Goal: Task Accomplishment & Management: Use online tool/utility

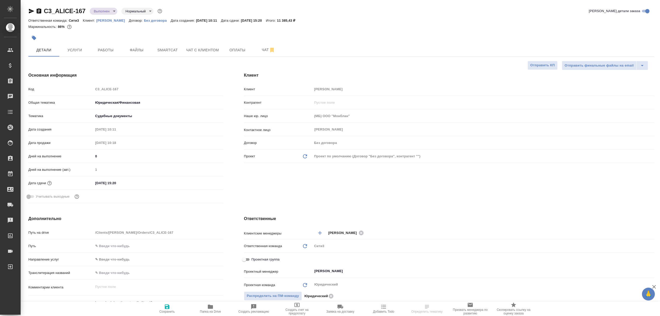
select select "RU"
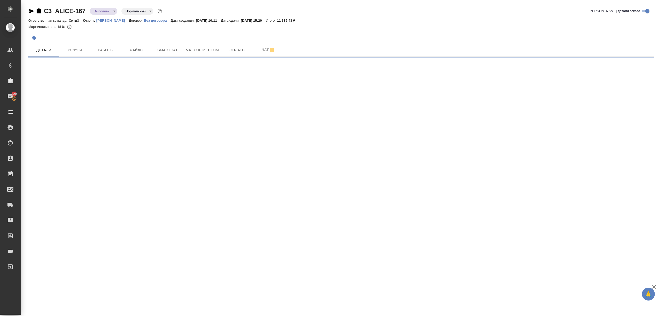
select select "RU"
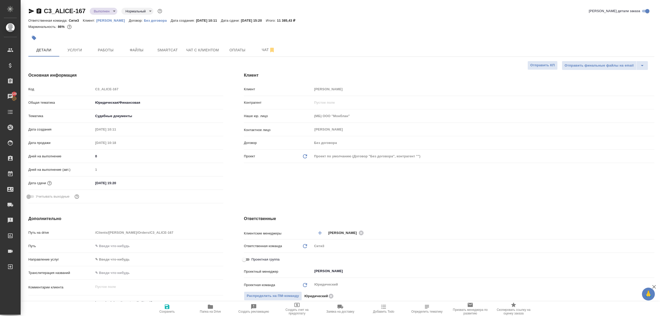
type textarea "x"
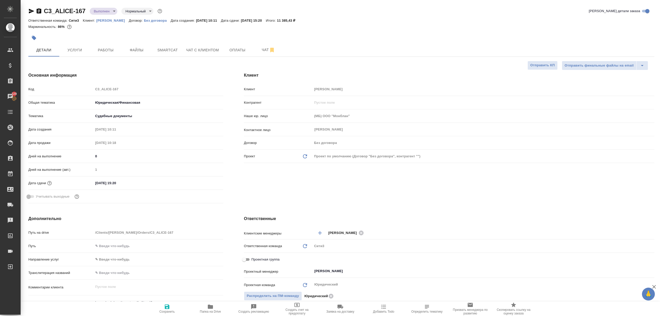
type textarea "x"
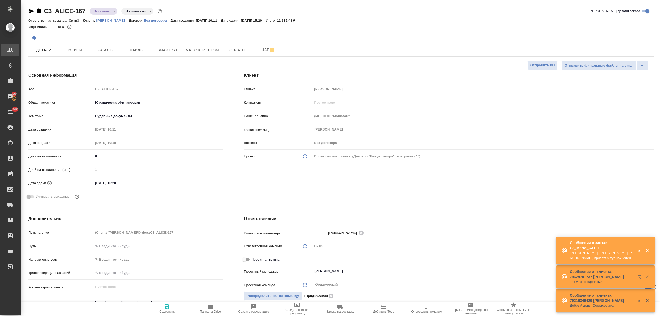
type textarea "x"
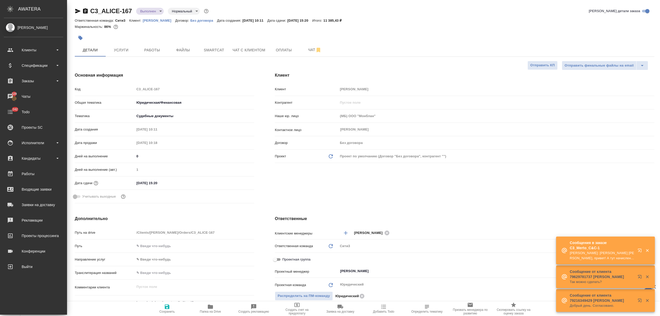
type textarea "x"
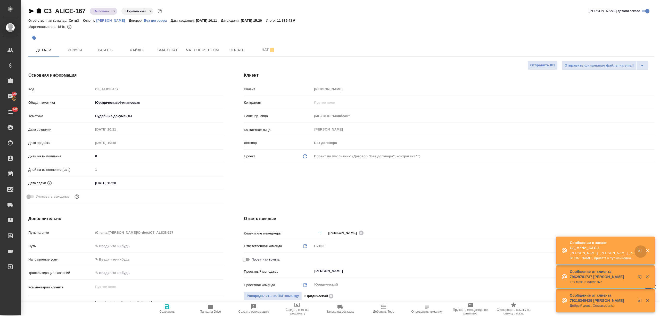
click at [639, 249] on icon "button" at bounding box center [640, 251] width 6 height 6
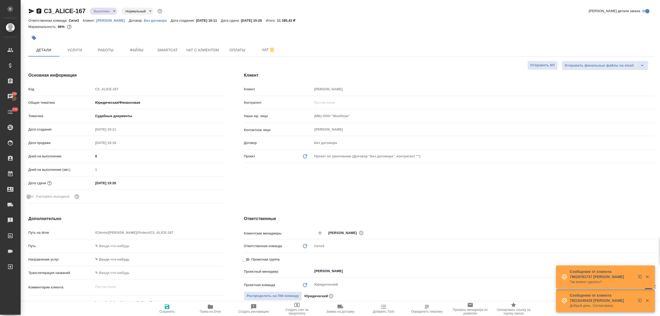
type textarea "x"
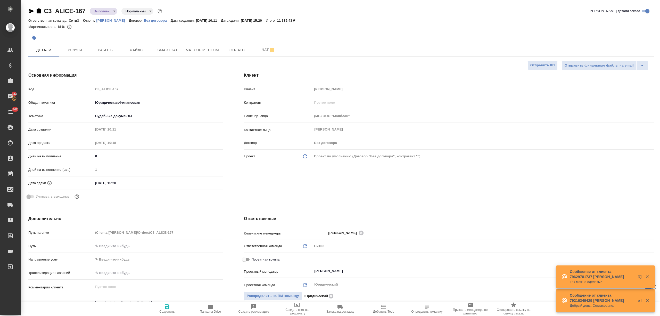
type textarea "x"
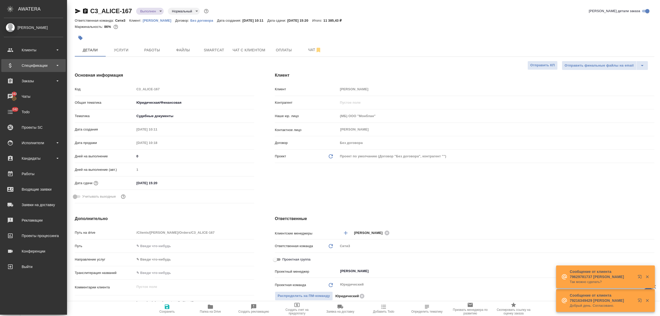
click at [38, 64] on div "Спецификации" at bounding box center [33, 66] width 59 height 8
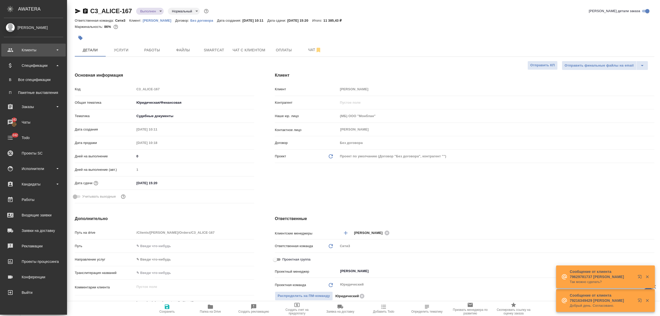
click at [25, 52] on div "Клиенты" at bounding box center [33, 50] width 59 height 8
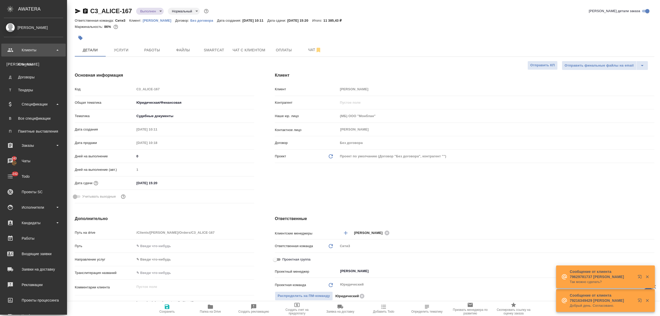
click at [22, 64] on div "Клиенты" at bounding box center [33, 64] width 54 height 5
type textarea "x"
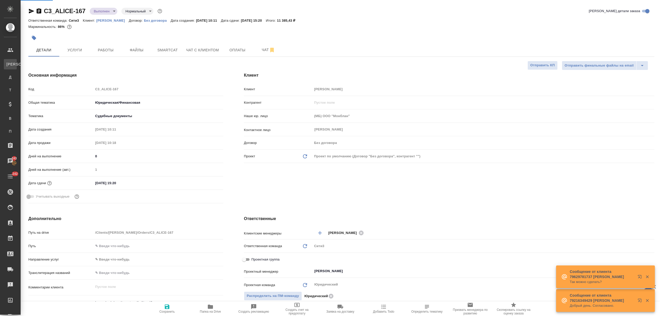
select select "RU"
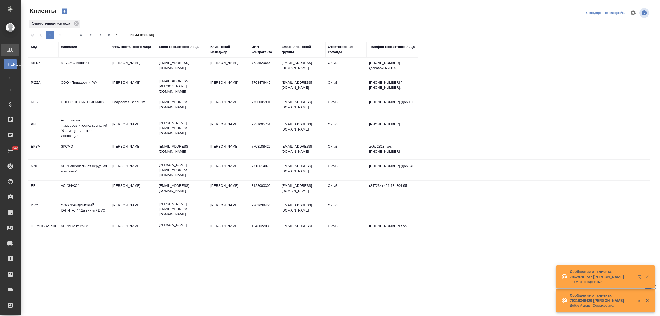
click at [75, 68] on td "МЕДЭКС-Консалт" at bounding box center [84, 67] width 52 height 18
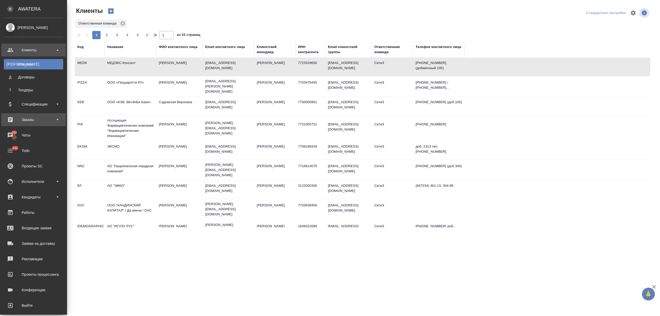
click at [23, 114] on div "Заказы" at bounding box center [33, 119] width 64 height 13
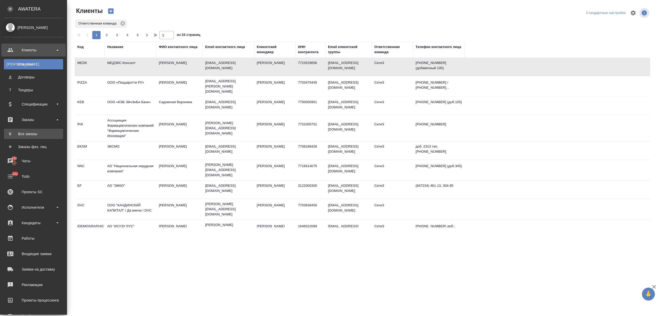
click at [26, 131] on div "Все заказы" at bounding box center [33, 133] width 54 height 5
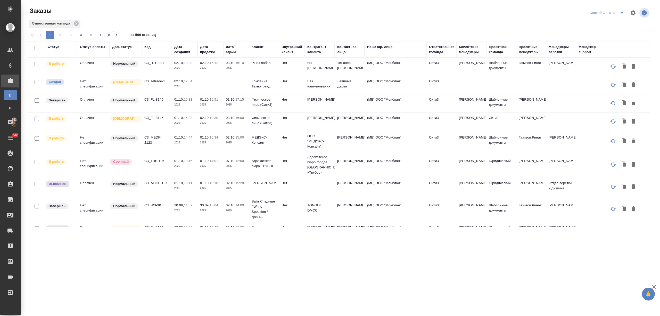
click at [229, 52] on div "Дата сдачи" at bounding box center [233, 49] width 15 height 10
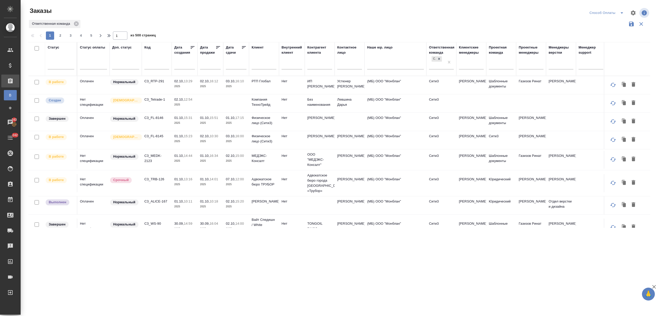
click at [236, 62] on input "text" at bounding box center [238, 64] width 18 height 7
click at [279, 90] on span "3" at bounding box center [276, 91] width 11 height 10
type div "2025-10-02T21:00:00.000Z"
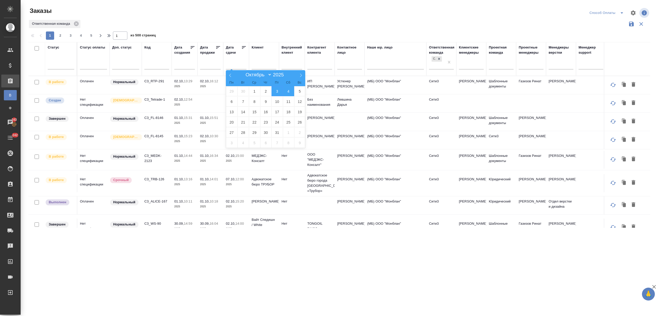
click at [288, 89] on span "4" at bounding box center [288, 91] width 11 height 10
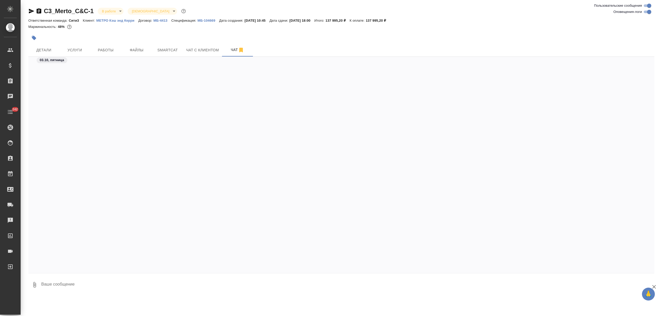
scroll to position [1330, 0]
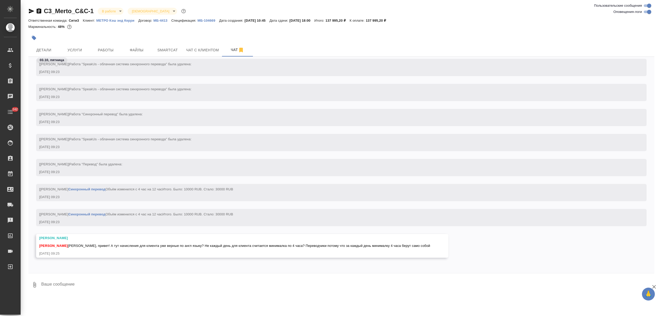
click at [96, 284] on textarea at bounding box center [347, 285] width 613 height 18
click at [79, 50] on span "Услуги" at bounding box center [74, 50] width 25 height 6
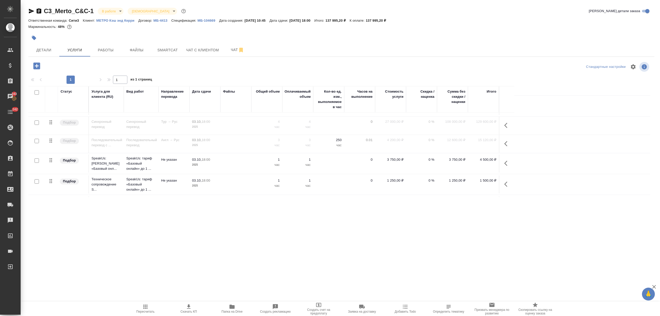
scroll to position [288, 0]
click at [225, 52] on span "Чат" at bounding box center [237, 50] width 25 height 6
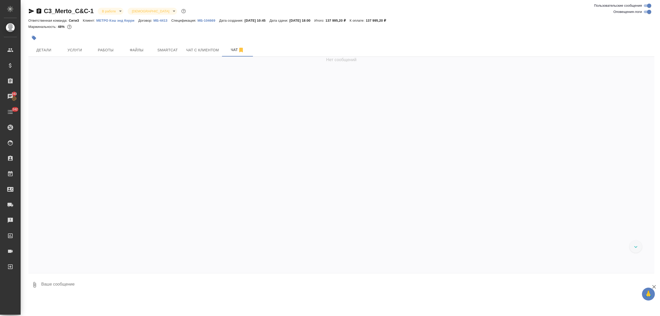
scroll to position [1330, 0]
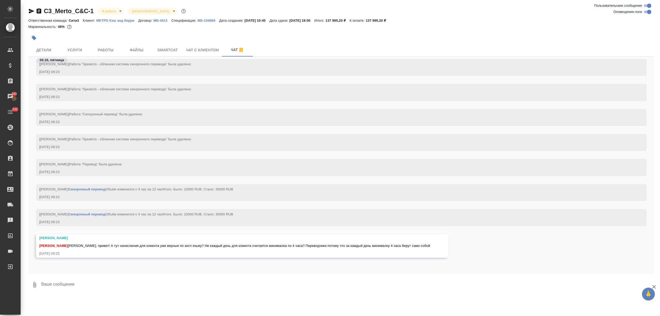
click at [59, 287] on textarea at bounding box center [347, 285] width 613 height 18
type textarea "привет! почему? на каждый день 4 часа у нас. я на каждый день отдельно добавлял…"
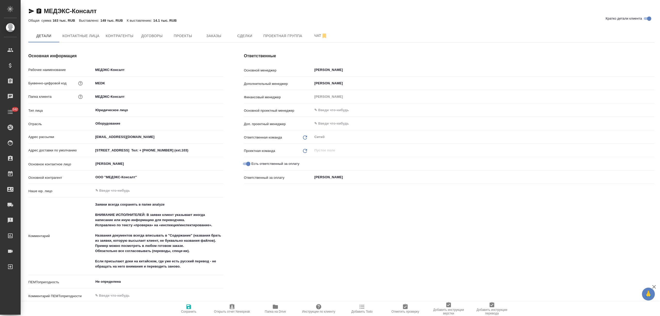
click at [221, 29] on div "МЕДЭКС-Консалт Кратко детали клиента Общая сумма 163 тыс. RUB Выставлено: 149 т…" at bounding box center [341, 284] width 631 height 569
click at [220, 36] on span "Заказы" at bounding box center [213, 36] width 25 height 6
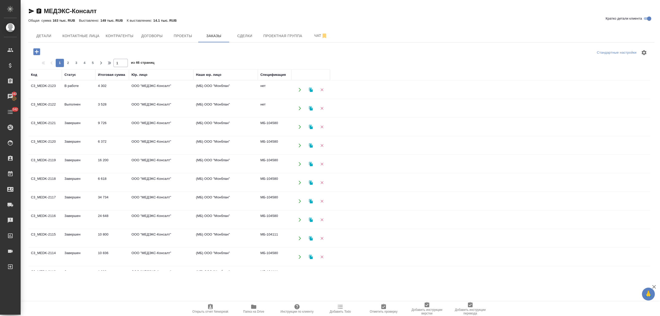
click at [79, 106] on td "Выполнен" at bounding box center [78, 108] width 33 height 18
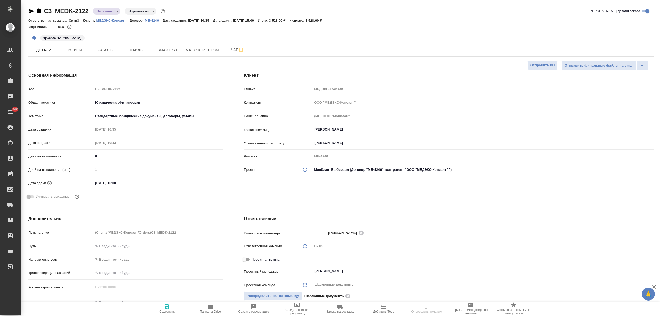
select select "RU"
type textarea "x"
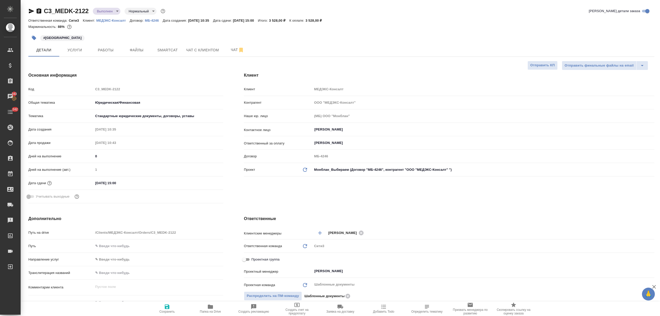
type textarea "x"
click at [34, 38] on icon "button" at bounding box center [34, 38] width 4 height 4
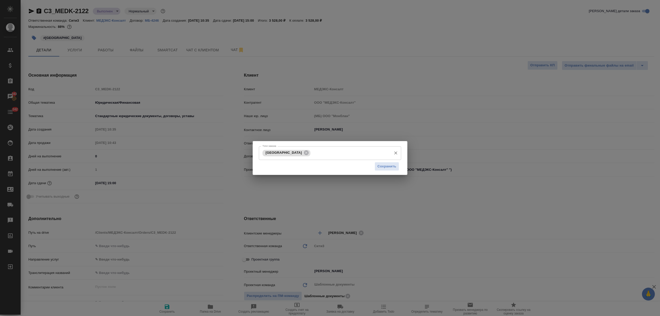
click at [311, 151] on input "Тэги заказа" at bounding box center [349, 152] width 77 height 9
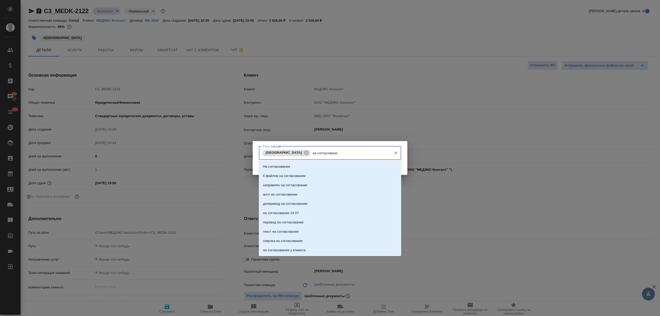
type input "на согласовании"
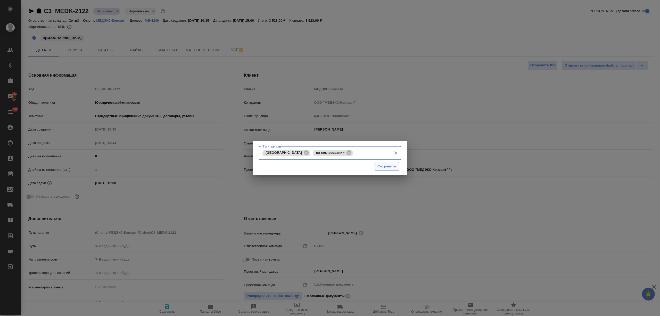
click at [395, 165] on span "Сохранить" at bounding box center [386, 166] width 19 height 6
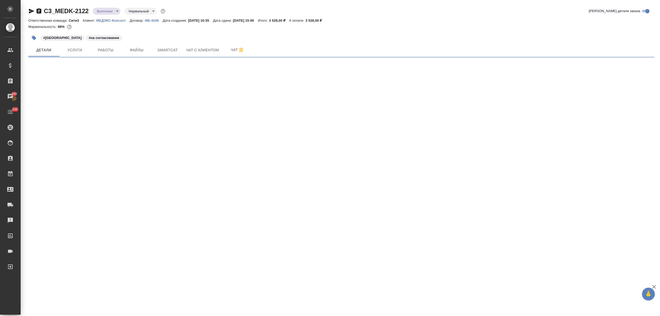
select select "RU"
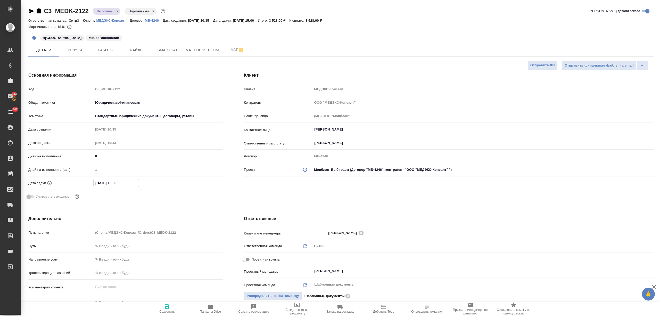
click at [98, 183] on input "01.10.2025 15:00" at bounding box center [116, 182] width 45 height 7
type input "06.10.2025 15:00"
type textarea "x"
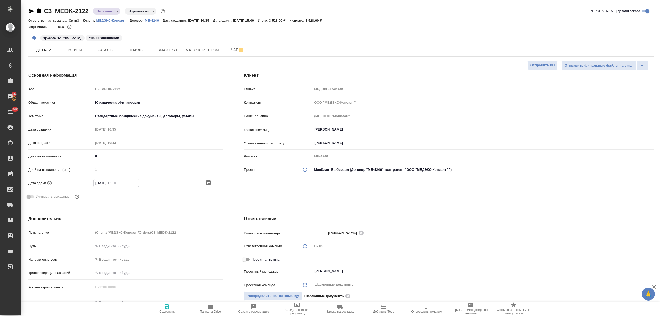
type input "06.10.2025 15:00"
click at [171, 307] on span "Сохранить" at bounding box center [166, 308] width 37 height 10
type textarea "x"
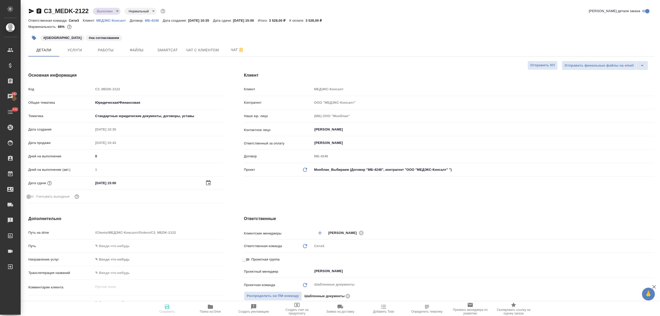
type textarea "x"
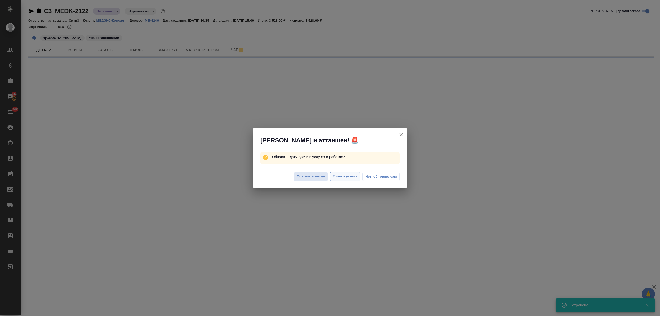
click at [355, 175] on span "Только услуги" at bounding box center [345, 176] width 25 height 6
select select "RU"
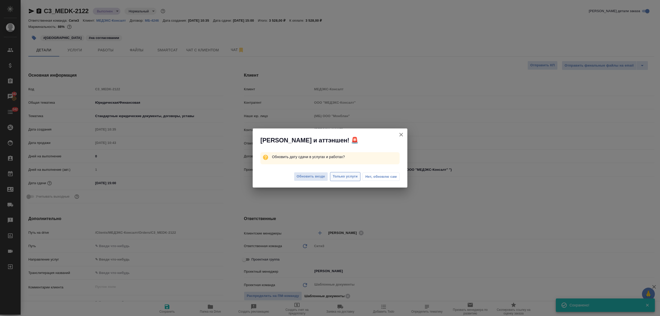
type textarea "x"
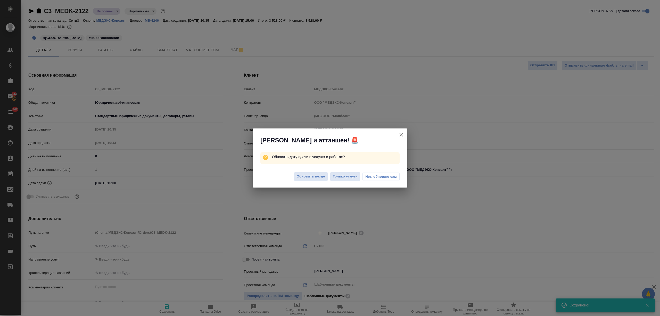
type textarea "x"
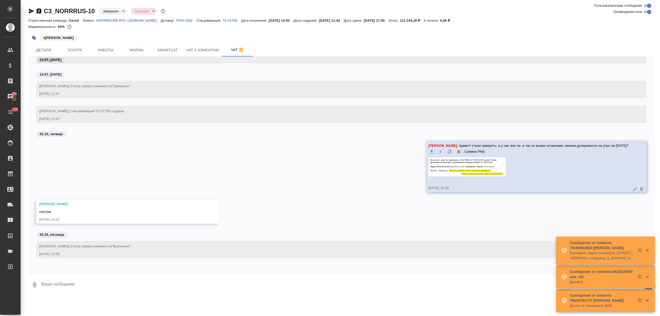
scroll to position [9556, 0]
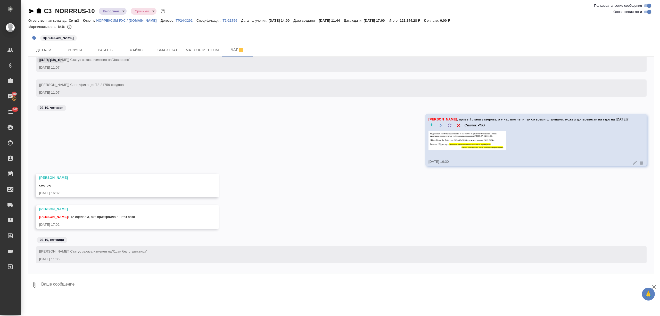
scroll to position [9762, 0]
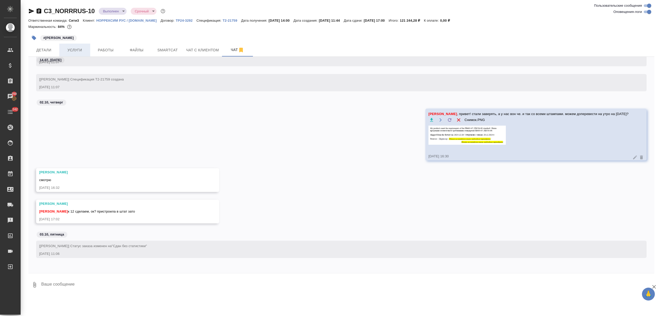
click at [74, 50] on span "Услуги" at bounding box center [74, 50] width 25 height 6
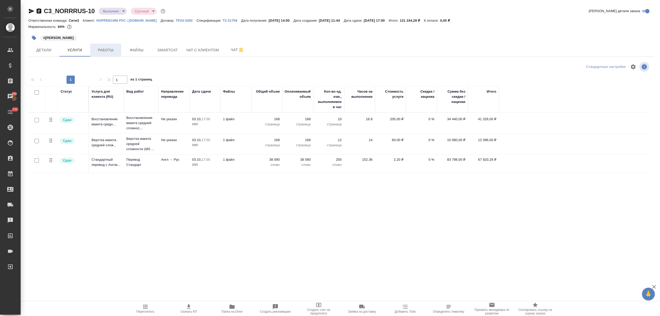
click at [99, 49] on span "Работы" at bounding box center [105, 50] width 25 height 6
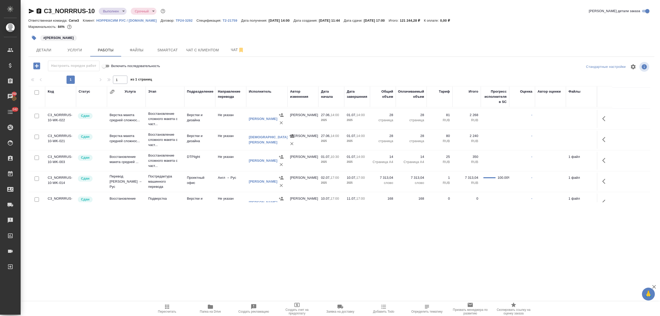
scroll to position [136, 0]
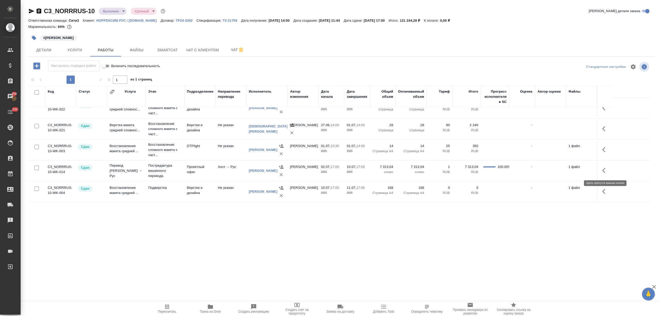
click at [606, 172] on icon "button" at bounding box center [605, 170] width 6 height 6
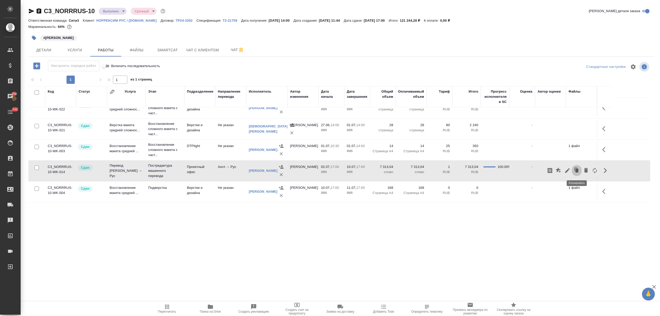
click at [575, 171] on icon "button" at bounding box center [576, 170] width 3 height 4
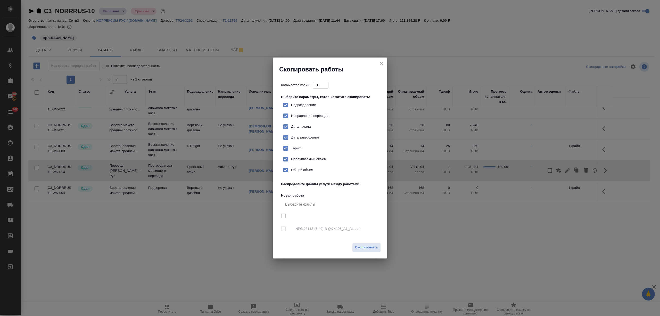
checkbox input "true"
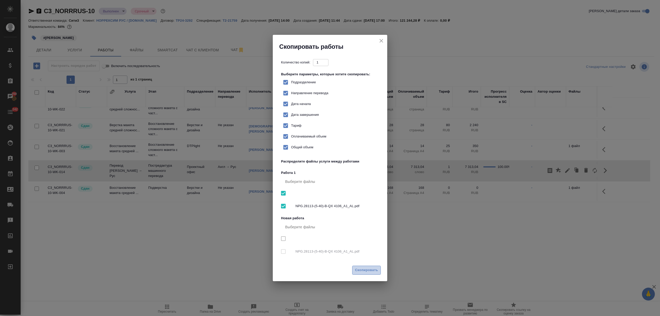
click at [369, 267] on span "Скопировать" at bounding box center [366, 270] width 23 height 6
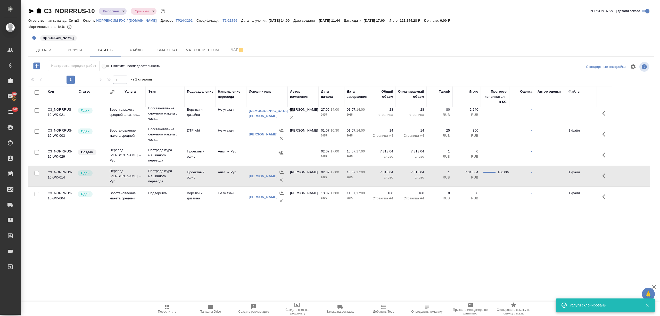
scroll to position [157, 0]
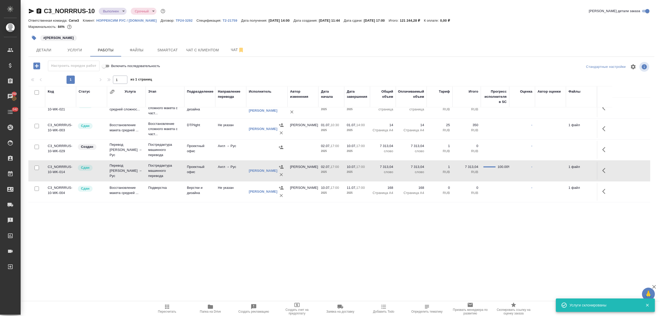
click at [226, 151] on td "Англ → Рус" at bounding box center [230, 150] width 31 height 18
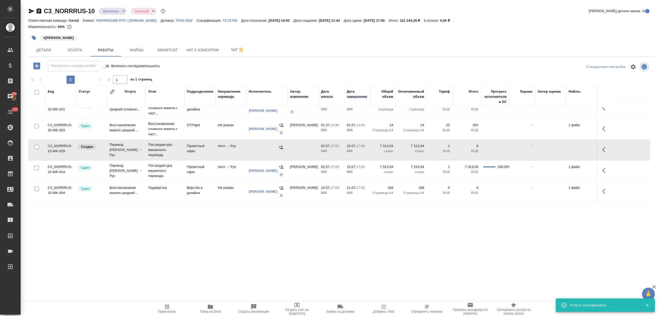
click at [226, 151] on td "Англ → Рус" at bounding box center [230, 150] width 31 height 18
click at [605, 152] on icon "button" at bounding box center [605, 149] width 6 height 6
click at [584, 148] on icon "button" at bounding box center [586, 149] width 4 height 5
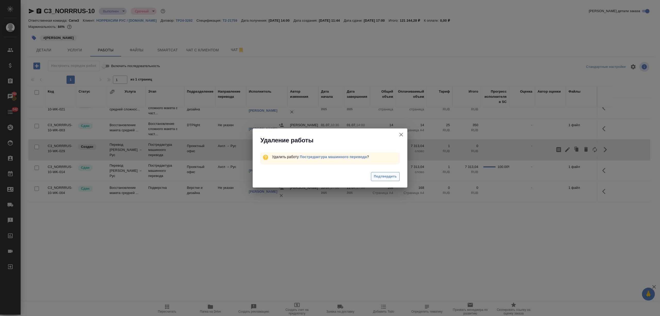
click at [392, 178] on span "Подтвердить" at bounding box center [385, 176] width 23 height 6
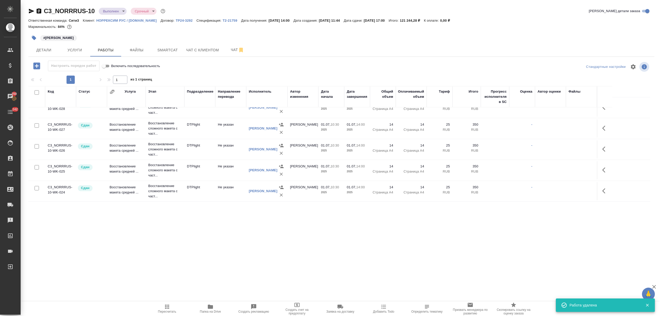
scroll to position [0, 0]
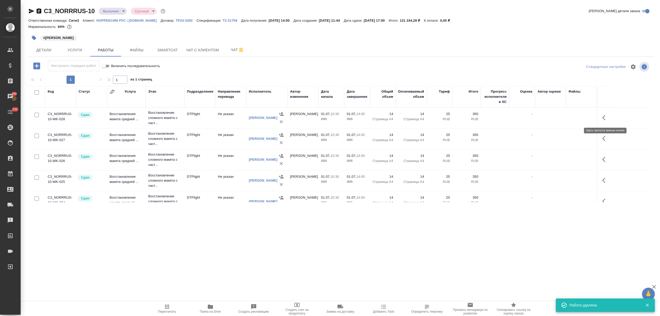
click at [607, 117] on icon "button" at bounding box center [605, 117] width 6 height 6
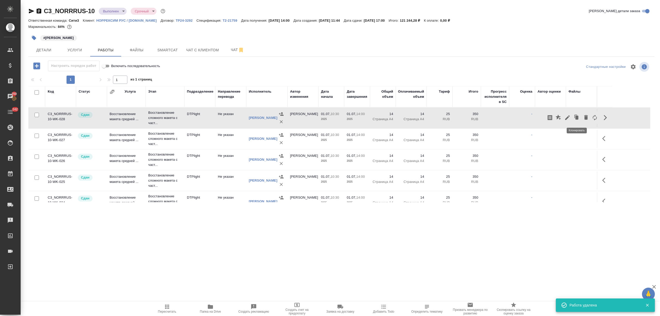
click at [576, 117] on icon "button" at bounding box center [576, 117] width 3 height 4
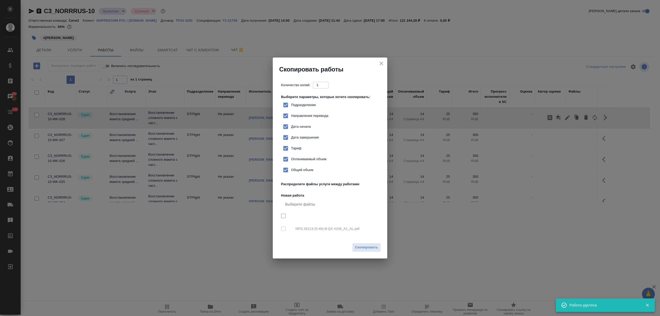
checkbox input "true"
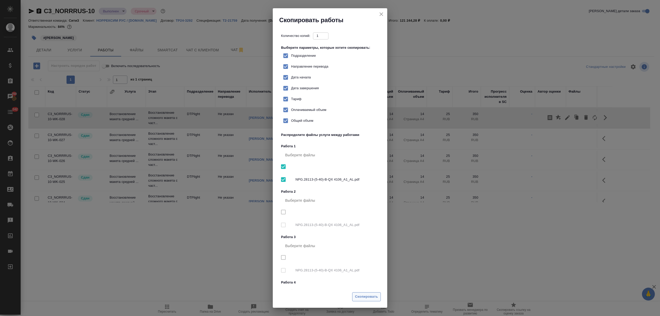
click at [365, 295] on span "Скопировать" at bounding box center [366, 296] width 23 height 6
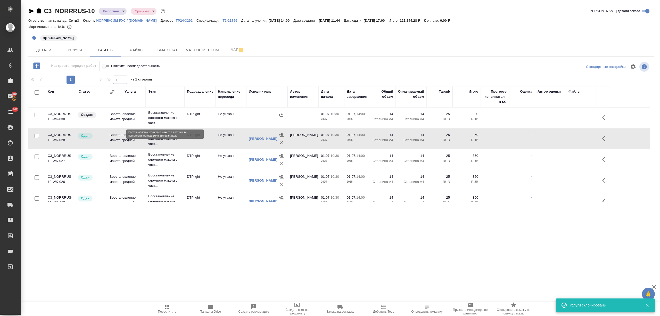
click at [175, 119] on p "Восстановление сложного макета с част..." at bounding box center [164, 117] width 33 height 15
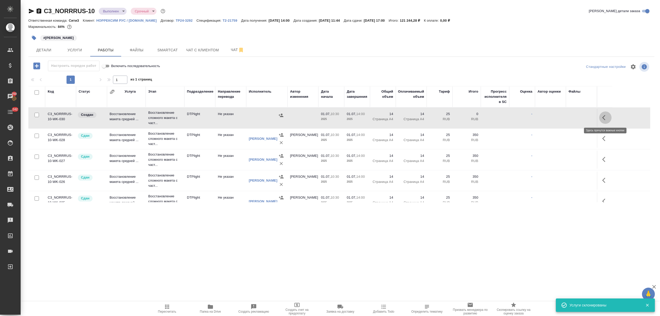
click at [602, 115] on icon "button" at bounding box center [605, 117] width 6 height 6
click at [584, 116] on icon "button" at bounding box center [586, 117] width 6 height 6
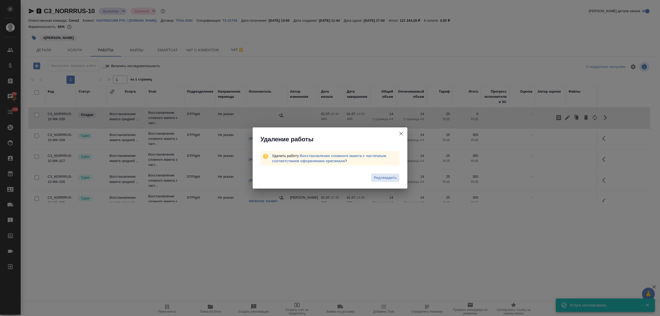
click at [389, 181] on button "Подтвердить" at bounding box center [385, 177] width 29 height 9
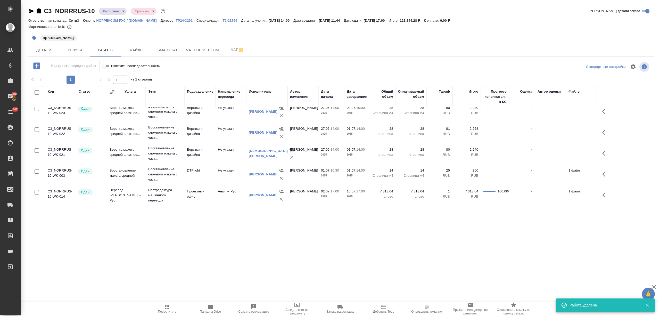
scroll to position [136, 0]
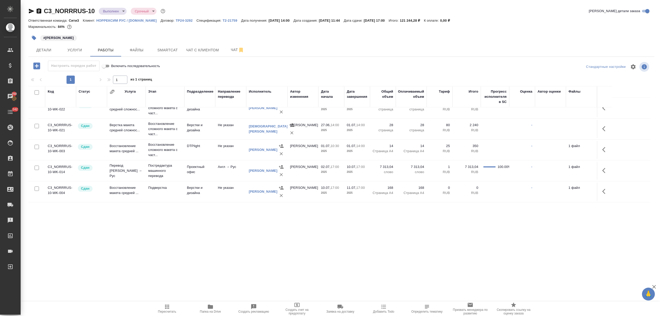
click at [604, 166] on button "button" at bounding box center [605, 170] width 12 height 12
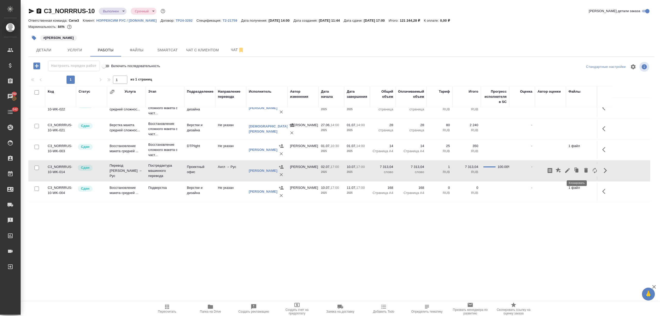
click at [574, 168] on icon "button" at bounding box center [575, 168] width 3 height 3
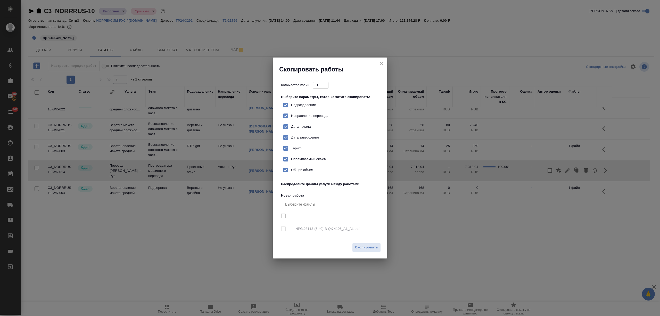
checkbox input "true"
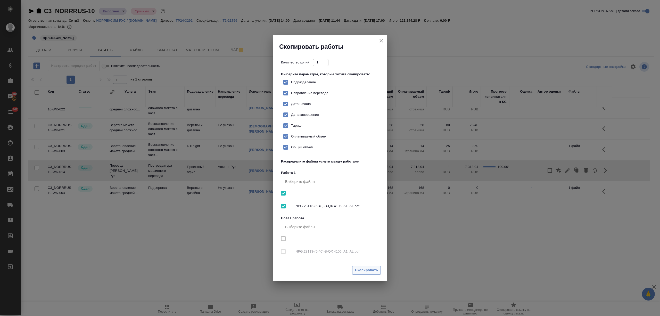
click at [373, 267] on span "Скопировать" at bounding box center [366, 270] width 23 height 6
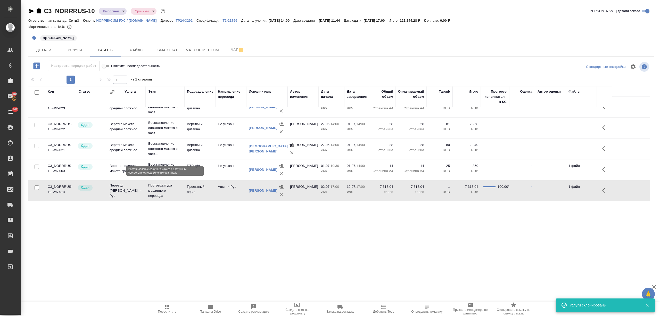
scroll to position [0, 0]
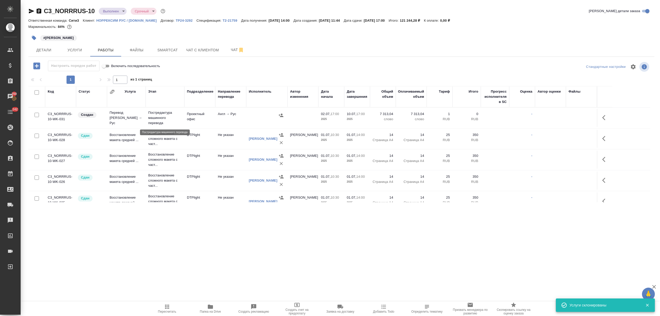
click at [174, 117] on p "Постредактура машинного перевода" at bounding box center [164, 117] width 33 height 15
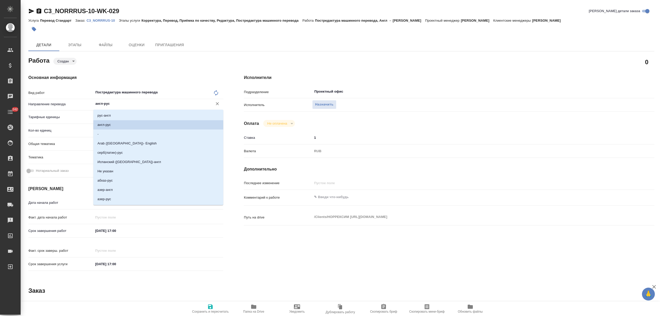
drag, startPoint x: 107, startPoint y: 102, endPoint x: 80, endPoint y: 104, distance: 27.1
click at [80, 104] on div "Направление перевода англ-рус ​" at bounding box center [125, 103] width 195 height 9
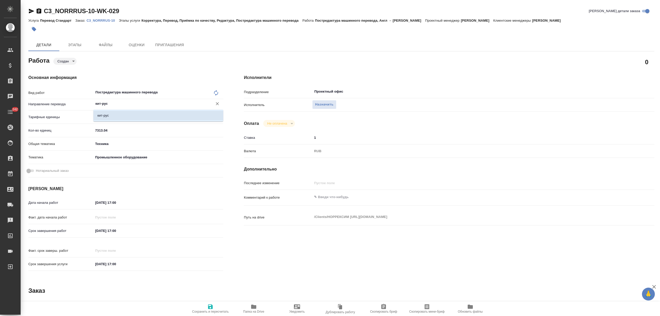
click at [102, 115] on p "кит-рус" at bounding box center [102, 115] width 11 height 5
type input "кит-рус"
drag, startPoint x: 93, startPoint y: 127, endPoint x: 83, endPoint y: 127, distance: 10.6
click at [83, 127] on div "Кол-во единиц 7313.04" at bounding box center [125, 130] width 195 height 9
type input "1"
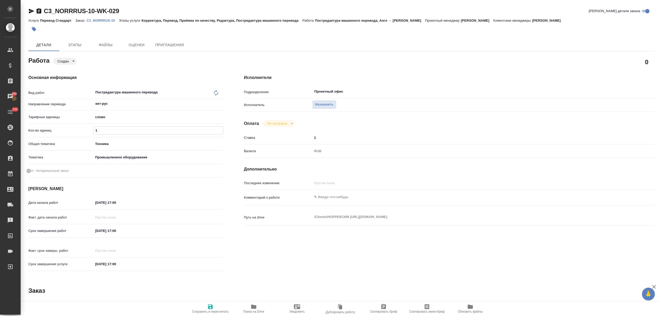
click at [211, 309] on icon "button" at bounding box center [210, 306] width 5 height 5
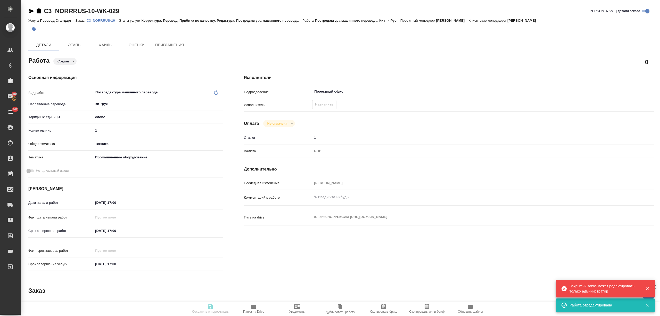
type input "created"
type input "кит-рус"
type input "5a8b1489cc6b4906c91bfd90"
type input "1"
type input "tech"
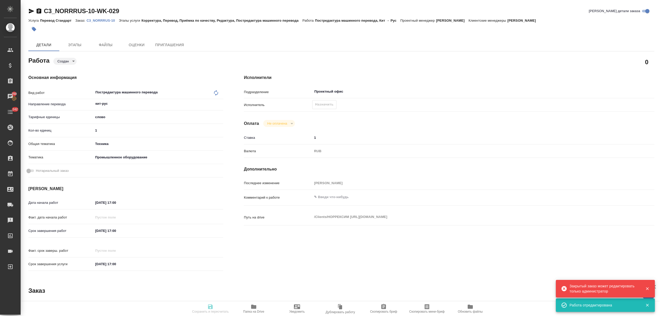
type input "5f647205b73bc97568ca66bc"
type input "[DATE] 17:00"
type input "Проектный офис"
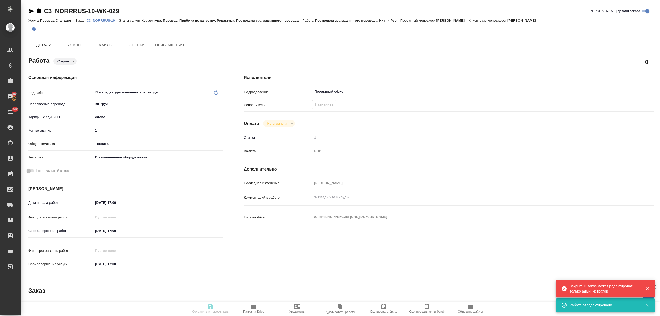
type input "notPayed"
type input "1"
type input "RUB"
type input "[PERSON_NAME]"
type input "C3_NORRRUS-10"
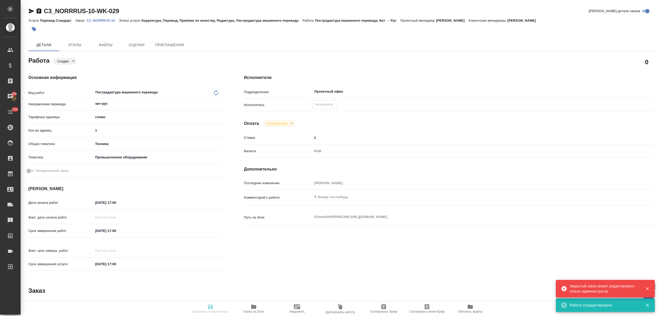
type input "Перевод Стандарт"
type input "Корректура, Перевод, Приёмка по качеству, Редактура, Постредактура машинного пе…"
type input "[PERSON_NAME]"
type input "/Clients/НОРРЕКСИМ [URL][DOMAIN_NAME]"
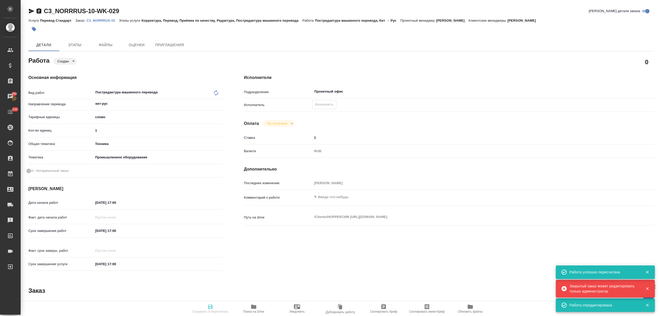
type input "created"
type input "кит-рус"
type input "5a8b1489cc6b4906c91bfd90"
type input "1"
type input "tech"
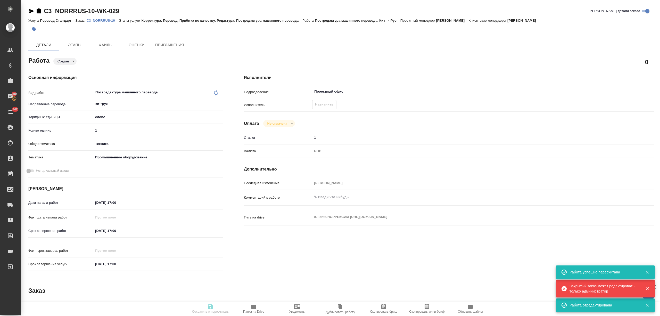
type input "5f647205b73bc97568ca66bc"
type input "[DATE] 17:00"
type input "Проектный офис"
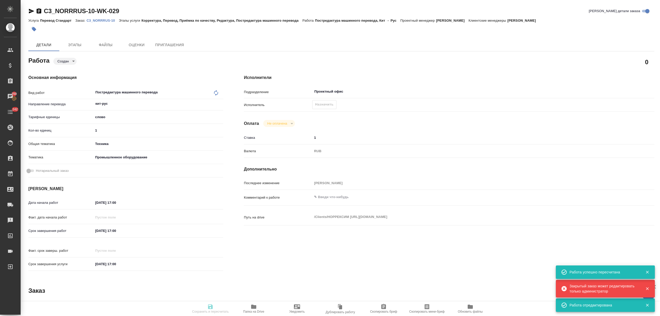
type input "notPayed"
type input "1"
type input "RUB"
type input "[PERSON_NAME]"
type input "C3_NORRRUS-10"
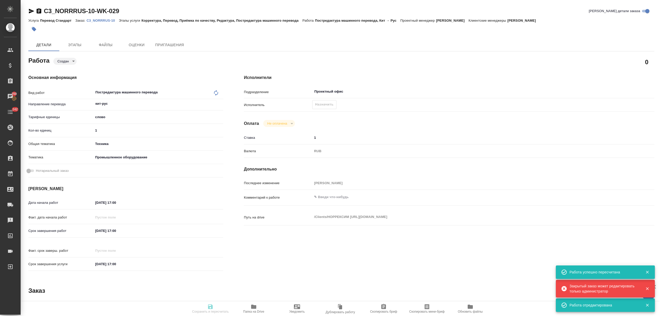
type input "Перевод Стандарт"
type input "Корректура, Перевод, Приёмка по качеству, Редактура, Постредактура машинного пе…"
type input "[PERSON_NAME]"
type input "/Clients/НОРРЕКСИМ [URL][DOMAIN_NAME]"
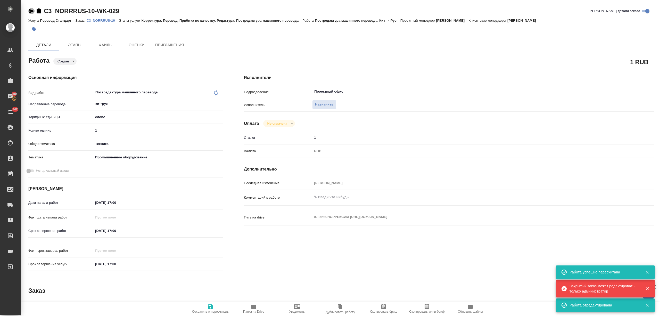
click at [31, 11] on icon "button" at bounding box center [31, 11] width 5 height 5
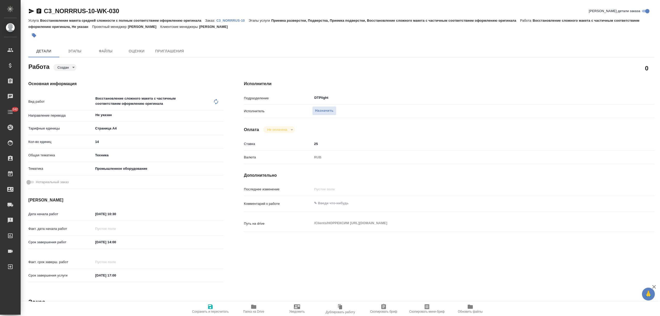
click at [212, 100] on div "Восстановление сложного макета с частичным соответствием оформлению оригинала x…" at bounding box center [153, 101] width 120 height 17
type input "created"
type input "Не указан"
type input "5f036ec4e16dec2d6b59c8ff"
type input "14"
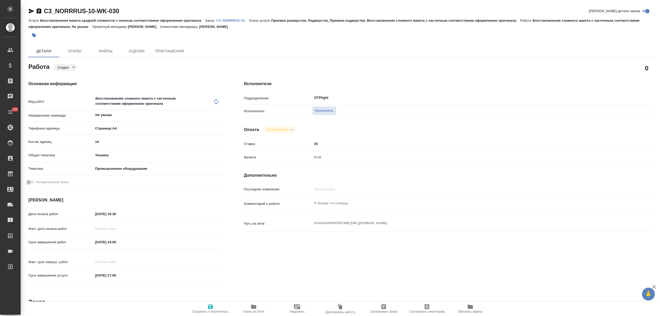
type input "tech"
type input "5f647205b73bc97568ca66bc"
type input "01.07.2025 10:30"
type input "01.07.2025 14:00"
type input "[DATE] 17:00"
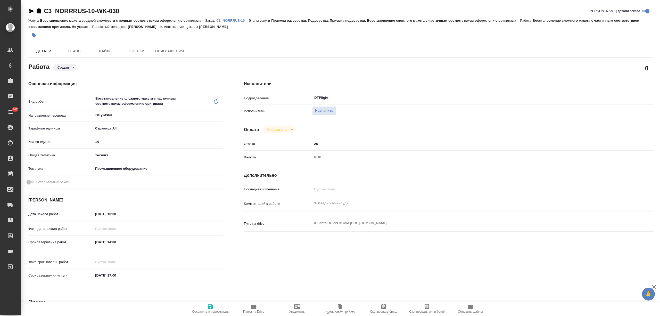
type input "DTPlight"
type input "notPayed"
type input "25"
type input "RUB"
type input "C3_NORRRUS-10"
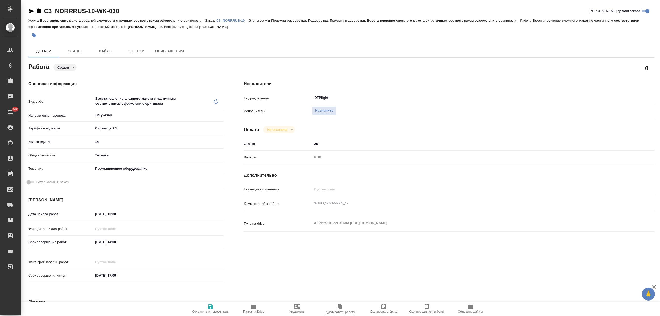
type input "Восстановление макета средней сложности с полным соответствием оформлению ориги…"
type input "Приемка разверстки, Подверстка, Приемка подверстки, Восстановление сложного мак…"
type input "[PERSON_NAME]"
type input "/Clients/НОРРЕКСИМ РУС_NORRRUS_norrexim.ru/Orders/C3_NORRRUS-10"
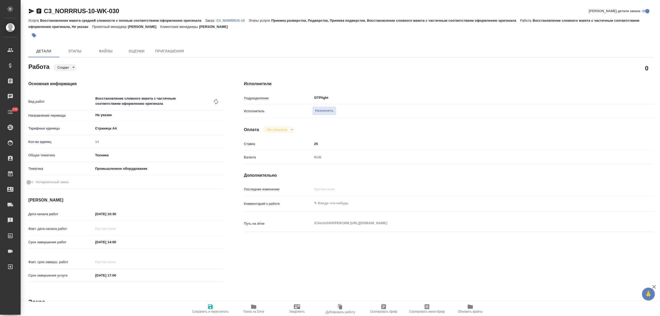
click at [215, 103] on icon at bounding box center [216, 102] width 4 height 6
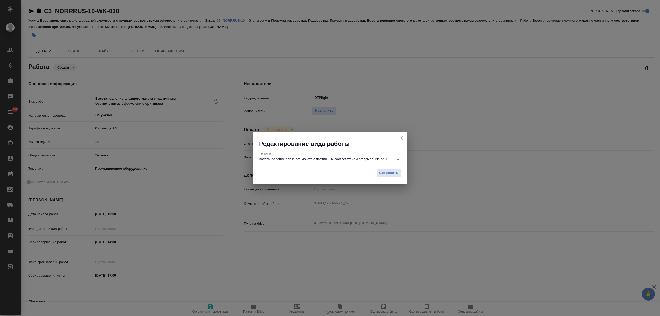
click at [304, 158] on input "Восстановление сложного макета с частичным соответствием оформлению оригинала" at bounding box center [325, 159] width 132 height 6
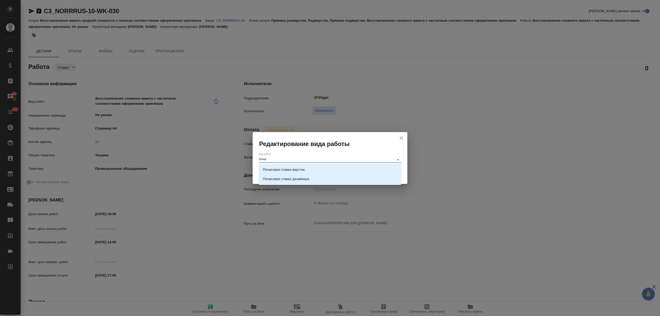
type input "поча"
click at [401, 135] on icon "close" at bounding box center [401, 138] width 6 height 6
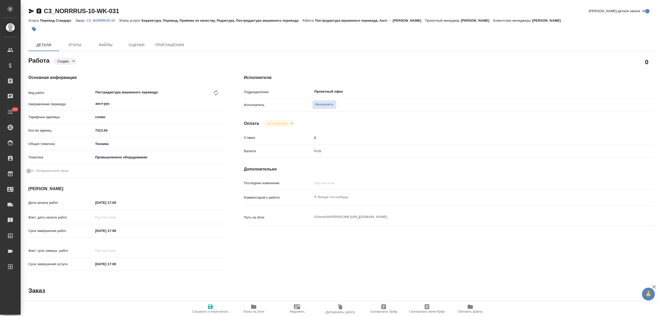
click at [216, 91] on icon at bounding box center [216, 93] width 4 height 6
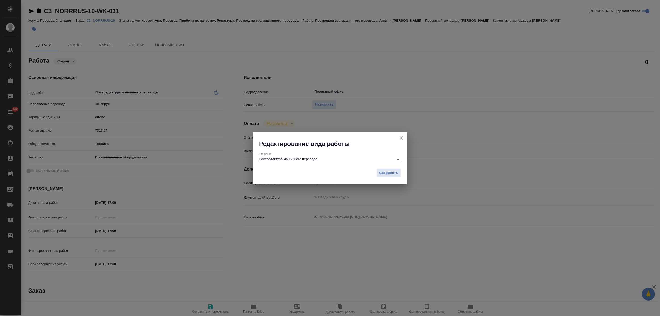
click at [304, 157] on input "Постредактура машинного перевода" at bounding box center [325, 159] width 132 height 6
type input "поча"
click at [401, 138] on icon "close" at bounding box center [401, 138] width 4 height 4
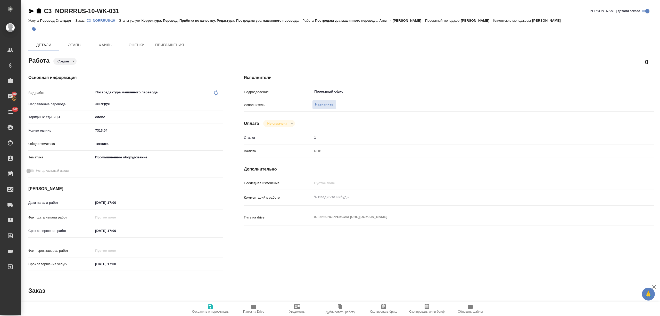
click at [108, 115] on body "🙏 .cls-1 fill:#fff; AWATERA Nikitina Tatiana Клиенты Спецификации Заказы 250 Ча…" at bounding box center [330, 178] width 660 height 357
click at [120, 79] on div at bounding box center [330, 158] width 660 height 316
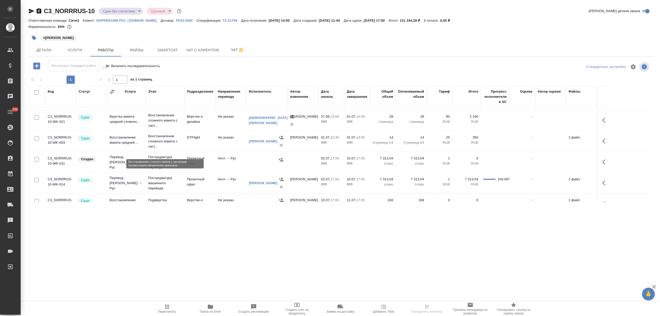
scroll to position [157, 0]
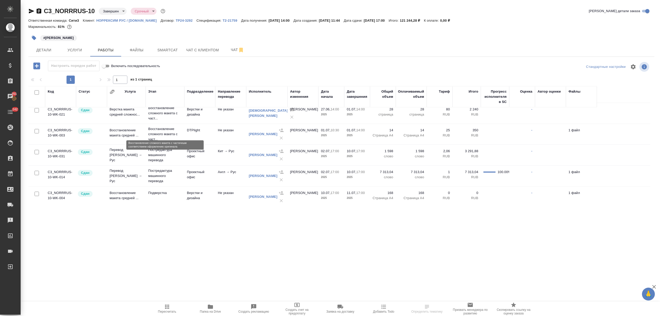
scroll to position [157, 0]
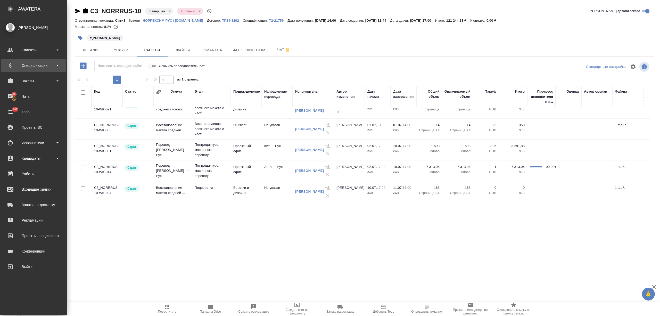
click at [14, 62] on div "Спецификации" at bounding box center [33, 66] width 59 height 8
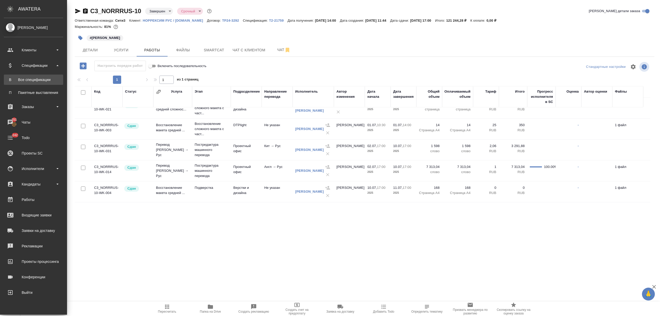
click at [19, 78] on div "Все спецификации" at bounding box center [33, 79] width 54 height 5
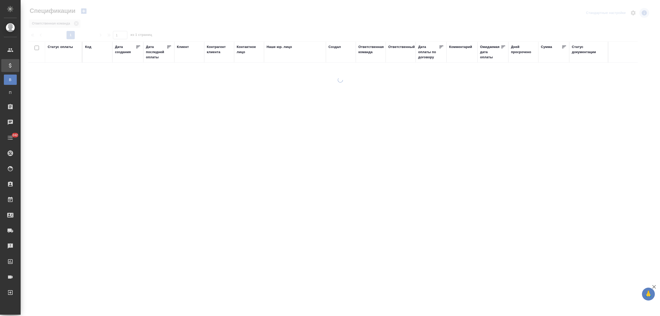
click at [89, 47] on div "Код" at bounding box center [88, 46] width 6 height 5
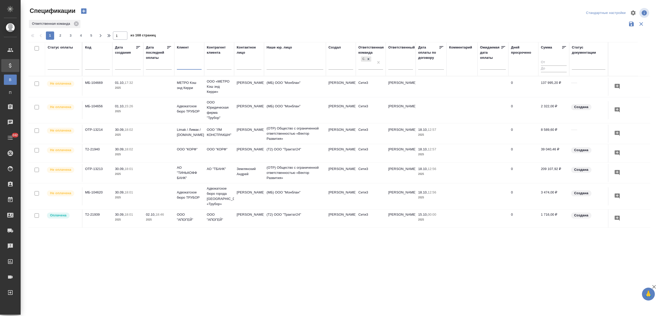
click at [187, 64] on input "text" at bounding box center [189, 66] width 25 height 6
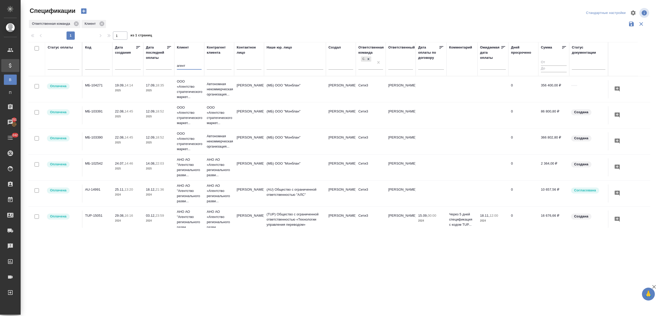
type input "агент"
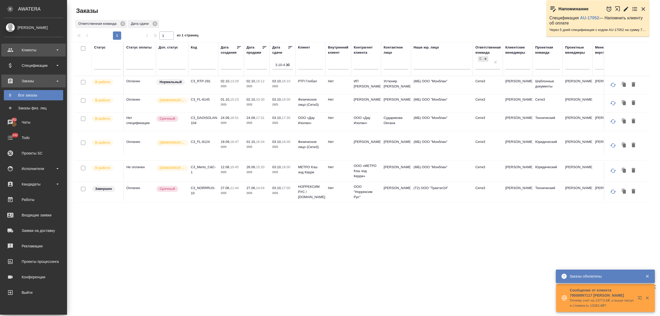
click at [13, 49] on div "Клиенты" at bounding box center [33, 50] width 59 height 8
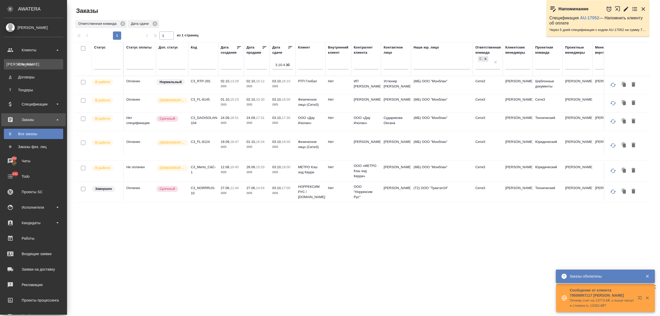
click at [24, 62] on div "Клиенты" at bounding box center [33, 64] width 54 height 5
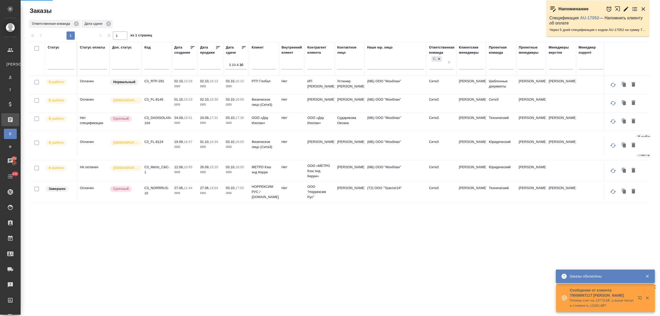
select select "RU"
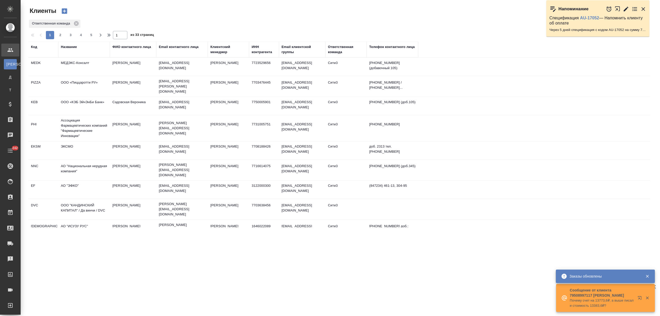
click at [70, 46] on div "Название" at bounding box center [69, 46] width 16 height 5
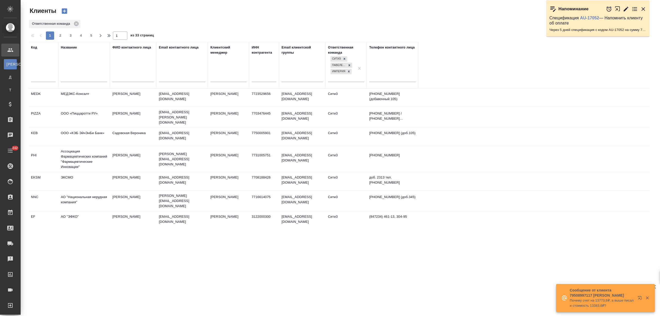
click at [72, 77] on input "text" at bounding box center [84, 78] width 46 height 6
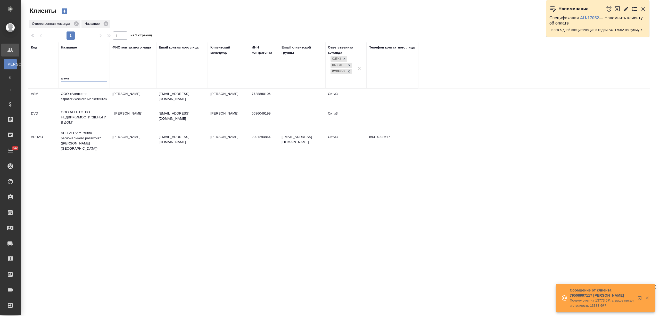
type input "агент"
click at [80, 95] on td "ООО «Агентство стратегического маркетинга»" at bounding box center [84, 98] width 52 height 18
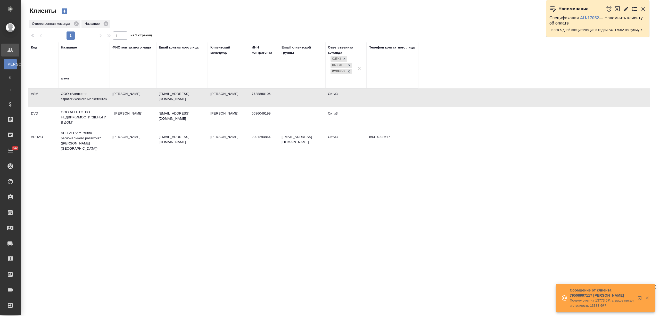
drag, startPoint x: 78, startPoint y: 88, endPoint x: 80, endPoint y: 95, distance: 7.3
click at [80, 95] on td "ООО «Агентство стратегического маркетинга»" at bounding box center [84, 98] width 52 height 18
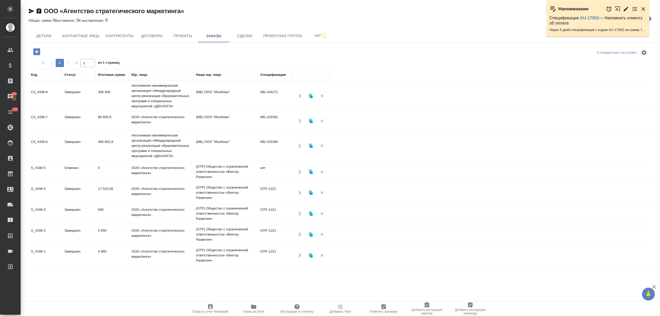
click at [94, 149] on td "Завершен" at bounding box center [78, 146] width 33 height 18
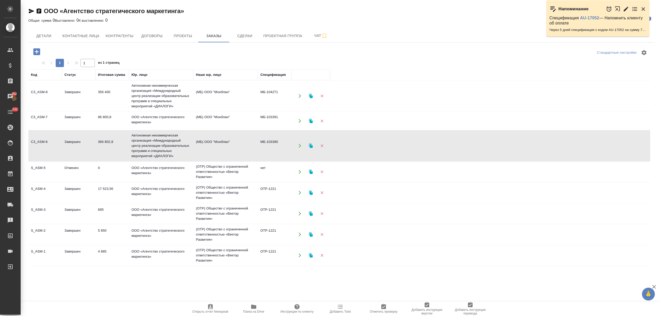
click at [97, 144] on td "366 802,8" at bounding box center [111, 146] width 33 height 18
click at [126, 118] on td "86 800,8" at bounding box center [111, 121] width 33 height 18
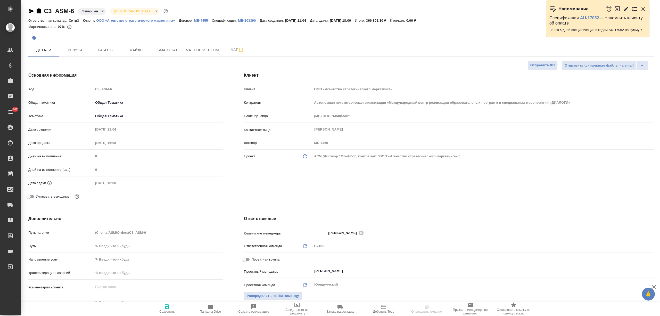
select select "RU"
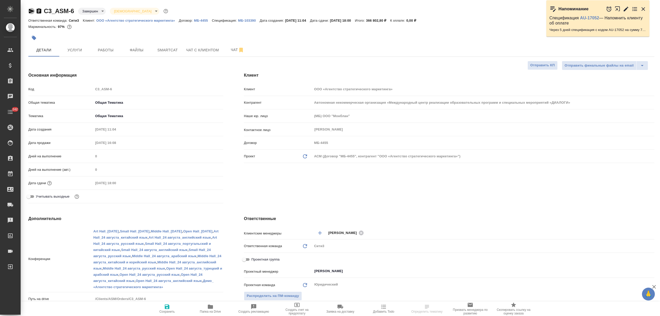
click at [31, 11] on icon "button" at bounding box center [31, 11] width 5 height 5
select select "RU"
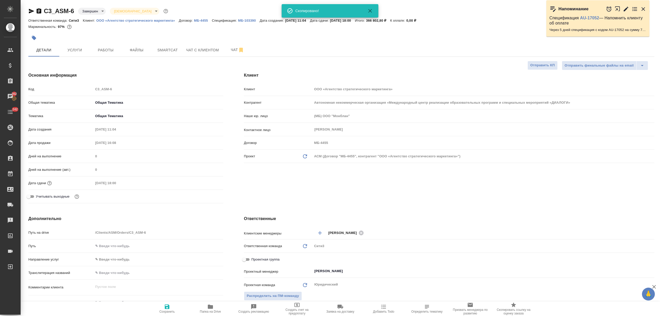
type textarea "x"
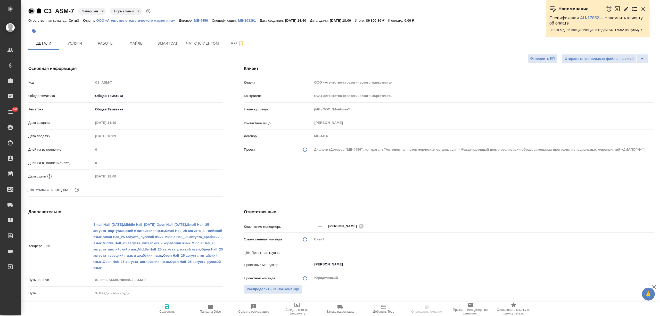
select select "RU"
click at [30, 10] on icon "button" at bounding box center [31, 11] width 5 height 5
select select "RU"
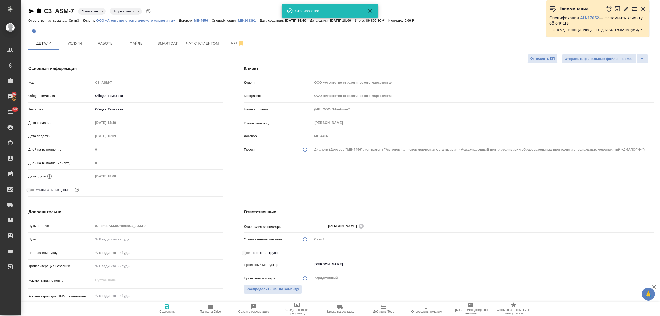
type textarea "x"
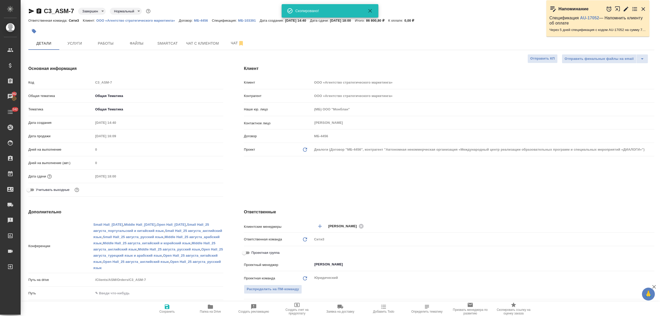
type textarea "x"
click at [237, 20] on p "Спецификация:" at bounding box center [225, 21] width 26 height 4
click at [243, 19] on p "МБ-103391" at bounding box center [249, 21] width 22 height 4
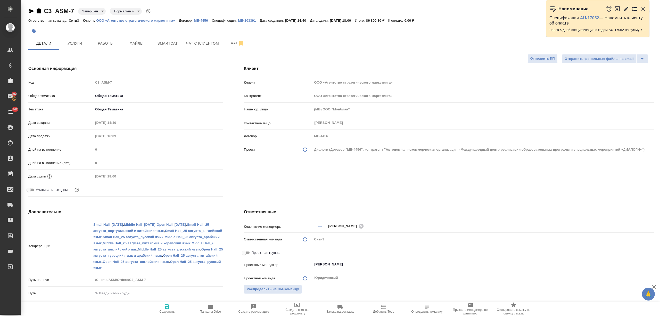
type textarea "x"
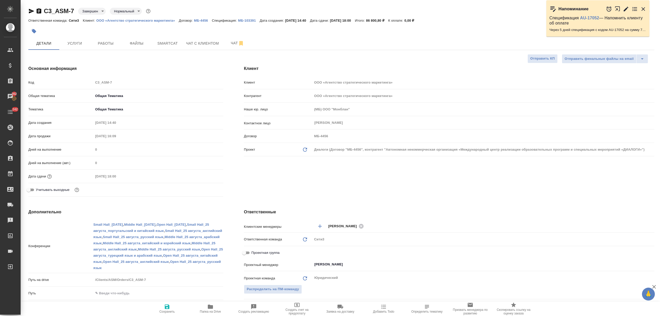
type textarea "x"
click at [230, 40] on span "Чат" at bounding box center [237, 43] width 25 height 6
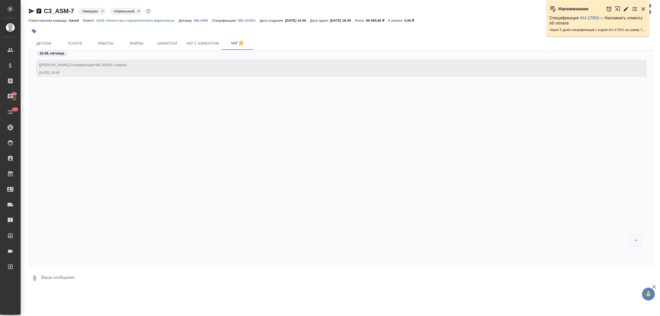
scroll to position [195, 0]
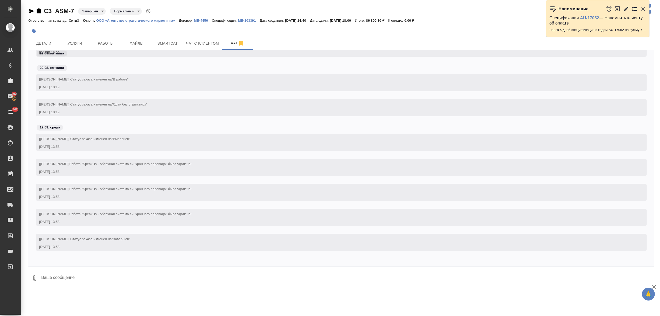
click at [247, 21] on p "МБ-103391" at bounding box center [249, 21] width 22 height 4
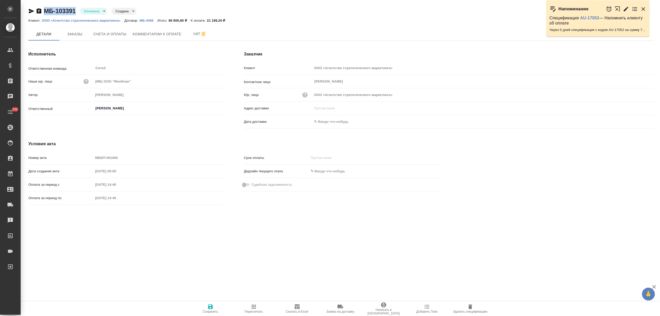
drag, startPoint x: 76, startPoint y: 8, endPoint x: 44, endPoint y: 9, distance: 32.2
click at [44, 9] on div "МБ-103391 Оплачена payed Создана created" at bounding box center [82, 11] width 108 height 8
copy link "МБ-103391"
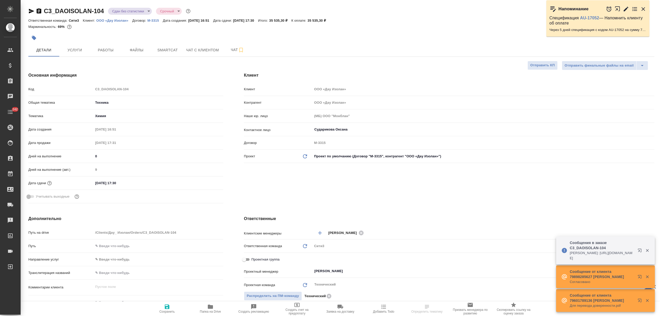
select select "RU"
drag, startPoint x: 62, startPoint y: 12, endPoint x: 40, endPoint y: 12, distance: 22.2
click at [40, 12] on div "C3_DAOISOLAN-104 Сдан без статистики distributed Срочный urgent" at bounding box center [109, 11] width 163 height 8
select select "RU"
type textarea "x"
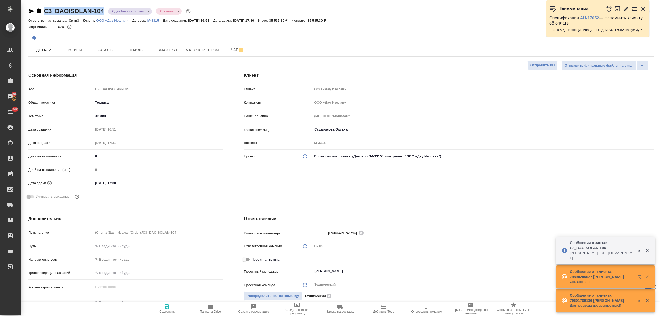
type textarea "x"
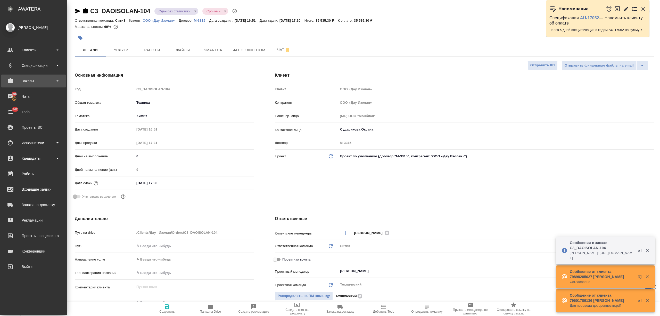
click at [38, 80] on div "Заказы" at bounding box center [33, 81] width 59 height 8
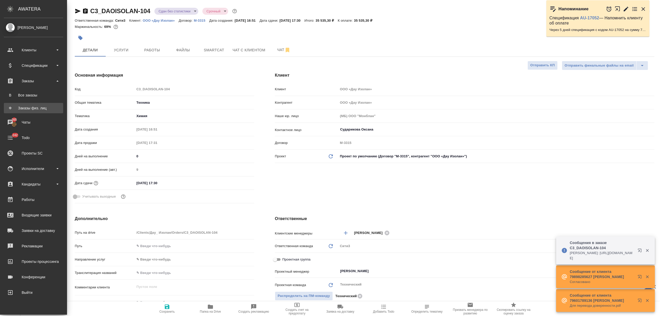
click at [38, 109] on div "Заказы физ. лиц" at bounding box center [33, 107] width 54 height 5
type textarea "x"
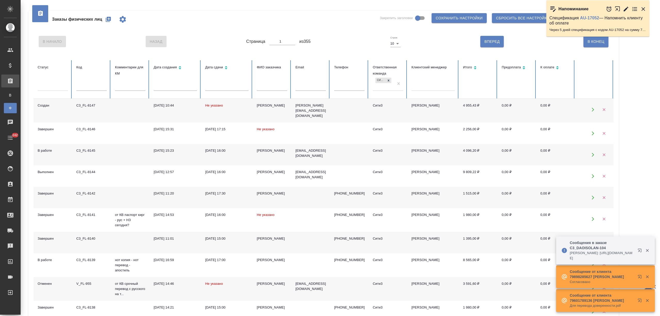
click at [644, 9] on icon "button" at bounding box center [643, 9] width 6 height 6
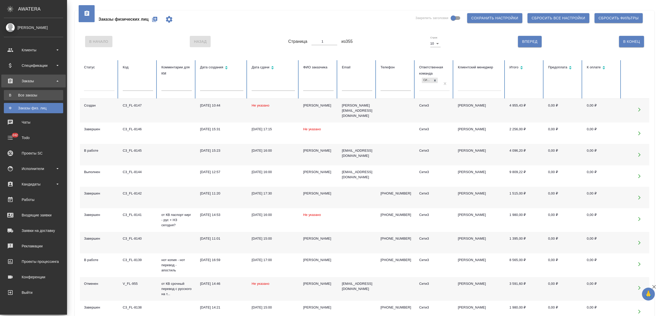
click at [12, 93] on div "Все заказы" at bounding box center [33, 94] width 54 height 5
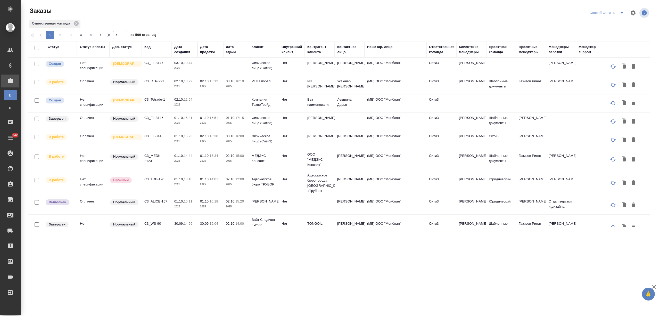
click at [633, 13] on icon "button" at bounding box center [633, 13] width 6 height 6
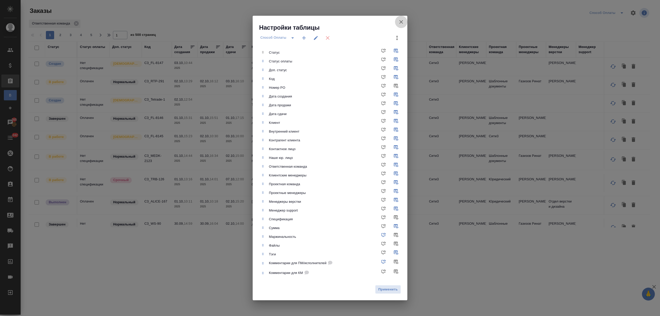
click at [400, 23] on icon "button" at bounding box center [401, 22] width 6 height 6
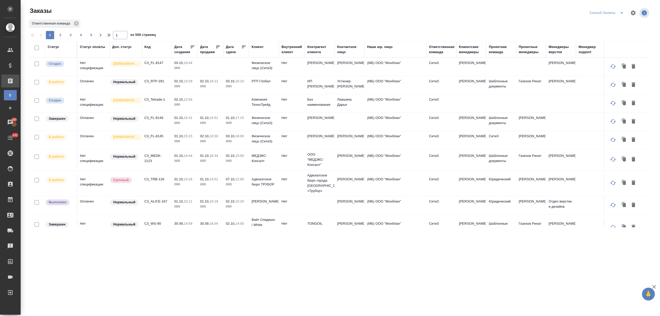
click at [340, 50] on div "Контактное лицо" at bounding box center [349, 49] width 25 height 10
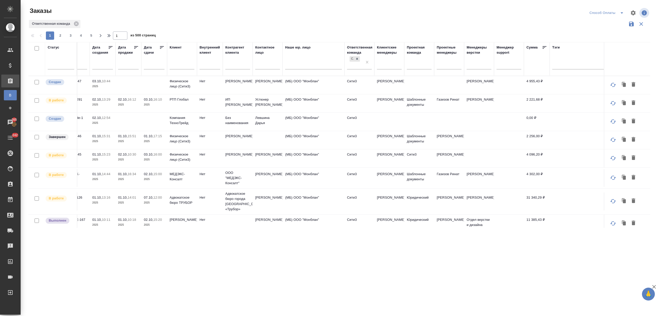
scroll to position [0, 95]
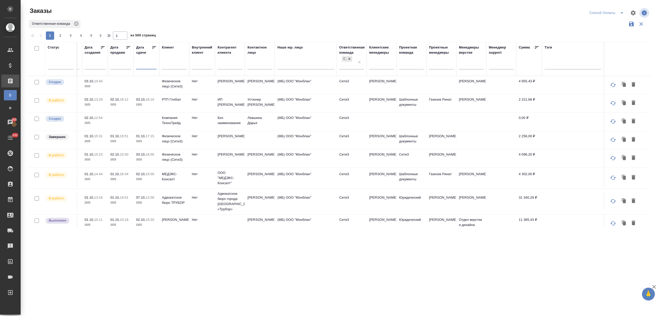
click at [139, 65] on input "text" at bounding box center [148, 64] width 18 height 7
click at [85, 66] on div at bounding box center [95, 65] width 21 height 9
click at [88, 66] on input "text" at bounding box center [97, 64] width 18 height 7
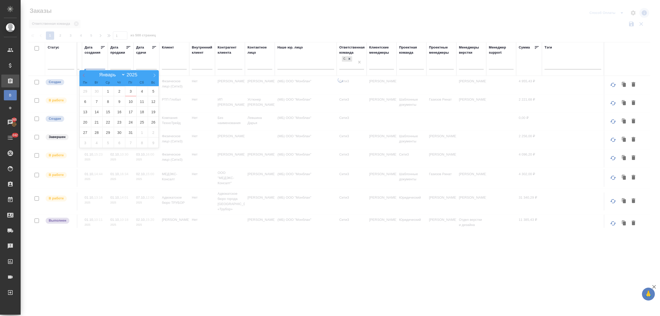
click at [83, 75] on icon at bounding box center [84, 75] width 4 height 4
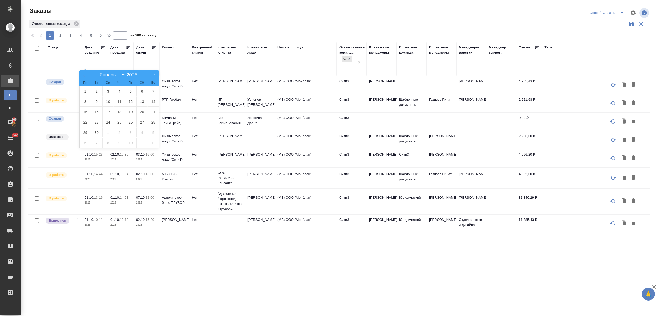
select select "8"
click at [83, 131] on span "29" at bounding box center [85, 132] width 11 height 10
type div "2025-09-28T21:00:00.000Z"
click at [153, 133] on span "5" at bounding box center [153, 132] width 11 height 10
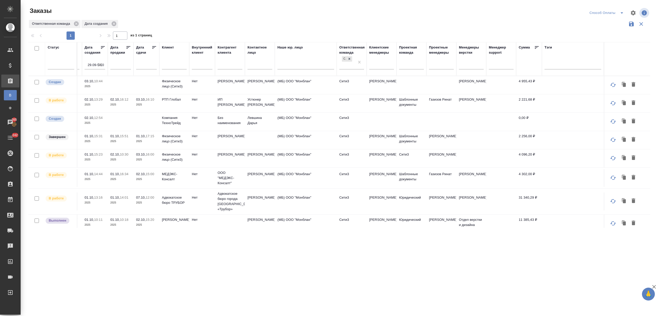
scroll to position [0, 0]
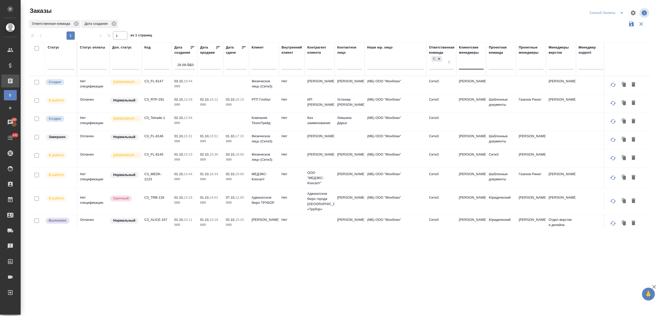
click at [469, 63] on div at bounding box center [471, 63] width 25 height 7
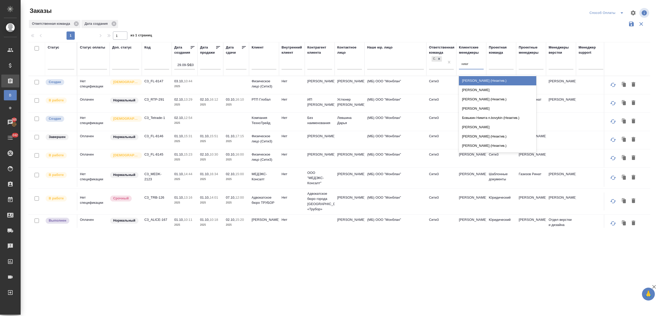
type input "никити"
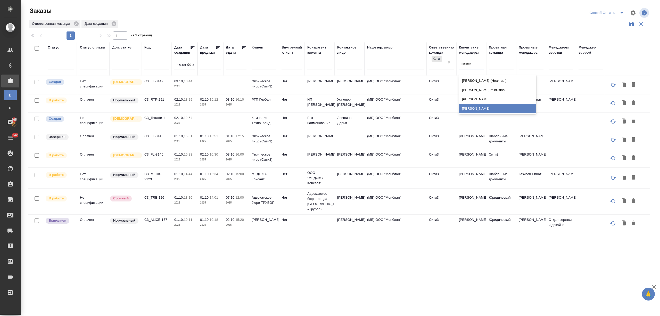
click at [497, 110] on div "Никитина Татьяна" at bounding box center [497, 108] width 77 height 9
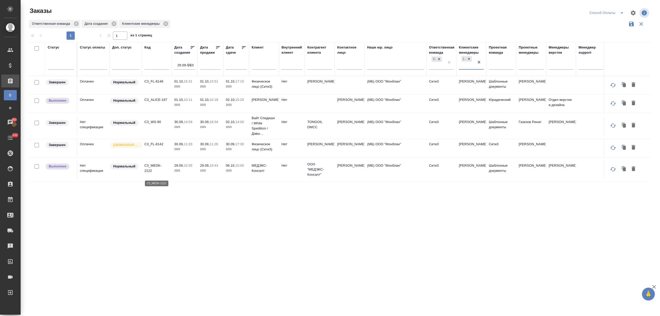
click at [149, 173] on p "C3_MEDK-2122" at bounding box center [156, 168] width 25 height 10
click at [154, 146] on p "C3_FL-8142" at bounding box center [156, 143] width 25 height 5
click at [156, 124] on p "C3_WS-90" at bounding box center [156, 121] width 25 height 5
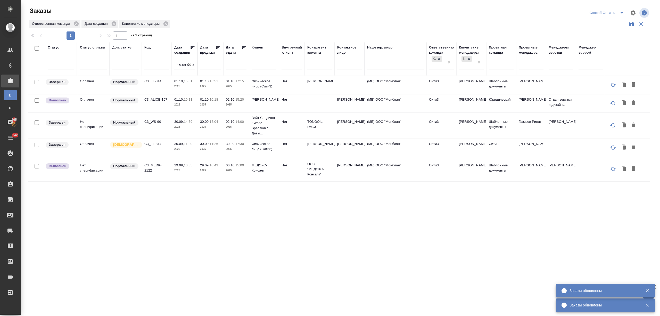
click at [157, 101] on p "C3_ALICE-167" at bounding box center [156, 99] width 25 height 5
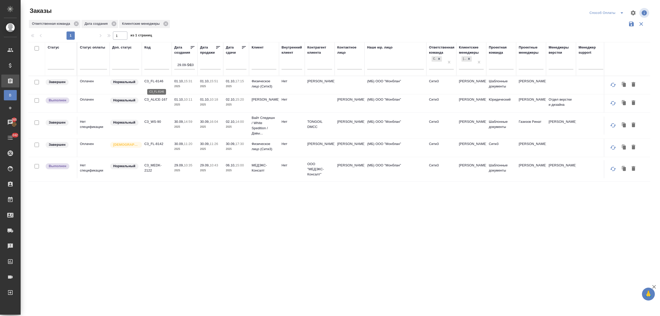
click at [154, 82] on p "C3_FL-8146" at bounding box center [156, 81] width 25 height 5
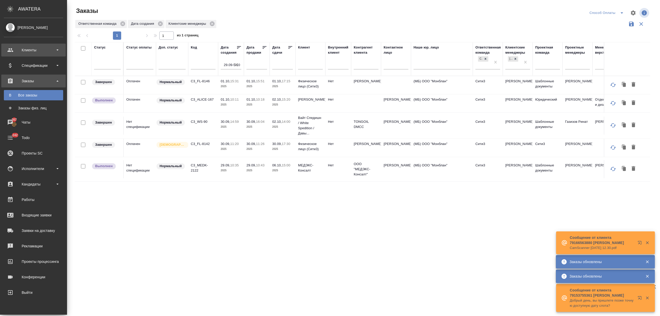
click at [29, 50] on div "Клиенты" at bounding box center [33, 50] width 59 height 8
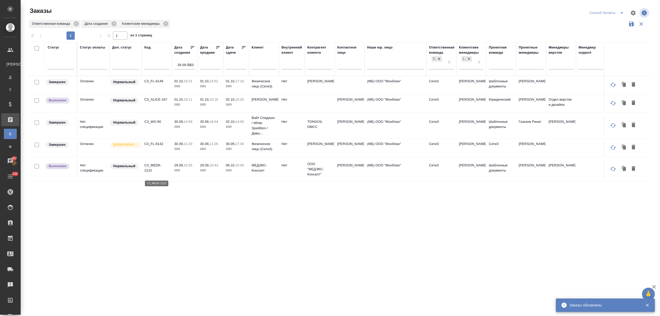
click at [148, 173] on p "C3_MEDK-2122" at bounding box center [156, 168] width 25 height 10
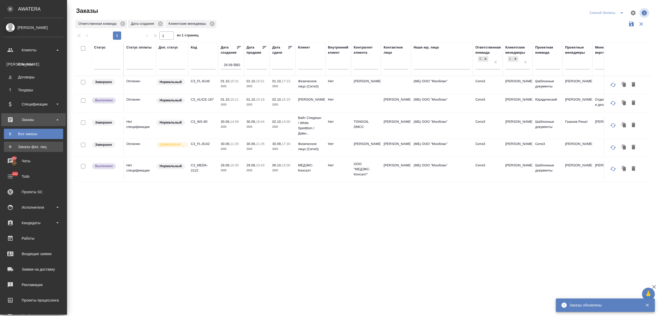
click at [25, 148] on div "Заказы физ. лиц" at bounding box center [33, 146] width 54 height 5
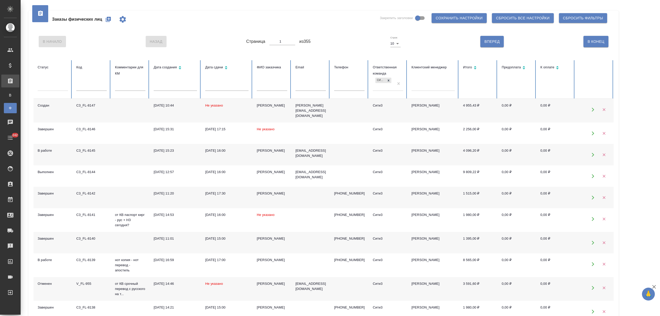
click at [267, 86] on input "text" at bounding box center [272, 86] width 30 height 7
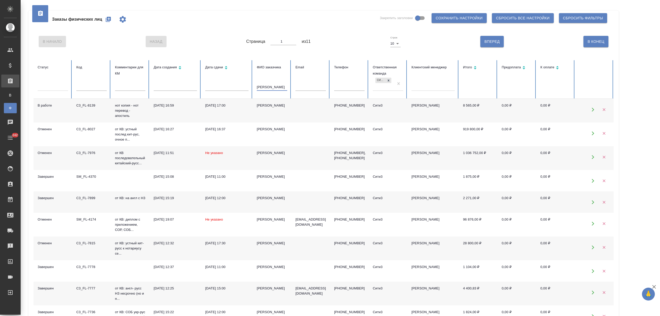
click at [267, 109] on td "Ольга" at bounding box center [271, 111] width 39 height 24
drag, startPoint x: 268, startPoint y: 84, endPoint x: 227, endPoint y: 85, distance: 41.5
click at [227, 85] on tr "Статус Код Комментарии для КМ Дата создания Дата сдачи ФИО заказчика ольга Emai…" at bounding box center [323, 79] width 580 height 39
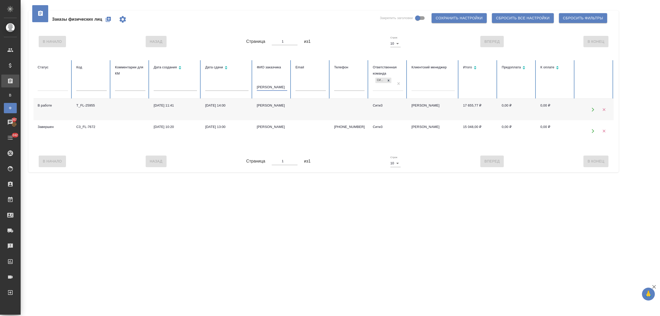
type input "азат"
click at [264, 110] on td "Куляев Азат" at bounding box center [271, 109] width 39 height 21
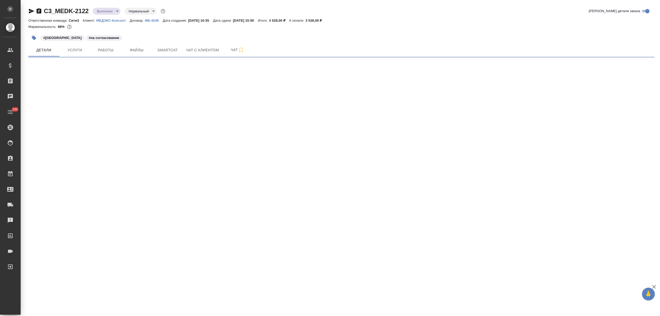
select select "RU"
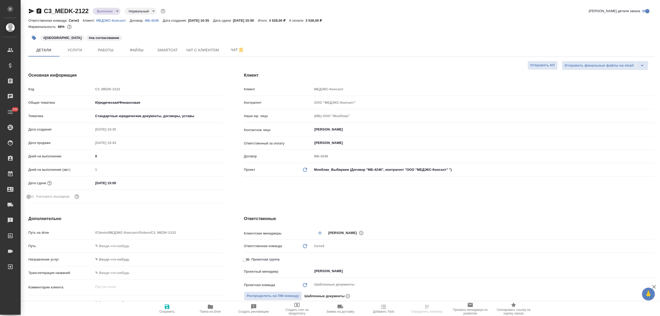
type textarea "x"
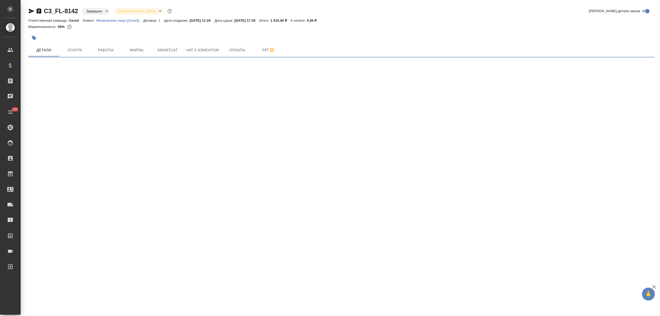
select select "RU"
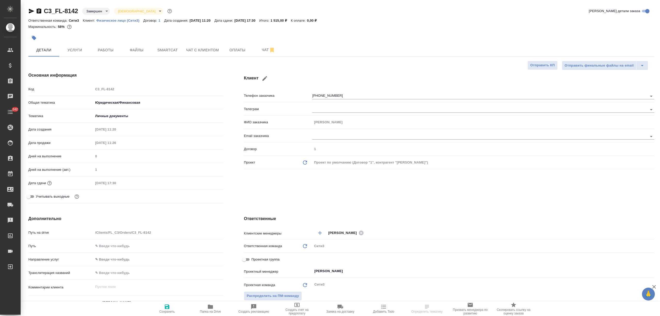
type textarea "x"
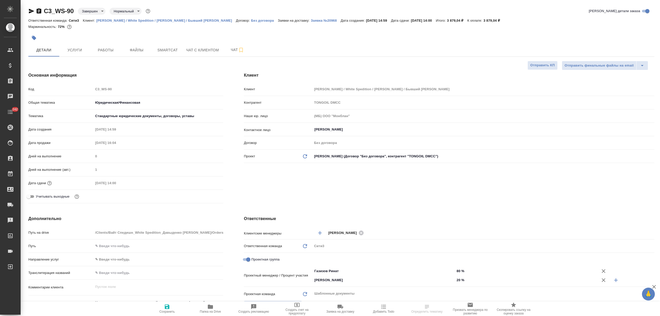
select select "RU"
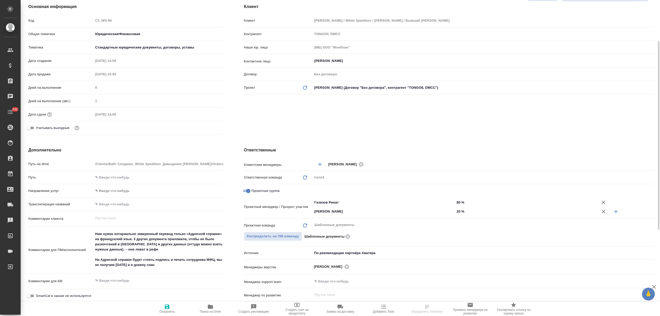
scroll to position [137, 0]
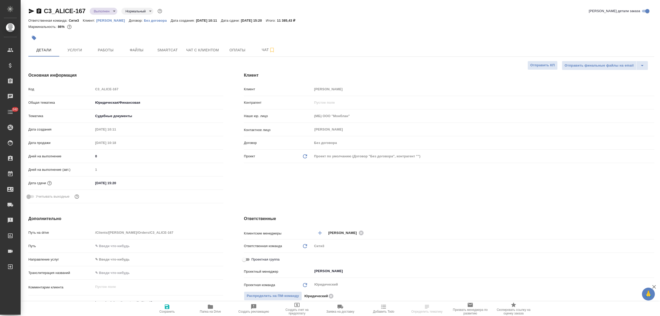
select select "RU"
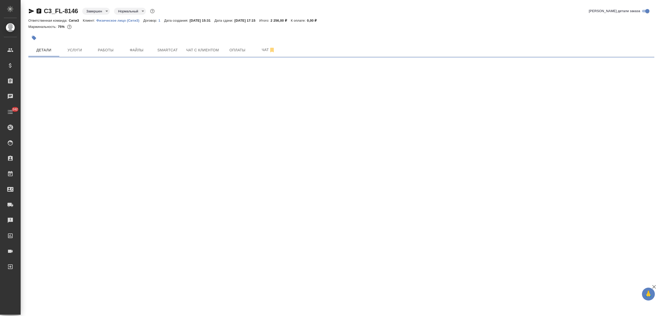
select select "RU"
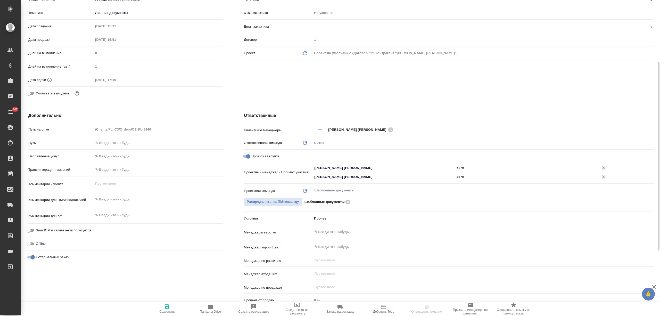
scroll to position [137, 0]
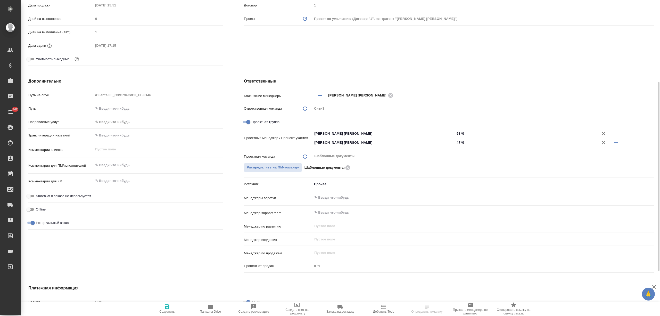
click at [319, 182] on body "🙏 .cls-1 fill:#fff; AWATERA Nikitina Tatiana Клиенты Спецификации Заказы Чаты 2…" at bounding box center [330, 178] width 660 height 357
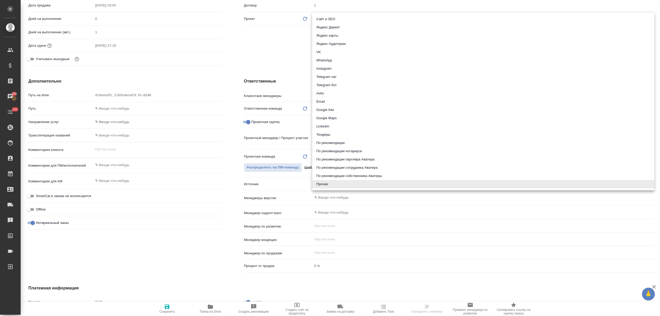
type textarea "x"
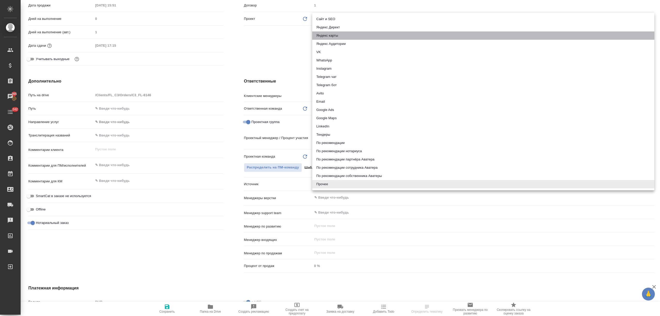
click at [332, 36] on li "Яндекс карты" at bounding box center [483, 35] width 342 height 8
type textarea "x"
type input "yandexMaps"
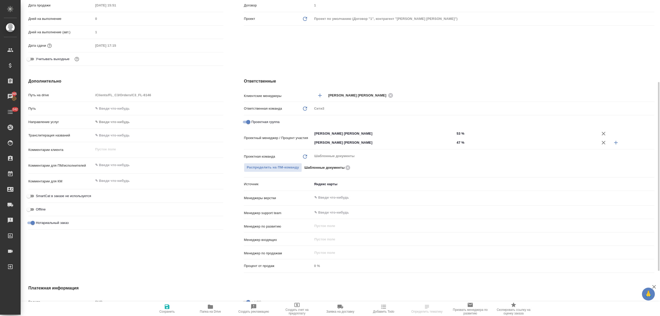
click at [160, 299] on div "RUB" at bounding box center [158, 301] width 130 height 9
click at [161, 301] on button "Сохранить" at bounding box center [166, 308] width 43 height 14
type textarea "x"
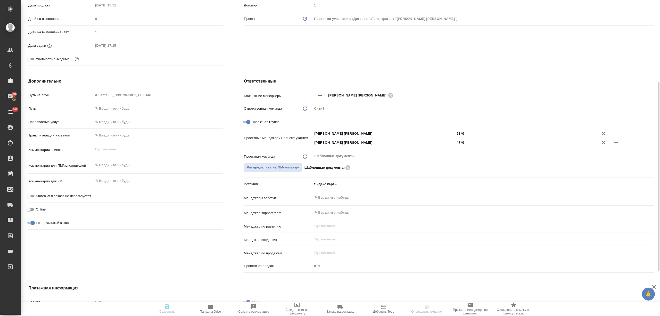
type textarea "x"
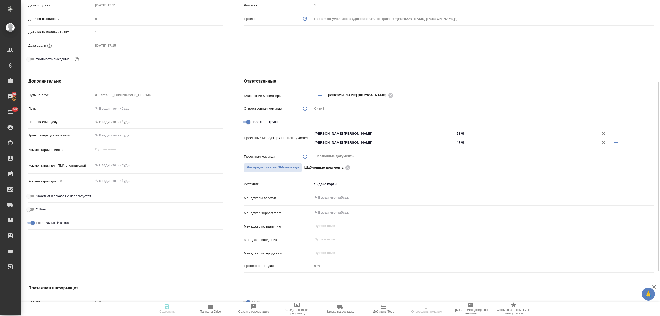
type textarea "x"
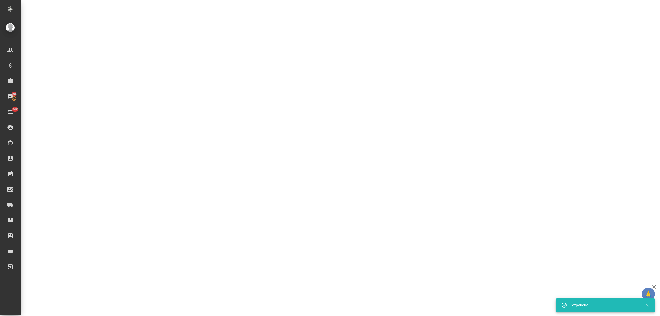
select select "RU"
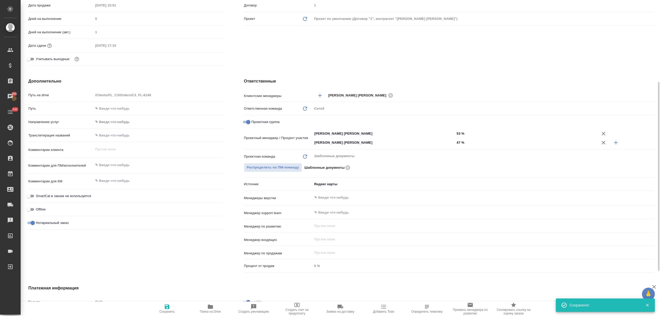
type textarea "x"
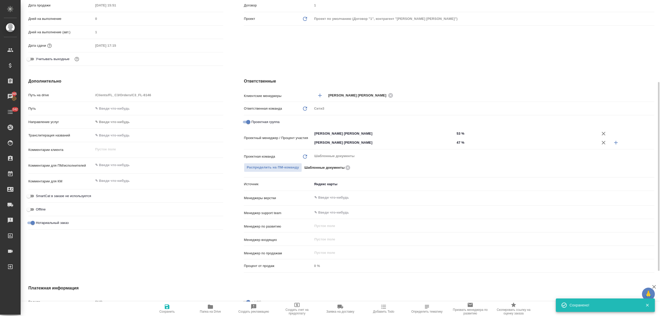
type textarea "x"
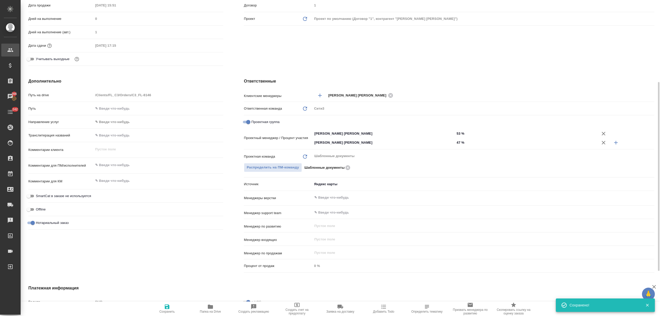
type textarea "x"
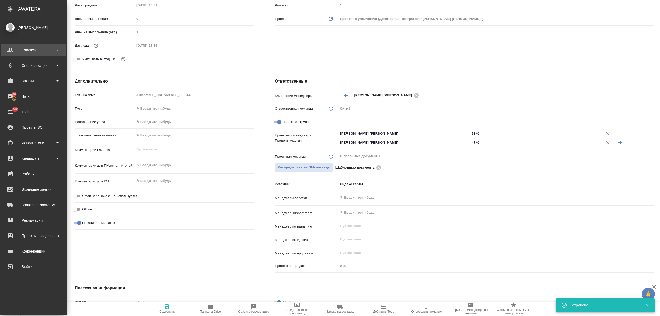
click at [9, 49] on div "Клиенты" at bounding box center [33, 50] width 59 height 8
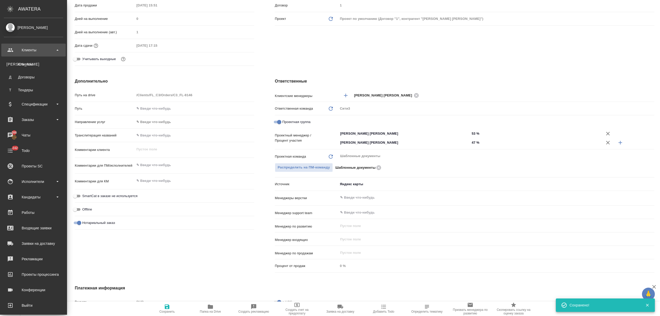
click at [21, 62] on div "Клиенты" at bounding box center [33, 64] width 54 height 5
type textarea "x"
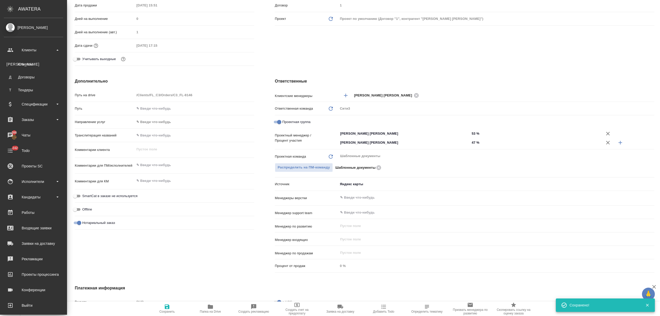
type textarea "x"
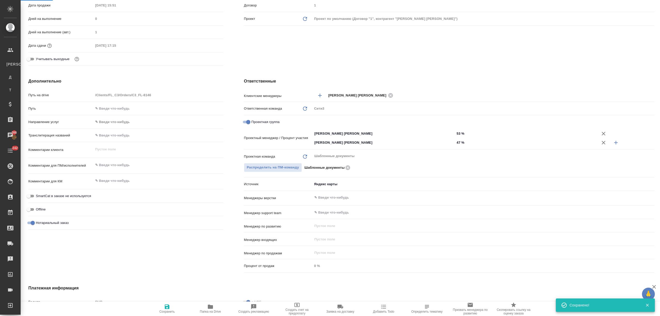
select select "RU"
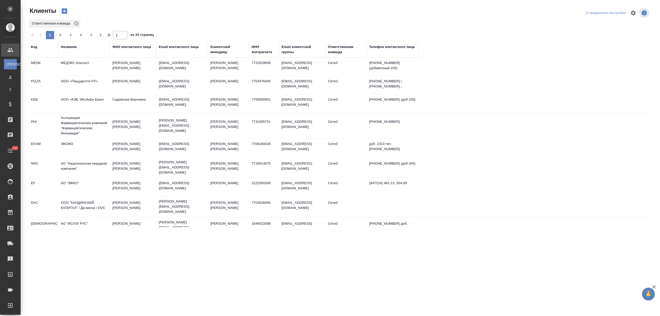
click at [72, 46] on div "Название" at bounding box center [69, 46] width 16 height 5
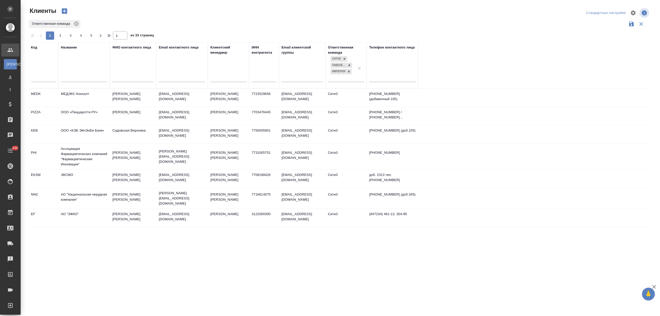
click at [67, 83] on div at bounding box center [84, 79] width 46 height 13
click at [67, 80] on input "text" at bounding box center [84, 78] width 46 height 6
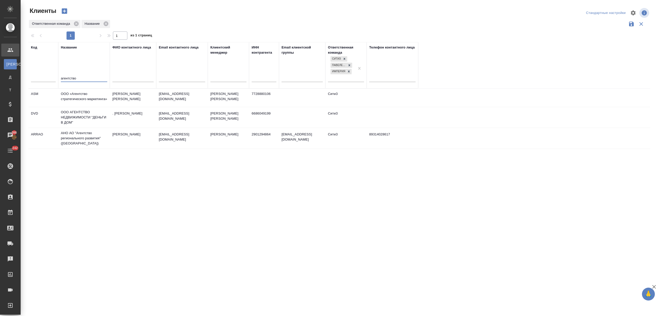
type input "агентство"
click at [77, 96] on td "ООО «Агентство стратегического маркетинга»" at bounding box center [84, 98] width 52 height 18
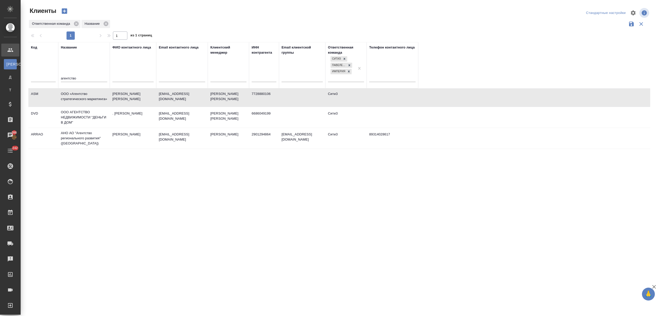
click at [77, 96] on td "ООО «Агентство стратегического маркетинга»" at bounding box center [84, 98] width 52 height 18
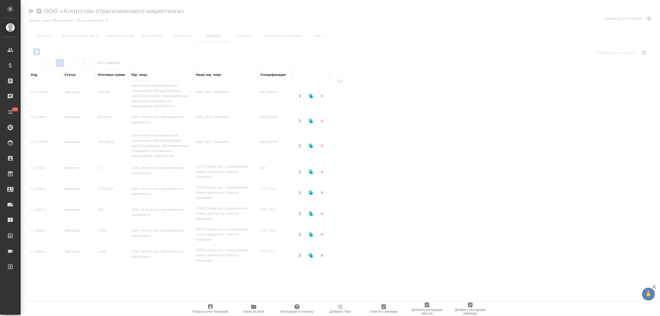
click at [105, 91] on div at bounding box center [340, 181] width 639 height 209
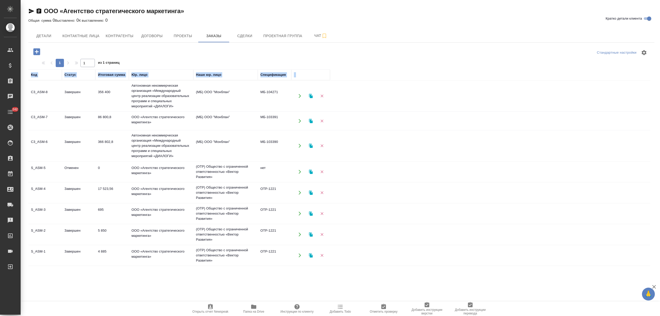
click at [105, 91] on td "356 400" at bounding box center [111, 96] width 33 height 18
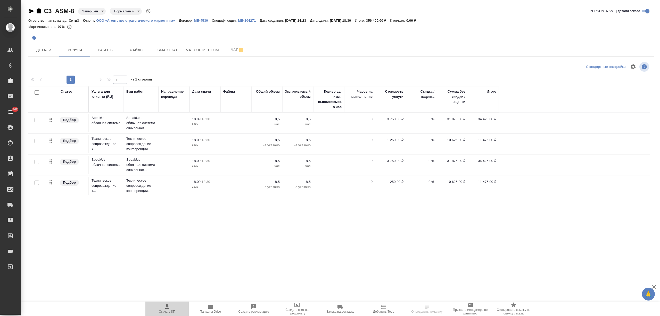
click at [169, 307] on icon "button" at bounding box center [167, 306] width 6 height 6
click at [48, 50] on span "Детали" at bounding box center [43, 50] width 25 height 6
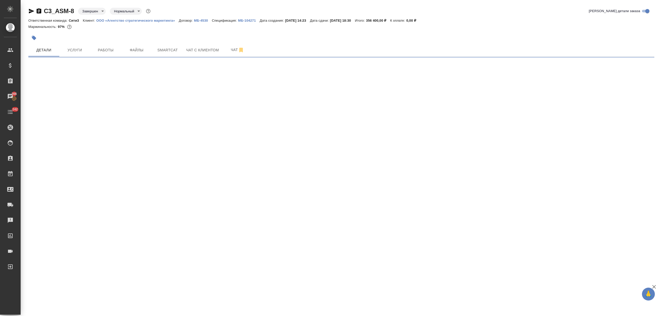
select select "RU"
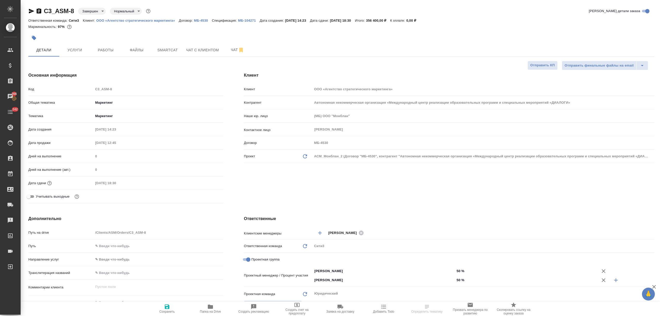
type textarea "x"
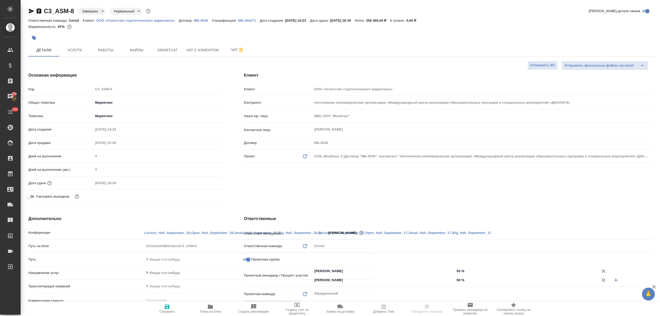
select select "RU"
type textarea "x"
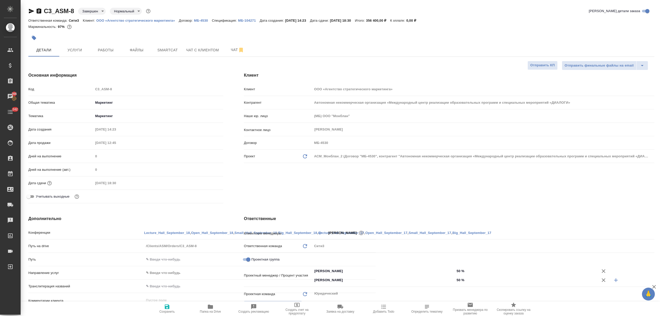
type textarea "x"
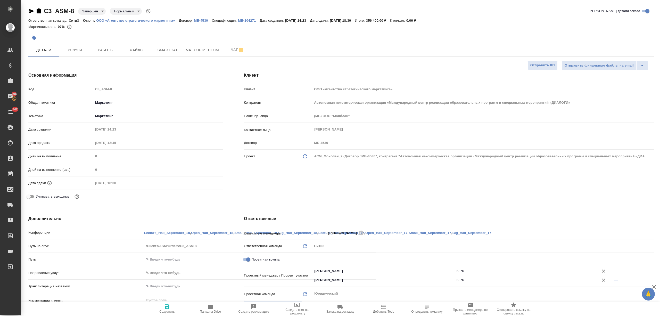
click at [196, 20] on p "МБ-4530" at bounding box center [203, 21] width 18 height 4
type textarea "x"
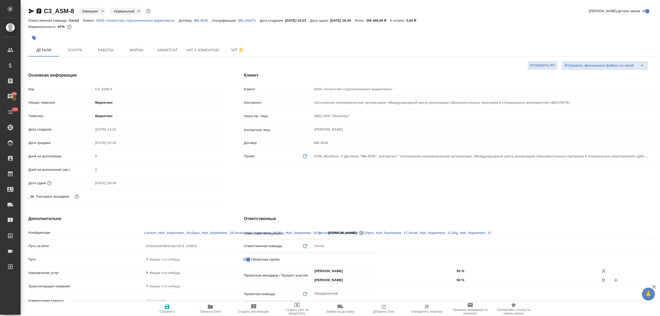
type textarea "x"
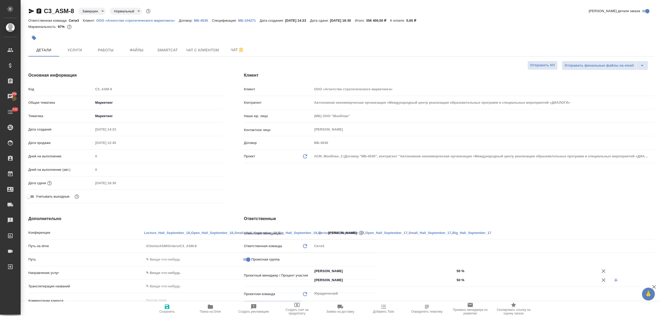
type textarea "x"
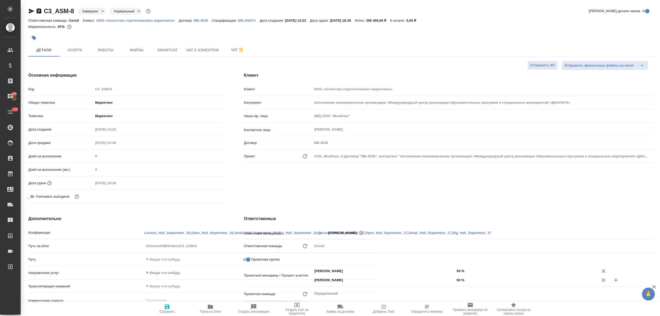
type textarea "x"
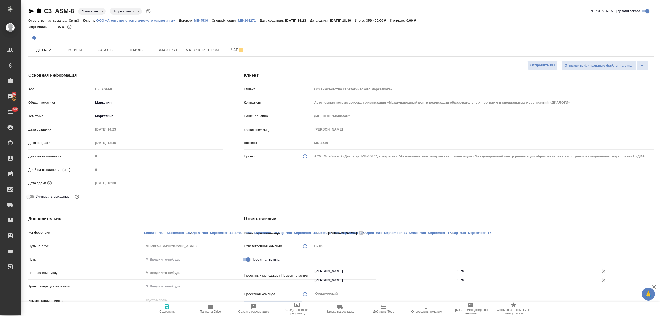
type textarea "x"
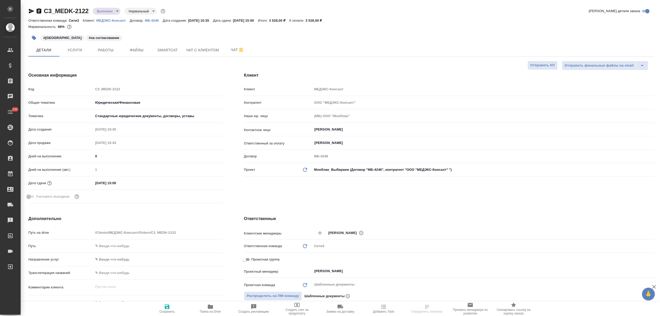
select select "RU"
click at [112, 19] on p "МЕДЭКС-Консалт" at bounding box center [112, 21] width 33 height 4
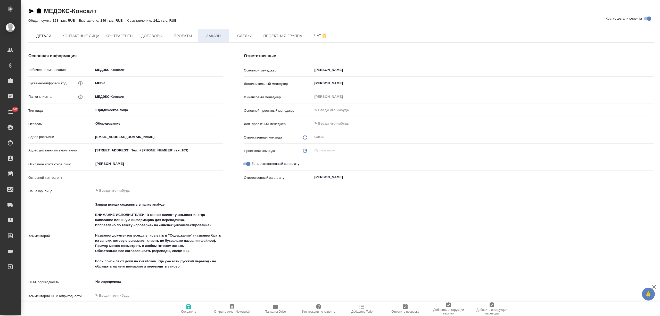
click at [215, 36] on span "Заказы" at bounding box center [213, 36] width 25 height 6
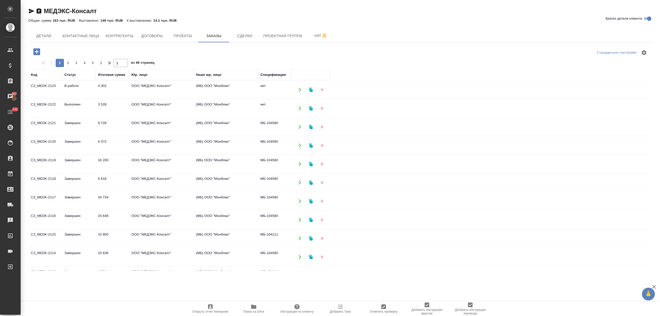
click at [94, 89] on td "В работе" at bounding box center [78, 90] width 33 height 18
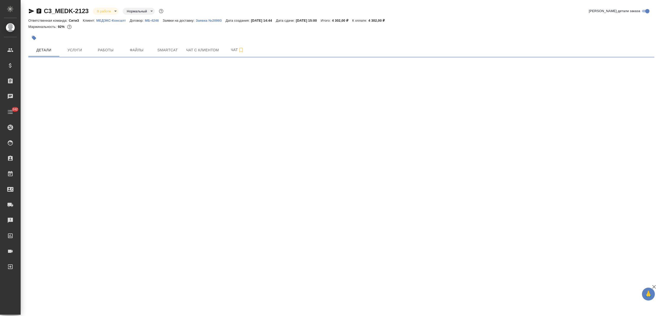
select select "RU"
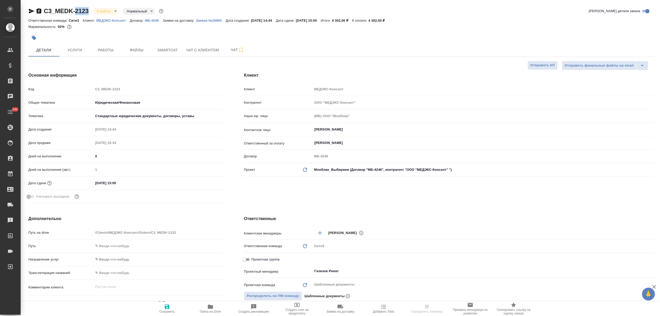
type textarea "x"
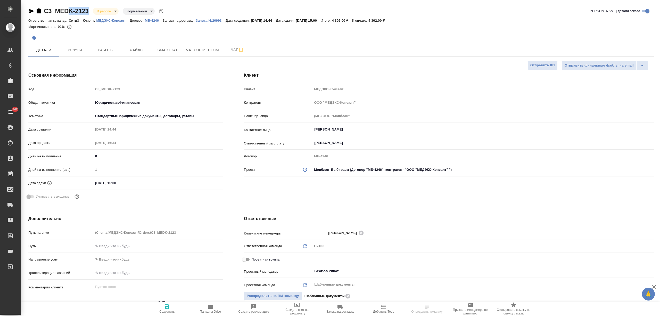
type textarea "x"
drag, startPoint x: 90, startPoint y: 10, endPoint x: 45, endPoint y: 11, distance: 45.1
click at [45, 11] on div "C3_MEDK-2123 В работе inProgress Нормальный normal" at bounding box center [96, 11] width 136 height 8
type textarea "x"
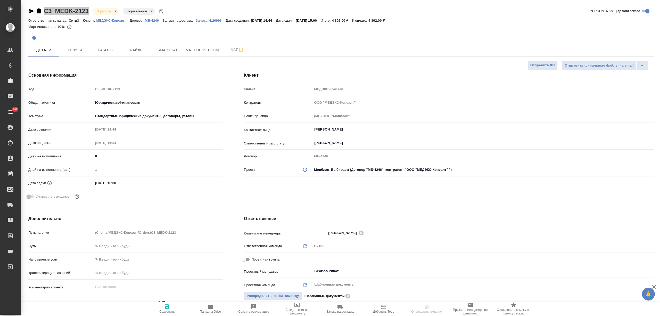
type textarea "x"
select select "RU"
type textarea "x"
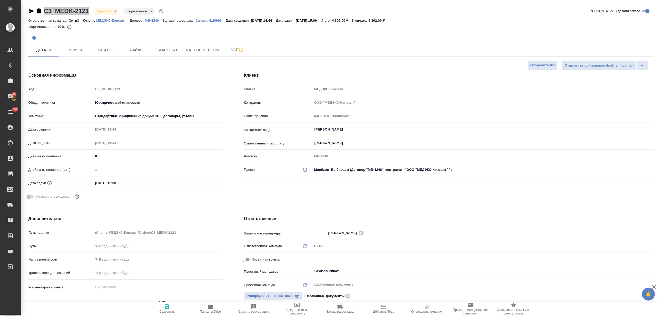
type textarea "x"
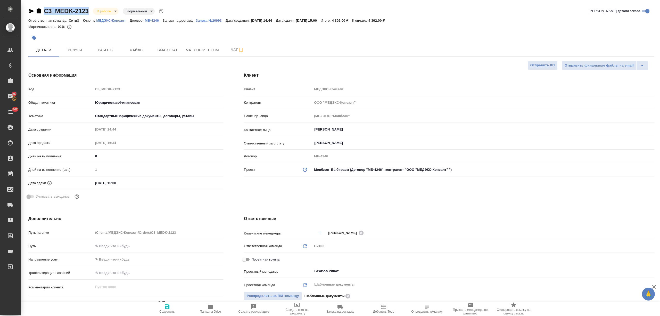
type textarea "x"
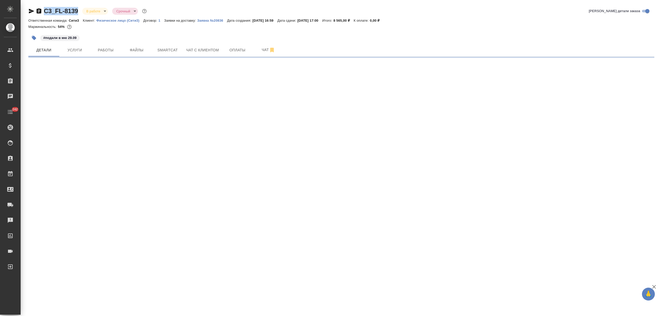
drag, startPoint x: 78, startPoint y: 10, endPoint x: 44, endPoint y: 11, distance: 34.8
click at [44, 11] on div "C3_FL-8139 В работе inProgress Срочный urgent" at bounding box center [87, 11] width 119 height 8
select select "RU"
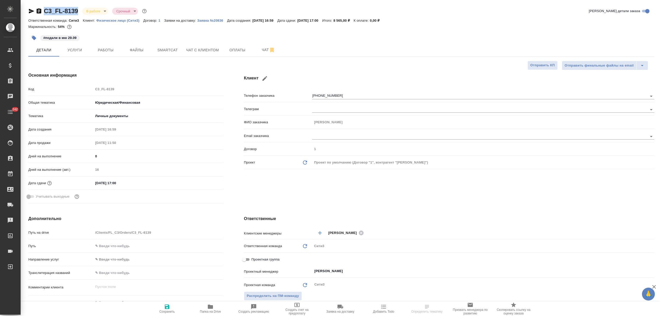
type textarea "x"
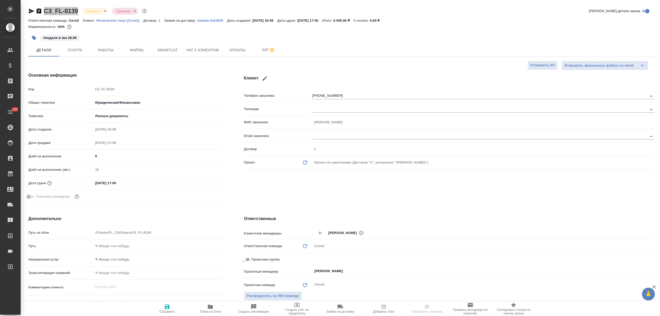
type textarea "x"
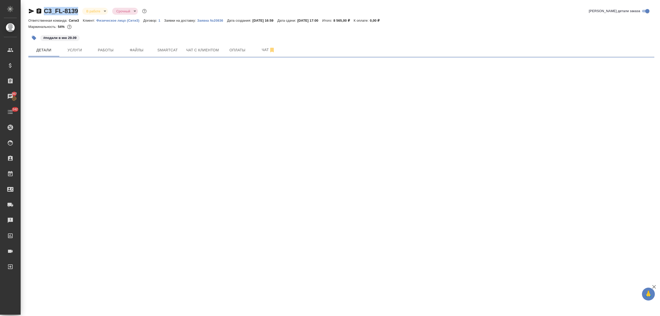
select select "RU"
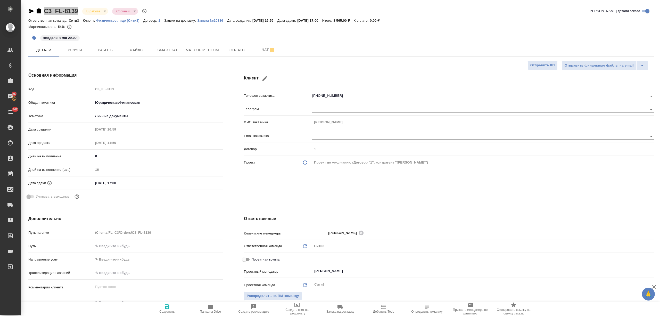
type textarea "x"
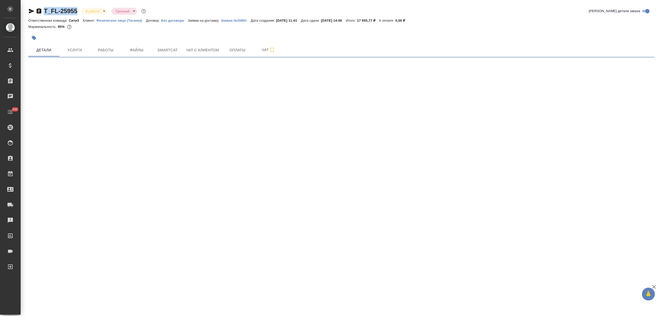
drag, startPoint x: 77, startPoint y: 10, endPoint x: 44, endPoint y: 9, distance: 32.8
click at [44, 9] on div "T_FL-25955 В работе inProgress Срочный urgent" at bounding box center [87, 11] width 119 height 8
select select "RU"
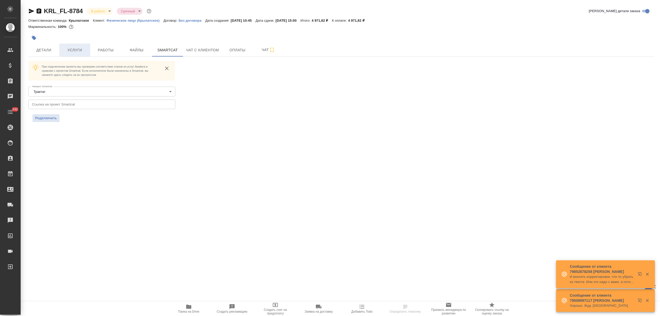
click at [75, 47] on span "Услуги" at bounding box center [74, 50] width 25 height 6
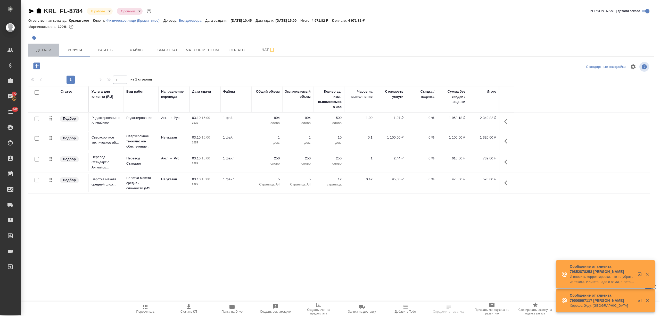
click at [46, 52] on span "Детали" at bounding box center [43, 50] width 25 height 6
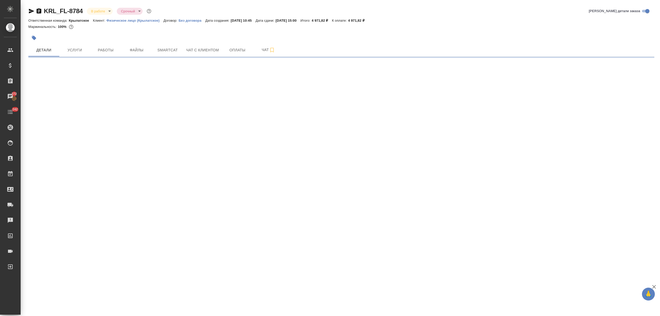
select select "RU"
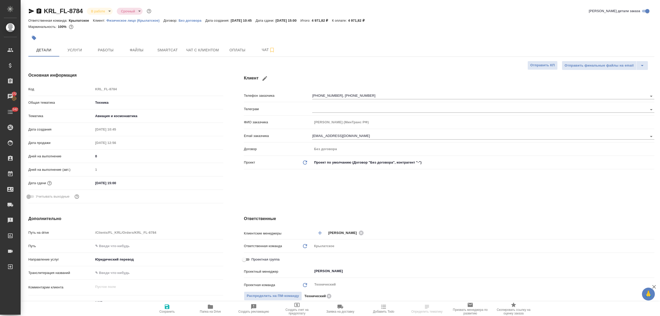
type textarea "x"
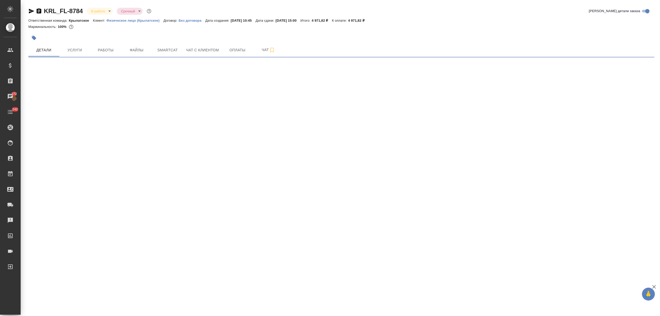
select select "RU"
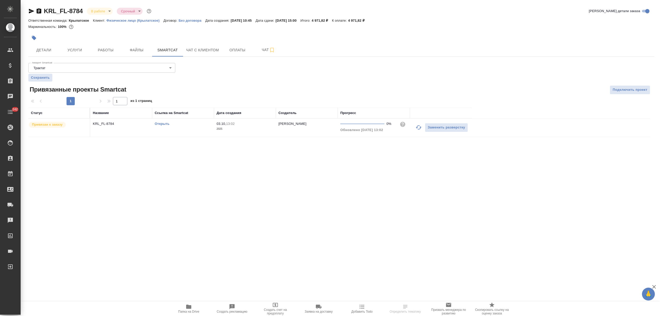
click at [31, 11] on icon "button" at bounding box center [31, 11] width 6 height 6
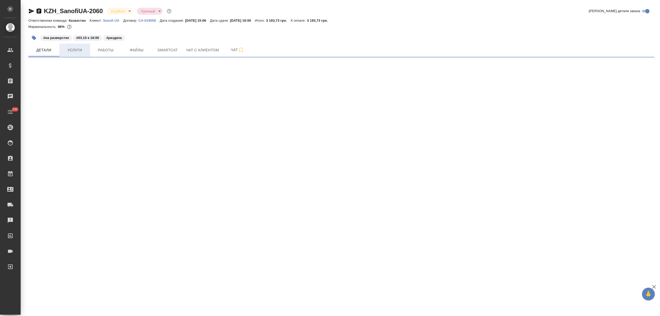
select select "RU"
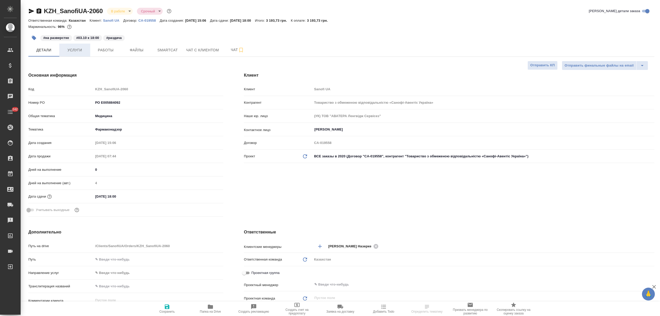
type textarea "x"
click at [78, 54] on button "Услуги" at bounding box center [74, 50] width 31 height 13
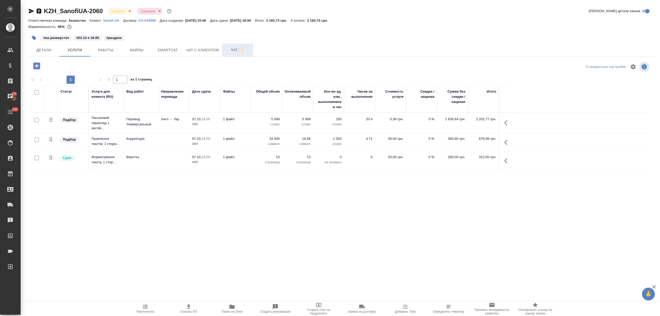
click at [233, 47] on span "Чат" at bounding box center [237, 50] width 25 height 6
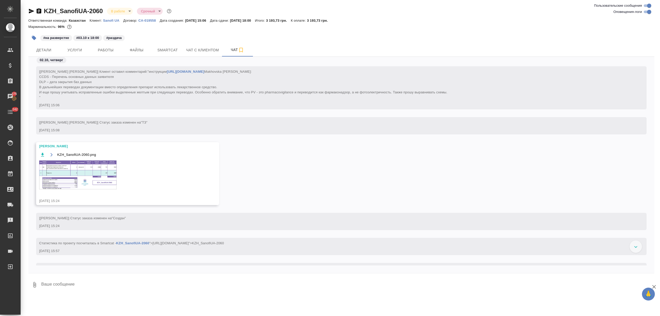
click at [80, 185] on img at bounding box center [77, 174] width 77 height 29
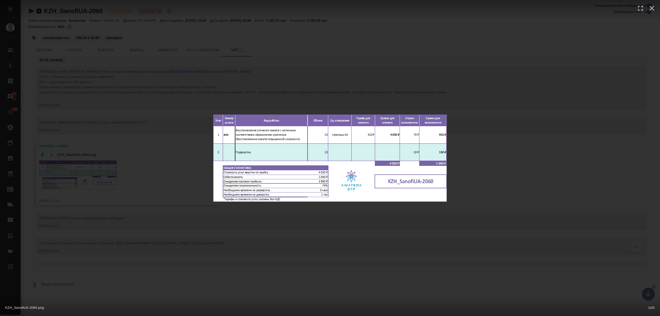
click at [119, 80] on div "KZH_SanofiUA-2060.png 1 of 1" at bounding box center [330, 158] width 660 height 316
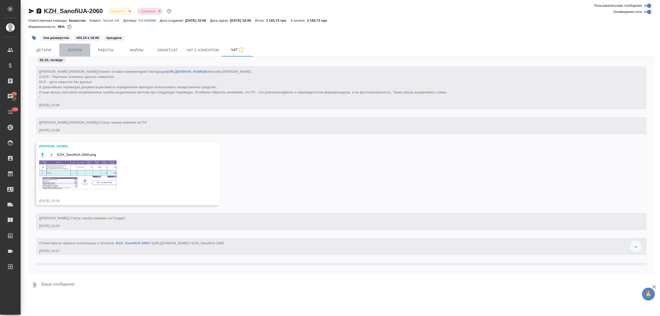
click at [76, 49] on span "Услуги" at bounding box center [74, 50] width 25 height 6
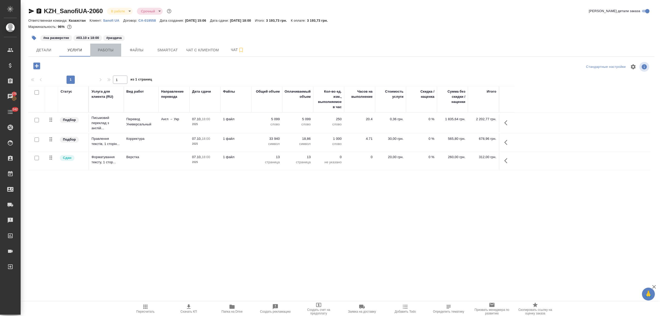
click at [92, 46] on button "Работы" at bounding box center [105, 50] width 31 height 13
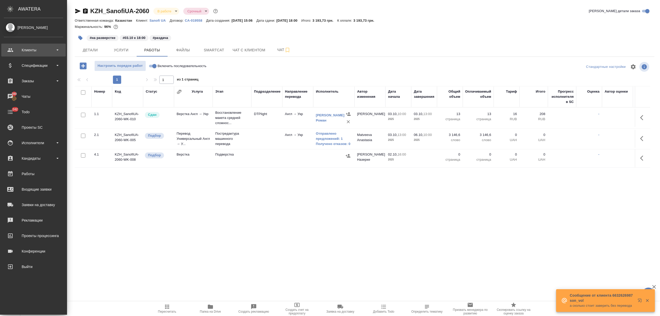
click at [23, 51] on div "Клиенты" at bounding box center [33, 50] width 59 height 8
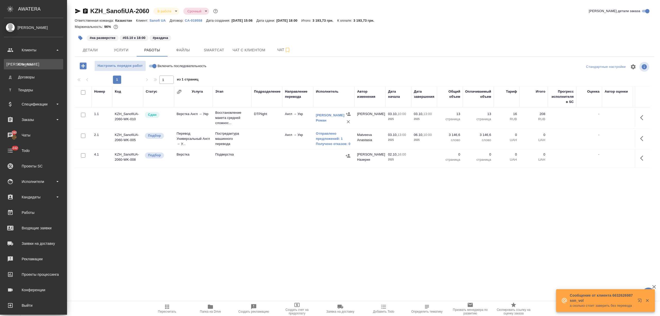
click at [25, 62] on div "Клиенты" at bounding box center [33, 64] width 54 height 5
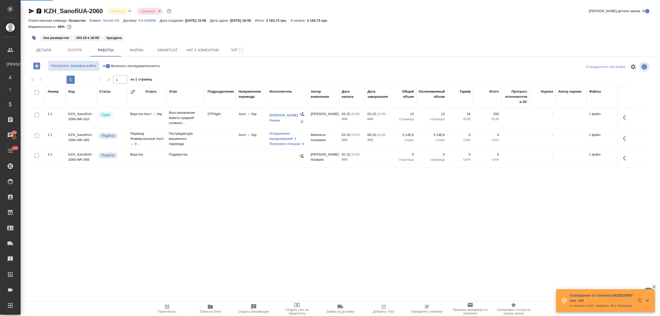
select select "RU"
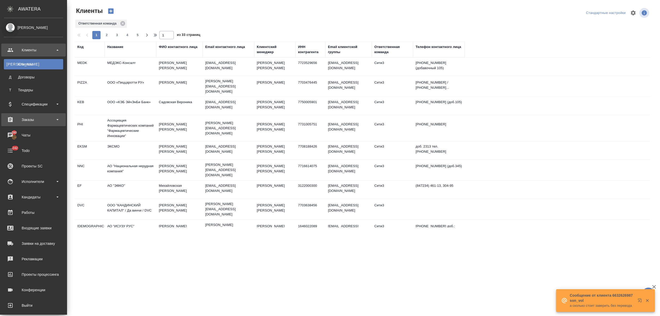
click at [37, 119] on div "Заказы" at bounding box center [33, 120] width 59 height 8
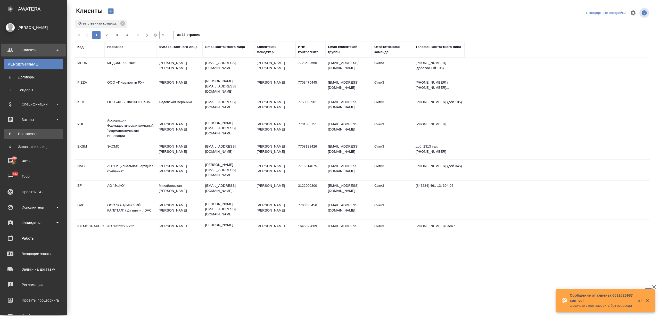
click at [37, 130] on link "В Все заказы" at bounding box center [33, 134] width 59 height 10
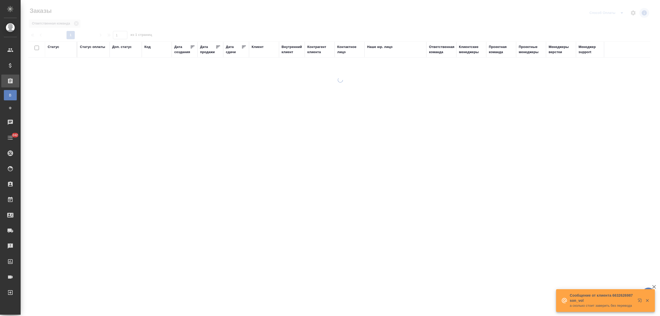
click at [229, 52] on div "Дата сдачи" at bounding box center [233, 49] width 15 height 10
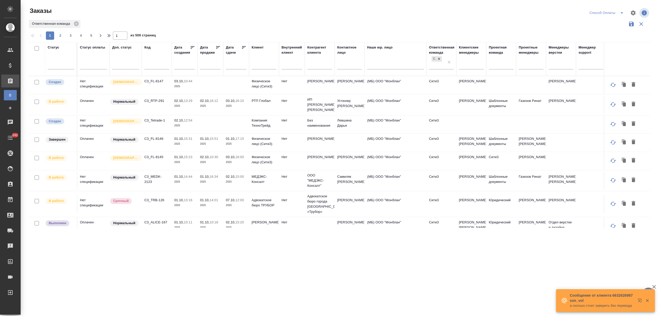
click at [236, 64] on input "text" at bounding box center [238, 64] width 18 height 7
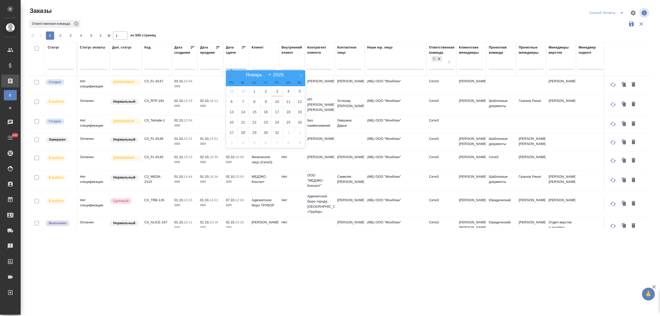
click at [229, 75] on icon at bounding box center [230, 75] width 4 height 4
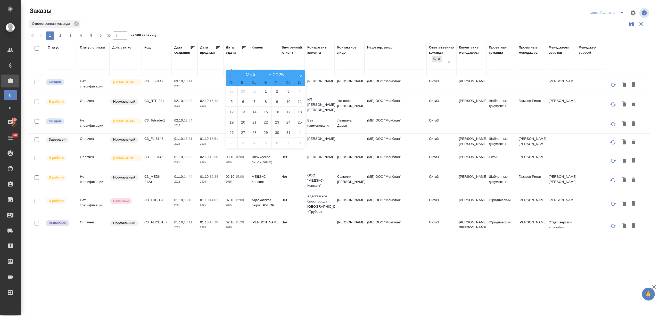
click at [229, 75] on icon at bounding box center [230, 75] width 4 height 4
select select "2"
click at [264, 131] on span "27" at bounding box center [265, 132] width 11 height 10
type div "2025-03-26T21:00:00.000Z"
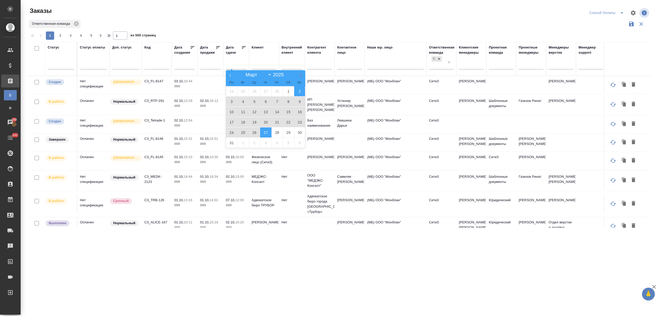
click at [299, 77] on icon at bounding box center [301, 75] width 4 height 4
select select "3"
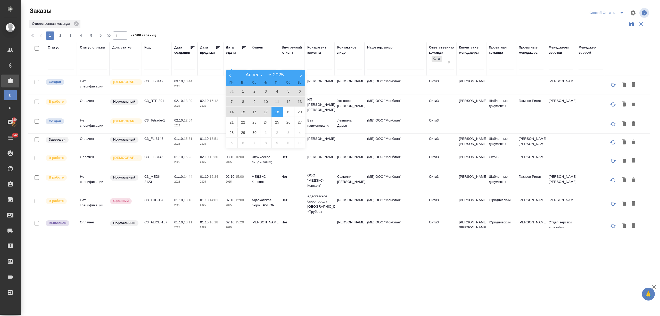
click at [273, 111] on span "18" at bounding box center [276, 112] width 11 height 10
click at [263, 67] on input "text" at bounding box center [263, 66] width 25 height 6
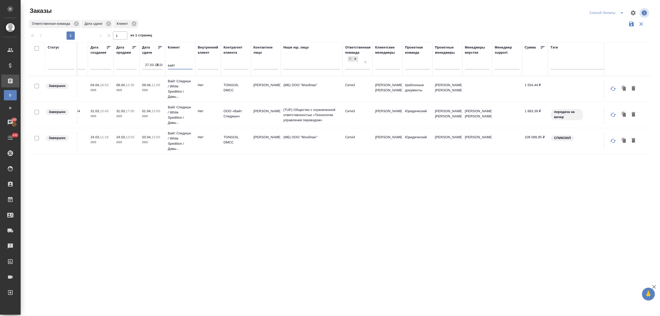
scroll to position [0, 90]
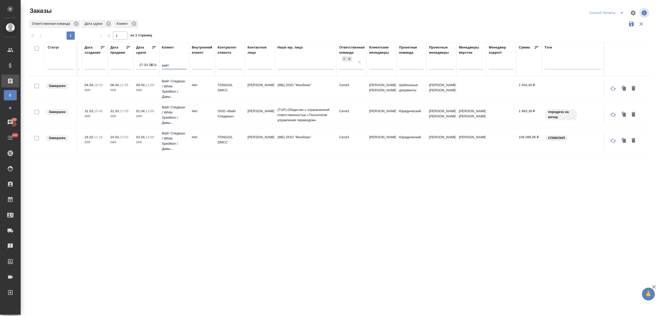
type input "вайт"
click at [483, 147] on td "Арсеньева Вера" at bounding box center [471, 141] width 30 height 18
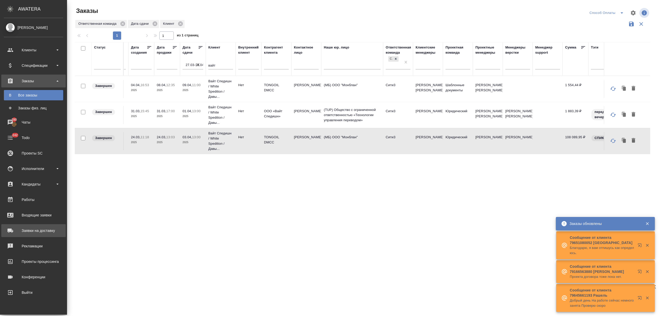
click at [40, 233] on div "Заявки на доставку" at bounding box center [33, 230] width 59 height 8
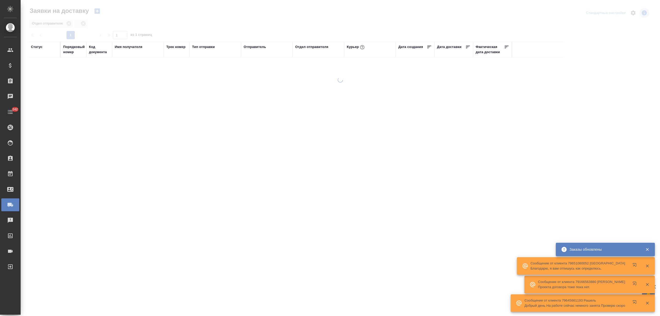
click at [68, 51] on div "Порядковый номер" at bounding box center [74, 49] width 22 height 10
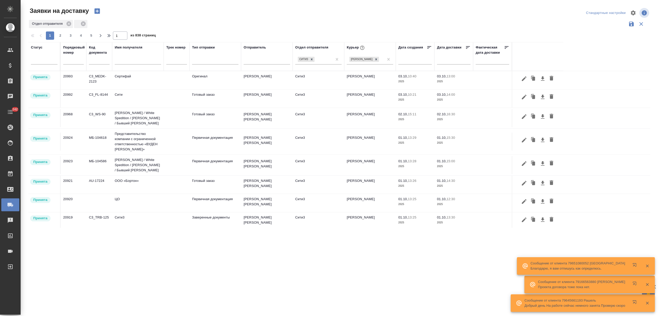
click at [67, 62] on input "text" at bounding box center [73, 60] width 21 height 7
paste input "21003"
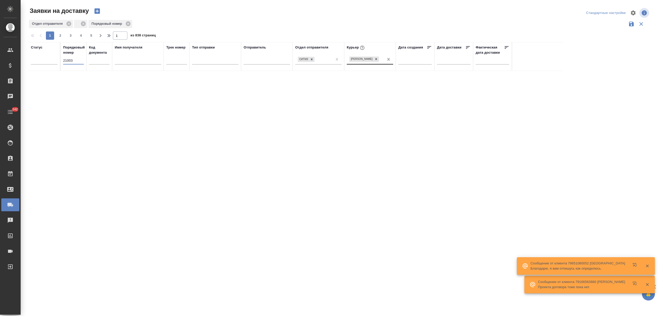
type input "21003"
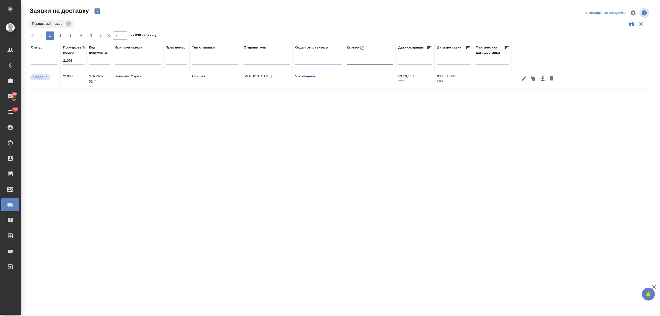
click at [93, 79] on td "S_NVRT-5244" at bounding box center [99, 80] width 26 height 18
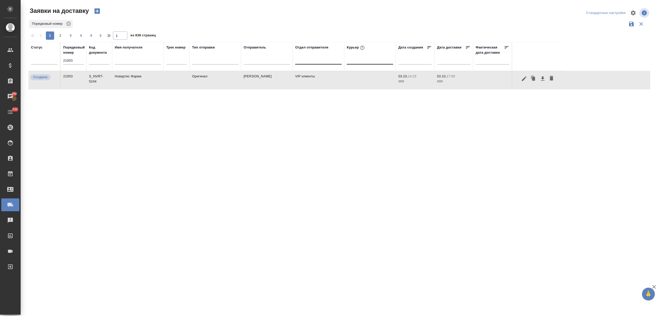
click at [93, 79] on td "S_NVRT-5244" at bounding box center [99, 80] width 26 height 18
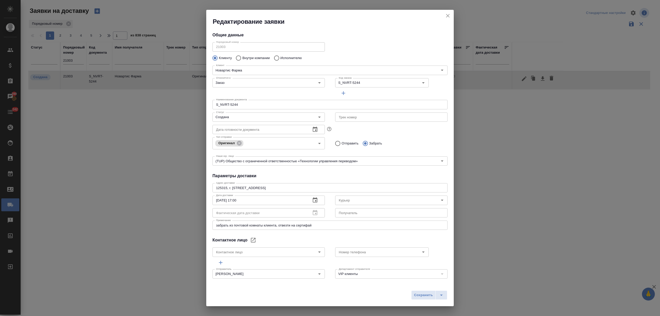
type input "Гладкова Анастасия"
drag, startPoint x: 299, startPoint y: 187, endPoint x: 184, endPoint y: 185, distance: 115.7
click at [184, 185] on div "Редактирование заявки Общие данные Порядковый номер 21003 Порядковый номер Клие…" at bounding box center [330, 158] width 660 height 316
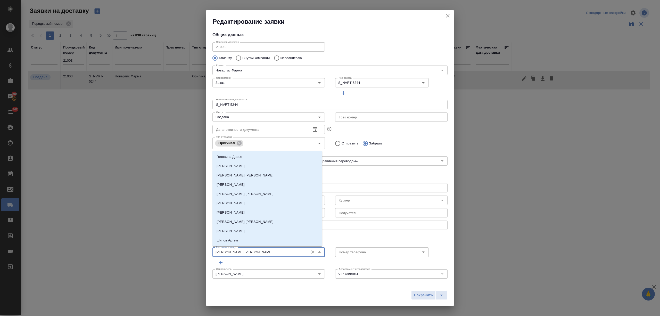
drag, startPoint x: 265, startPoint y: 252, endPoint x: 199, endPoint y: 252, distance: 66.0
click at [199, 252] on div "Редактирование заявки Общие данные Порядковый номер 21003 Порядковый номер Клие…" at bounding box center [330, 158] width 660 height 316
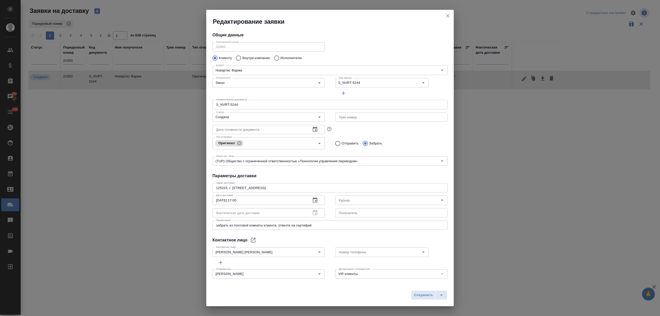
click at [209, 47] on div "Порядковый номер 21003 Порядковый номер" at bounding box center [268, 46] width 123 height 23
click at [355, 255] on input "Номер телефона" at bounding box center [372, 252] width 73 height 6
click at [366, 259] on li "8 967 209 49 65" at bounding box center [377, 263] width 91 height 9
type input "8 967 209 49 65"
click at [356, 196] on div "Курьер" at bounding box center [391, 199] width 112 height 9
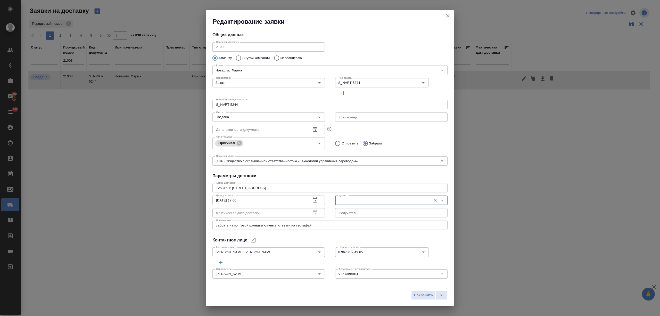
click at [356, 196] on div "Курьер" at bounding box center [391, 199] width 112 height 9
click at [361, 210] on p "Бородулин Антон" at bounding box center [350, 211] width 28 height 5
type input "Бородулин Антон"
drag, startPoint x: 244, startPoint y: 198, endPoint x: 235, endPoint y: 199, distance: 8.9
click at [235, 199] on input "03.10.2025 17:00" at bounding box center [259, 199] width 94 height 9
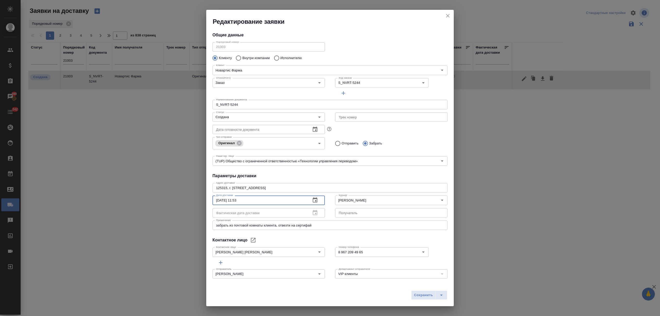
drag, startPoint x: 263, startPoint y: 203, endPoint x: 234, endPoint y: 202, distance: 28.9
click at [234, 202] on input "03.10.2025 11:53" at bounding box center [259, 199] width 94 height 9
click at [424, 295] on span "Сохранить" at bounding box center [423, 295] width 19 height 6
type input "03.10.2025 17:00"
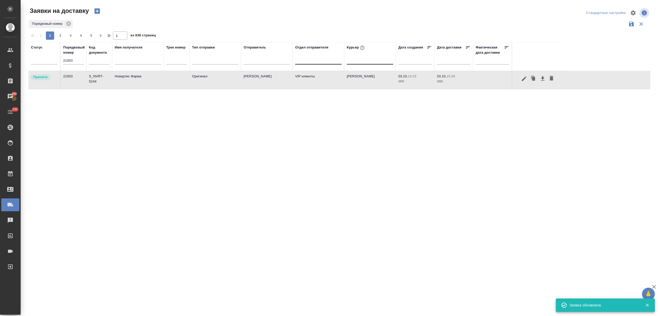
click at [73, 78] on td "21003" at bounding box center [74, 80] width 26 height 18
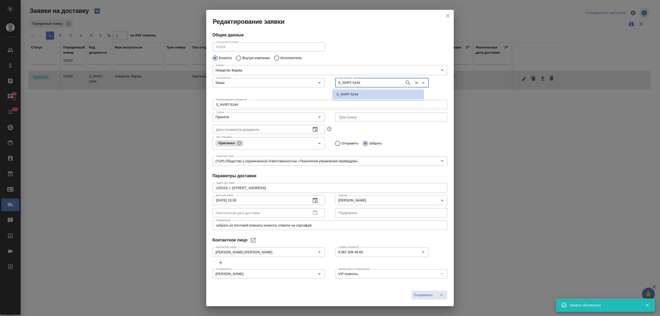
drag, startPoint x: 337, startPoint y: 85, endPoint x: 322, endPoint y: 85, distance: 15.5
click at [322, 85] on div "Относится к: Заказ Относится к: Код заказа S_NVRT-5244 Код заказа" at bounding box center [329, 87] width 245 height 32
click at [451, 14] on button "close" at bounding box center [448, 16] width 8 height 8
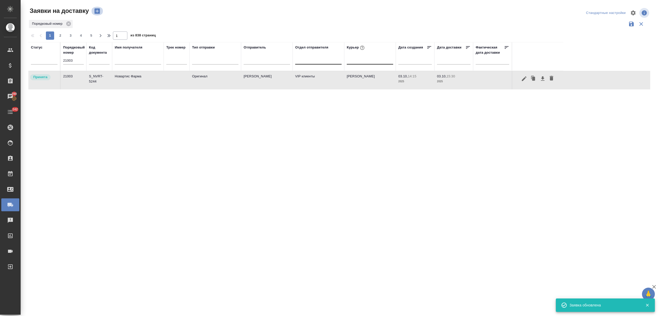
click at [98, 10] on icon "button" at bounding box center [96, 11] width 5 height 5
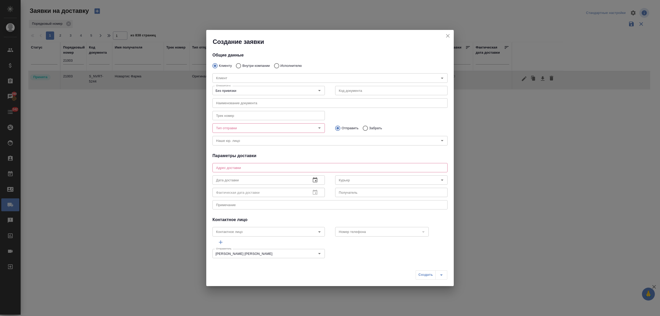
click at [249, 67] on div "Клиент Клиент" at bounding box center [329, 77] width 245 height 23
click at [239, 65] on input "Внутри компании" at bounding box center [237, 65] width 9 height 11
radio input "true"
click at [239, 76] on input "Команда" at bounding box center [321, 78] width 215 height 6
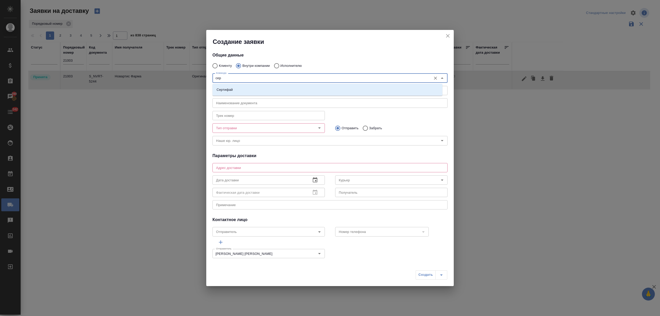
type input "серт"
click at [246, 88] on li "Сертифай" at bounding box center [327, 89] width 230 height 9
type textarea "Кузнецкий мост, д.7"
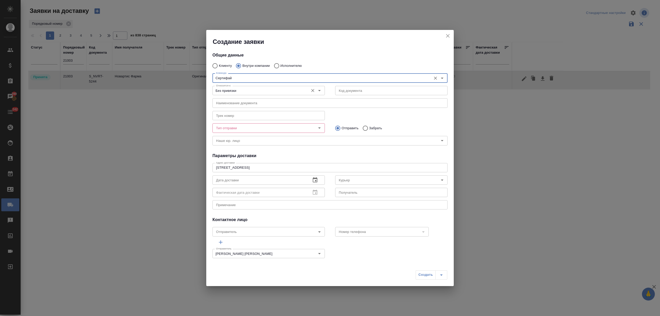
type input "Сертифай"
click at [250, 91] on input "Без привязки" at bounding box center [260, 90] width 92 height 6
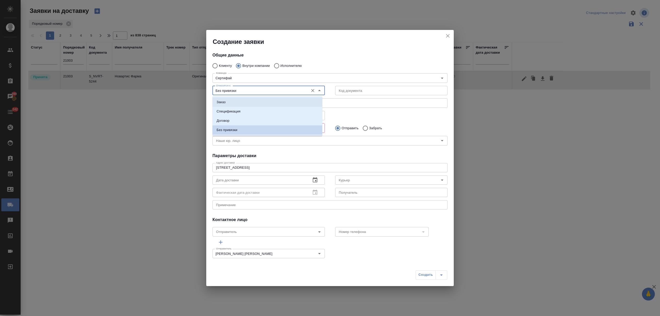
drag, startPoint x: 251, startPoint y: 100, endPoint x: 299, endPoint y: 94, distance: 47.8
click at [252, 100] on li "Заказ" at bounding box center [267, 101] width 110 height 9
type input "Заказ"
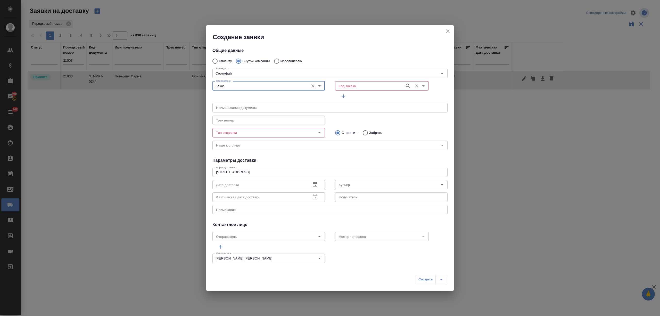
click at [350, 85] on input "Код заказа" at bounding box center [368, 86] width 65 height 6
paste input "S_NVRT-5244"
type input "S_NVRT-5244"
click at [373, 97] on li "S_NVRT-5244" at bounding box center [377, 97] width 91 height 9
type input "(TUP) Общество с ограниченной ответственностью «Технологии управления переводом»"
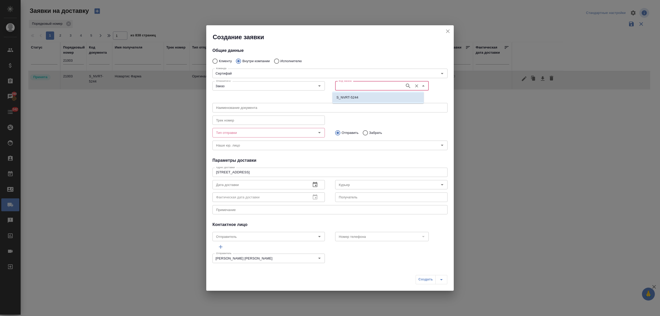
type input "S_NVRT-5244"
click at [252, 134] on input "Тип отправки" at bounding box center [260, 132] width 92 height 6
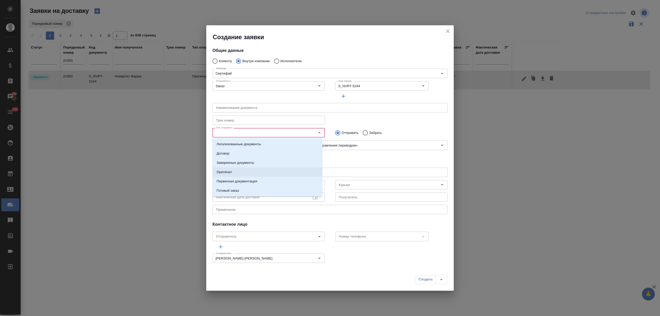
click at [248, 173] on li "Оригинал" at bounding box center [267, 171] width 110 height 9
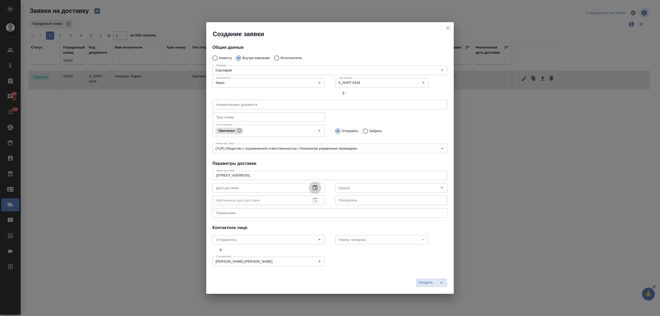
click at [309, 191] on button "button" at bounding box center [315, 187] width 12 height 12
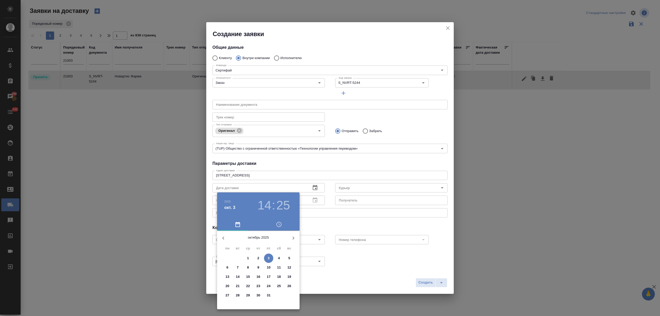
click at [268, 257] on p "3" at bounding box center [268, 257] width 2 height 5
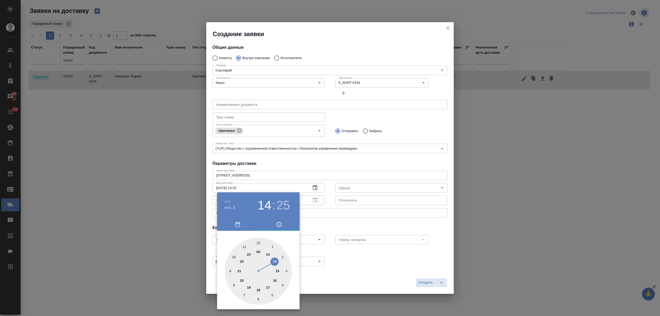
drag, startPoint x: 273, startPoint y: 278, endPoint x: 268, endPoint y: 289, distance: 11.6
click at [273, 279] on div at bounding box center [258, 270] width 67 height 67
click at [259, 298] on div at bounding box center [258, 270] width 67 height 67
type input "03.10.2025 16:30"
click at [374, 272] on div at bounding box center [330, 158] width 660 height 316
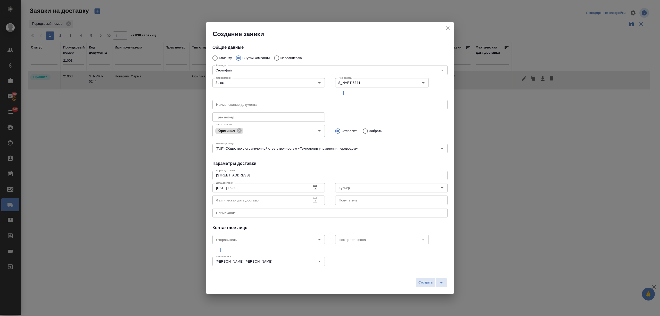
click at [349, 185] on input "Курьер" at bounding box center [382, 187] width 92 height 6
click at [356, 198] on p "Бородулин Антон" at bounding box center [350, 199] width 28 height 5
type input "Бородулин Антон"
click at [424, 279] on button "Создать" at bounding box center [425, 282] width 20 height 9
radio input "true"
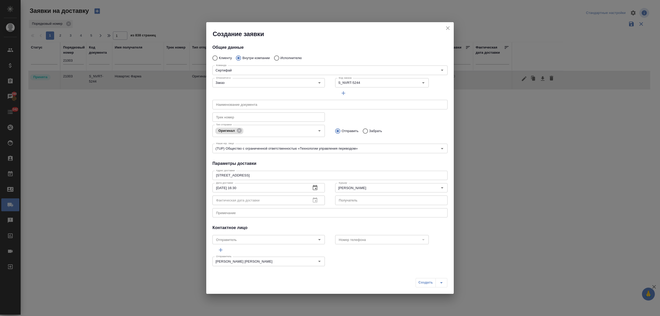
type input "Без привязки"
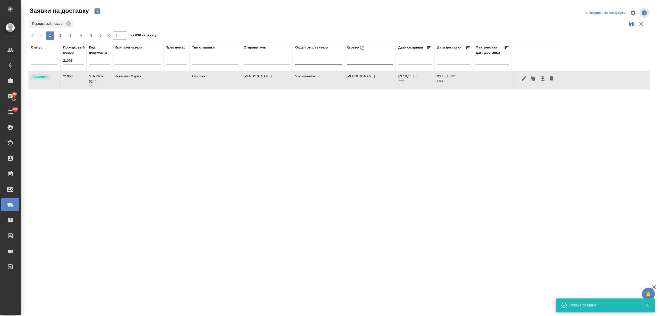
click at [69, 60] on input "21003" at bounding box center [73, 60] width 21 height 7
click at [69, 59] on input "21003" at bounding box center [73, 60] width 21 height 7
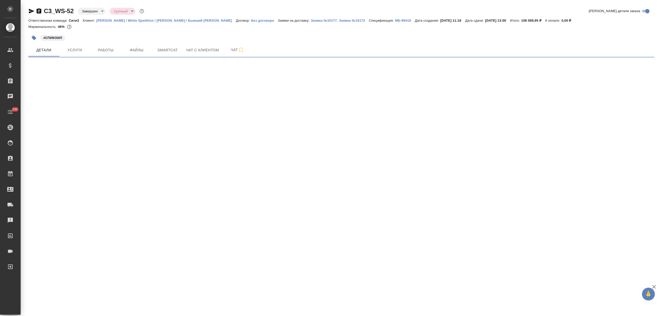
select select "RU"
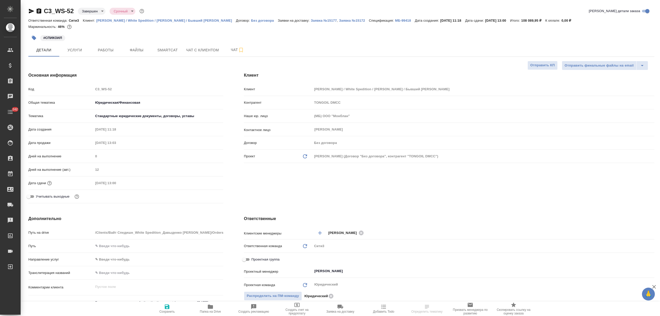
type textarea "x"
click at [28, 11] on icon "button" at bounding box center [31, 11] width 6 height 6
type textarea "x"
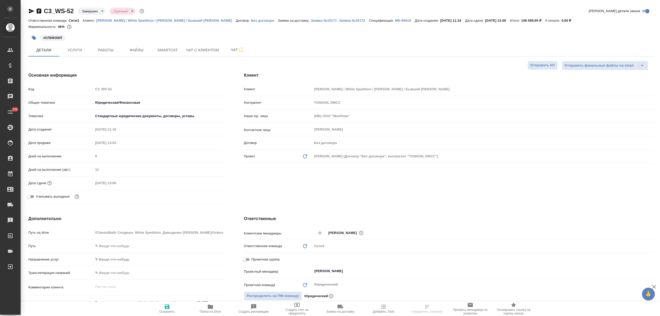
type textarea "x"
click at [137, 47] on span "Файлы" at bounding box center [136, 50] width 25 height 6
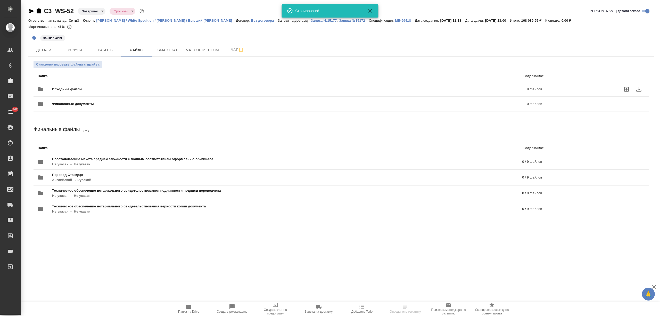
click at [115, 84] on div "Исходные файлы 9 файлов" at bounding box center [290, 89] width 504 height 12
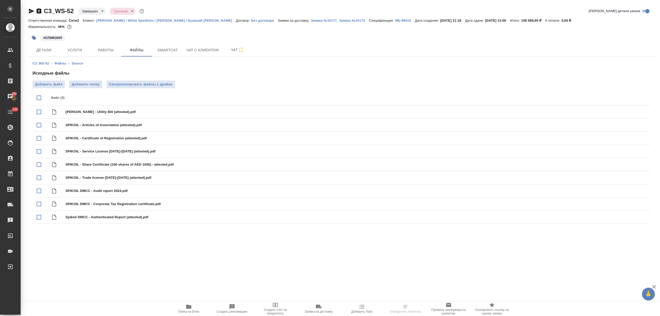
click at [30, 11] on icon "button" at bounding box center [31, 11] width 6 height 6
click at [201, 305] on span "Папка на Drive" at bounding box center [188, 308] width 37 height 10
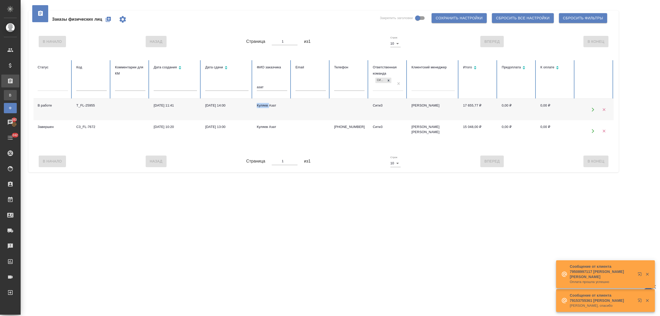
click at [8, 96] on div "Все заказы" at bounding box center [4, 94] width 8 height 5
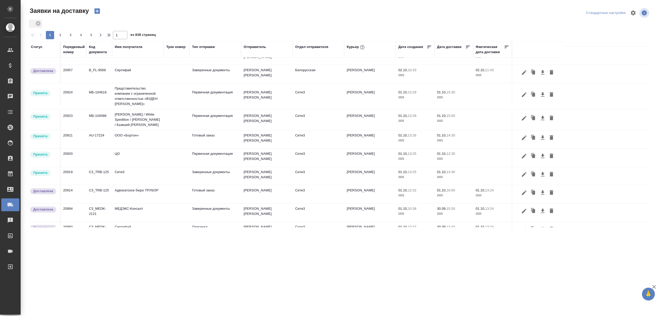
scroll to position [103, 0]
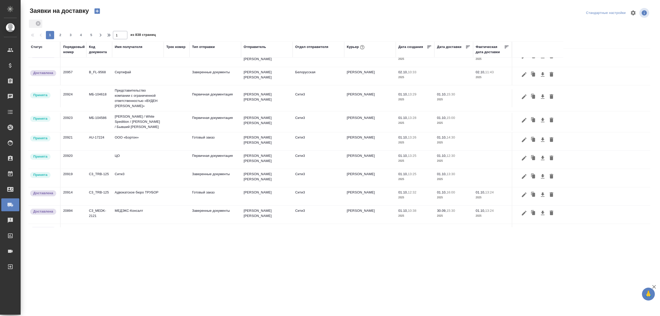
click at [134, 180] on td "Сити3" at bounding box center [138, 178] width 52 height 18
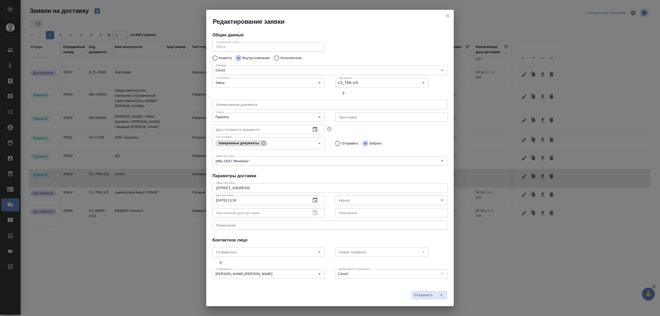
type input "Бородулин Антон"
click at [234, 119] on input "Принята" at bounding box center [260, 117] width 92 height 6
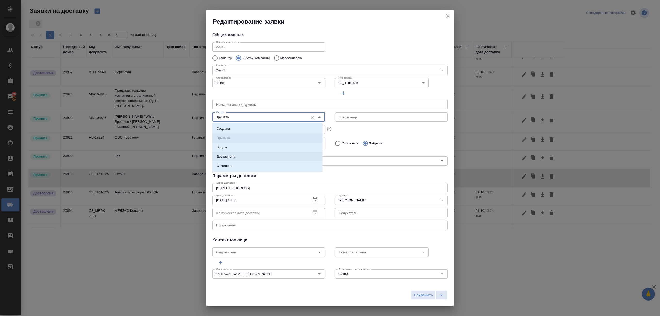
click at [231, 153] on li "Доставлена" at bounding box center [267, 156] width 110 height 9
type input "Доставлена"
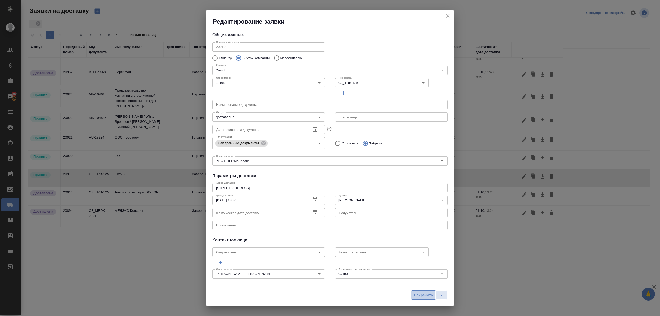
click at [418, 296] on span "Сохранить" at bounding box center [423, 295] width 19 height 6
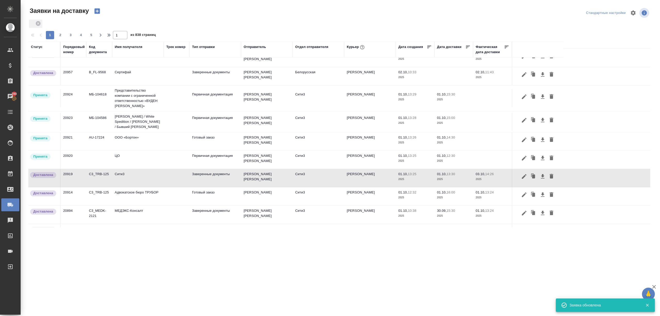
click at [132, 164] on td "ЦО" at bounding box center [138, 159] width 52 height 18
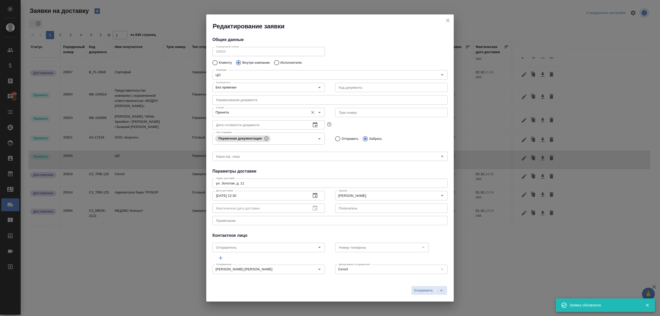
click at [221, 112] on input "Принята" at bounding box center [260, 112] width 92 height 6
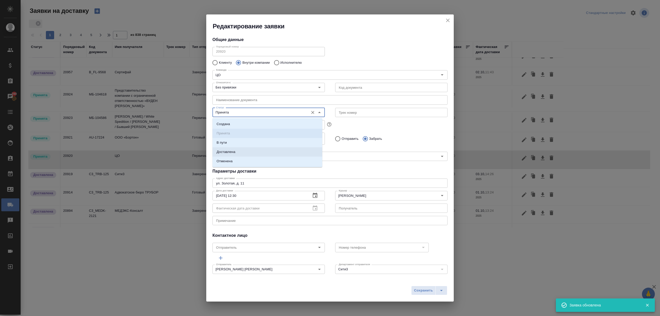
click at [233, 154] on p "Доставлена" at bounding box center [225, 151] width 19 height 5
type input "Доставлена"
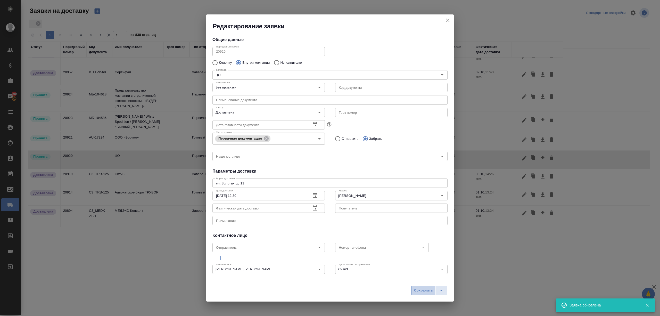
click at [417, 288] on span "Сохранить" at bounding box center [423, 290] width 19 height 6
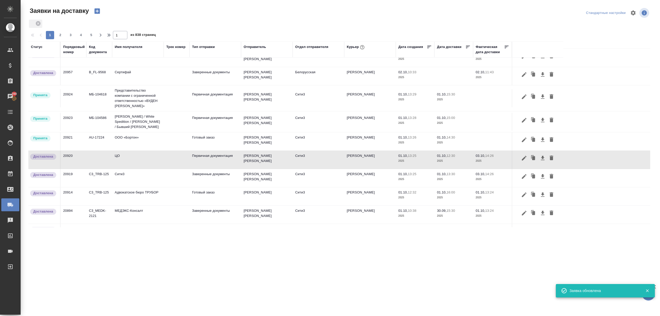
click at [154, 148] on td "ООО «Бортон»" at bounding box center [138, 141] width 52 height 18
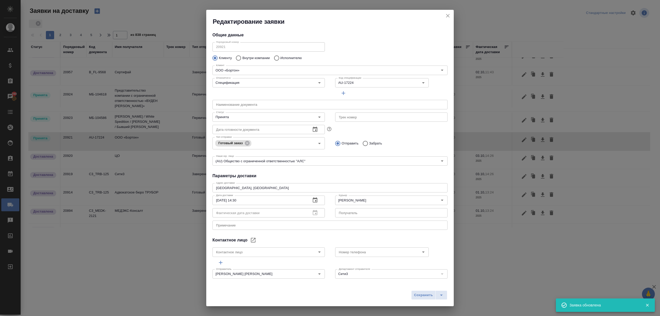
type input "Василенко Светлана"
type input "+79835386518"
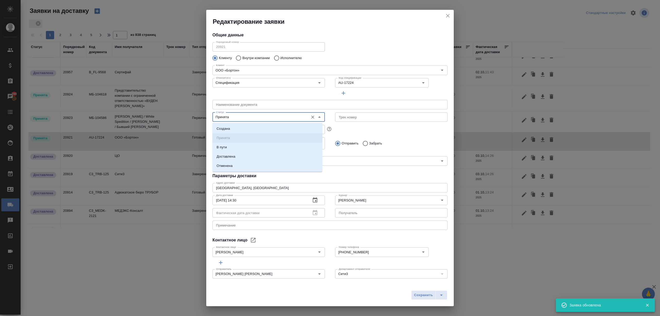
click at [231, 115] on input "Принята" at bounding box center [260, 117] width 92 height 6
click at [237, 154] on li "Доставлена" at bounding box center [267, 156] width 110 height 9
type input "Доставлена"
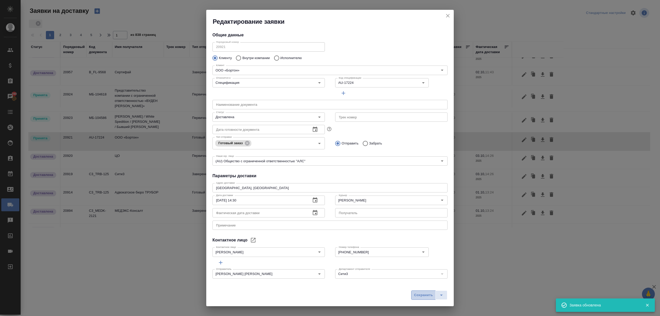
click at [421, 293] on span "Сохранить" at bounding box center [423, 295] width 19 height 6
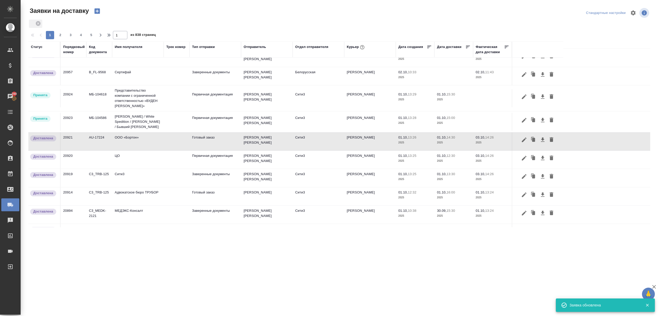
click at [154, 128] on td "Вайт Спедишн / White Spedition / Давыденко Оксана / Бывший АЛЬТХАУС" at bounding box center [138, 121] width 52 height 21
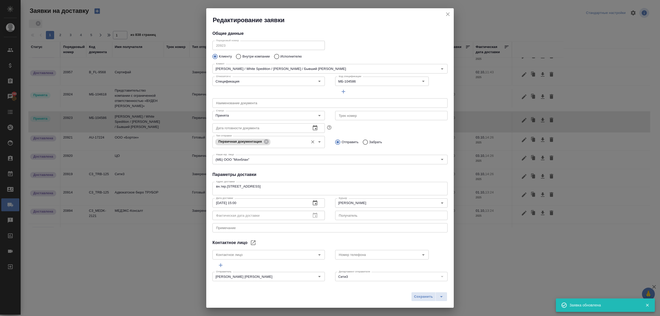
type input "Секретарь Любовь"
type input "7 926 622 62 60."
click at [238, 117] on input "Принята" at bounding box center [260, 115] width 92 height 6
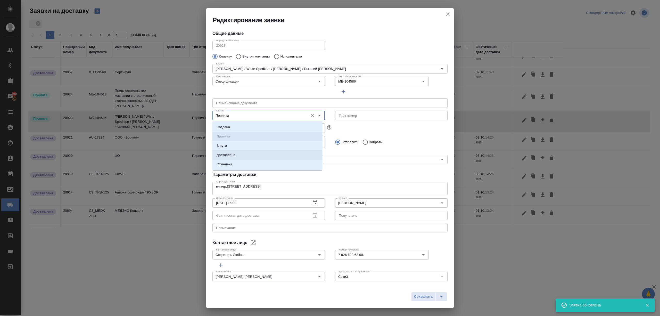
click at [238, 151] on li "Доставлена" at bounding box center [267, 154] width 110 height 9
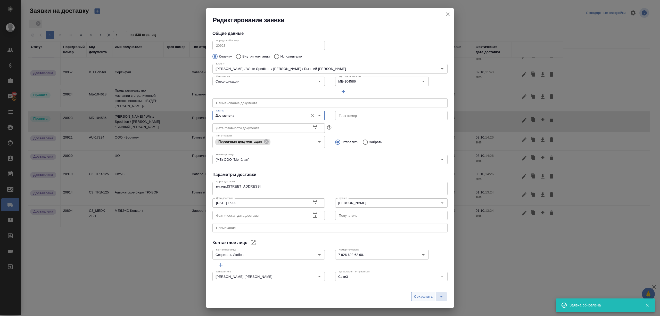
click at [421, 298] on span "Сохранить" at bounding box center [423, 296] width 19 height 6
type input "Принята"
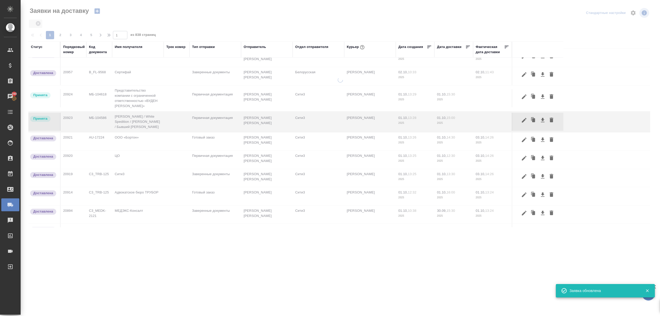
click at [122, 99] on td "Представительство компании с ограниченной ответственностью «ВУДЕН ФИШ ЭЙДЖЕНСИ …" at bounding box center [138, 98] width 52 height 26
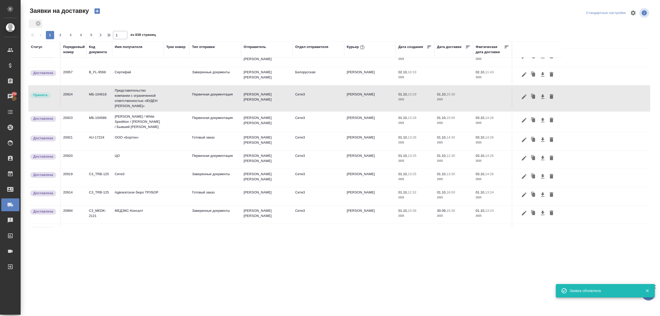
click at [122, 99] on td "Представительство компании с ограниченной ответственностью «ВУДЕН ФИШ ЭЙДЖЕНСИ …" at bounding box center [138, 98] width 52 height 26
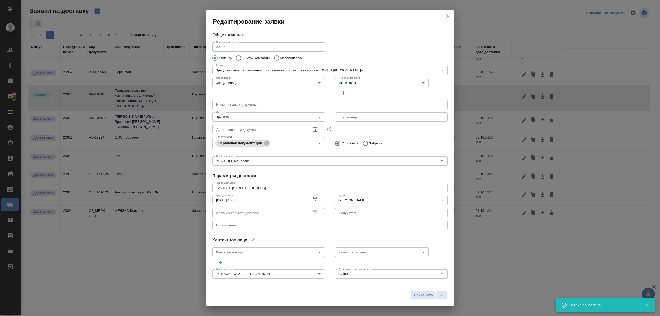
type input "Жильцова Наталья"
click at [244, 119] on input "Принята" at bounding box center [260, 117] width 92 height 6
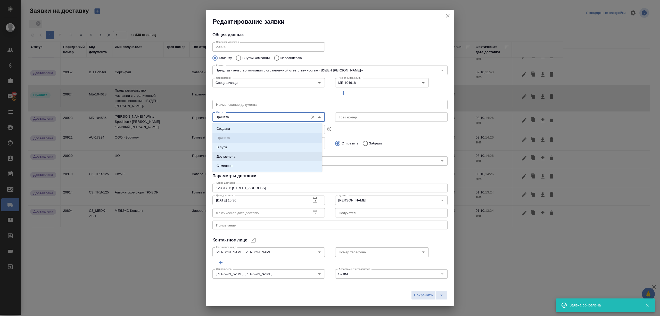
click at [247, 154] on li "Доставлена" at bounding box center [267, 156] width 110 height 9
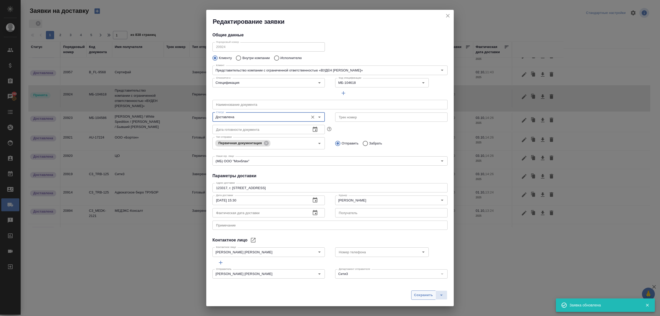
click at [412, 291] on button "Сохранить" at bounding box center [423, 294] width 24 height 9
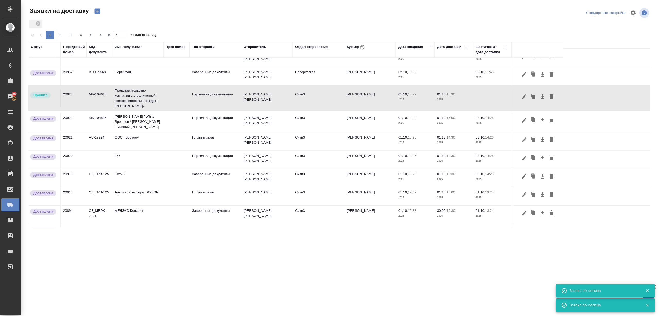
type input "Принята"
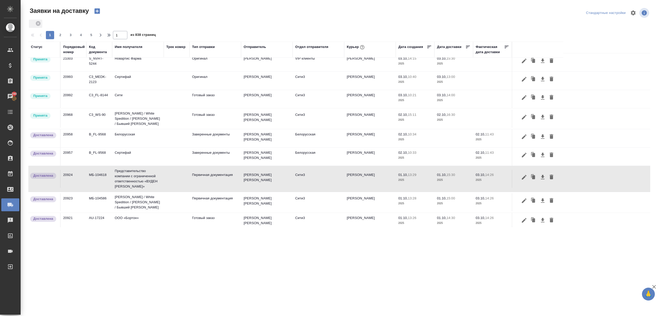
scroll to position [34, 0]
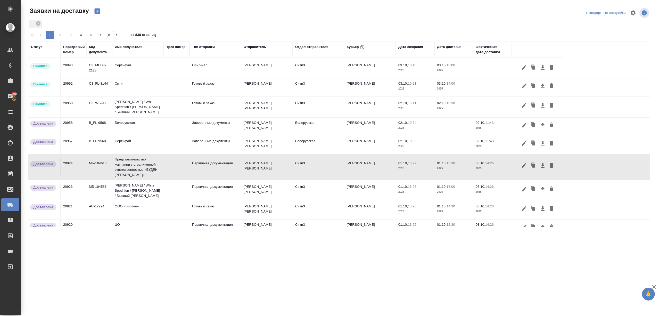
click at [149, 108] on td "Вайт Спедишн / White Spedition / Давыденко Оксана / Бывший АЛЬТХАУС" at bounding box center [138, 107] width 52 height 21
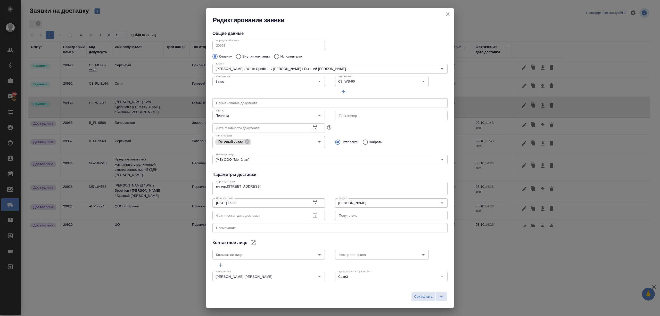
type input "Секретарь Любовь"
type input "7 926 622 62 60."
drag, startPoint x: 350, startPoint y: 81, endPoint x: 320, endPoint y: 80, distance: 29.1
click at [320, 80] on div "Относится к: Заказ Относится к: Код заказа C3_WS-90 Код заказа" at bounding box center [329, 85] width 245 height 32
click at [446, 13] on icon "close" at bounding box center [447, 14] width 6 height 6
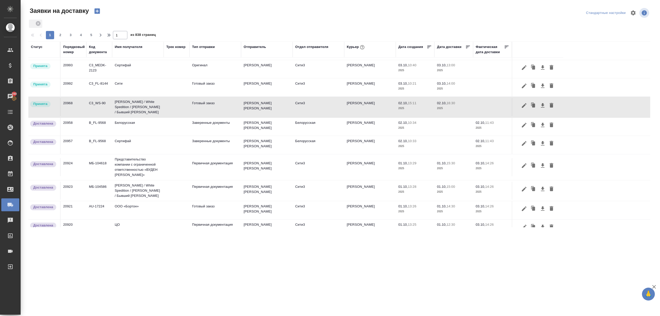
click at [94, 8] on icon "button" at bounding box center [97, 10] width 7 height 7
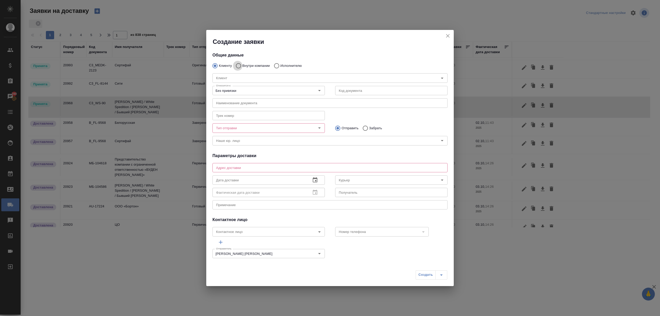
click at [237, 64] on input "Внутри компании" at bounding box center [237, 65] width 9 height 11
radio input "true"
click at [449, 35] on icon "close" at bounding box center [447, 36] width 6 height 6
radio input "true"
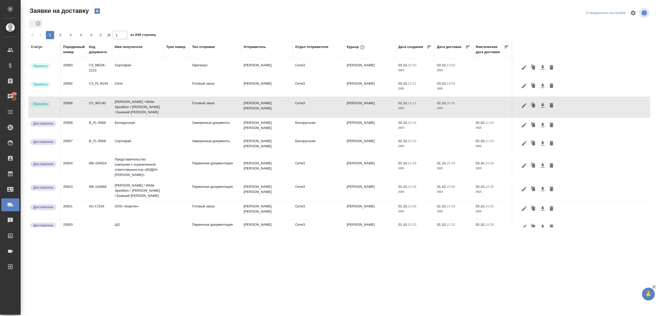
click at [145, 151] on td "Сертифай" at bounding box center [138, 145] width 52 height 18
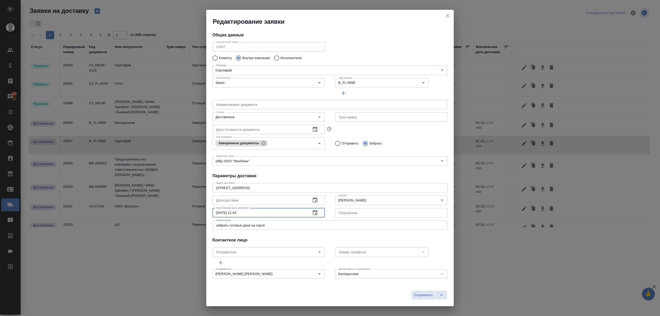
drag, startPoint x: 243, startPoint y: 212, endPoint x: 235, endPoint y: 212, distance: 8.2
click at [235, 212] on input "02.10.2025 11:43" at bounding box center [259, 212] width 94 height 9
click at [312, 200] on icon "button" at bounding box center [315, 200] width 6 height 6
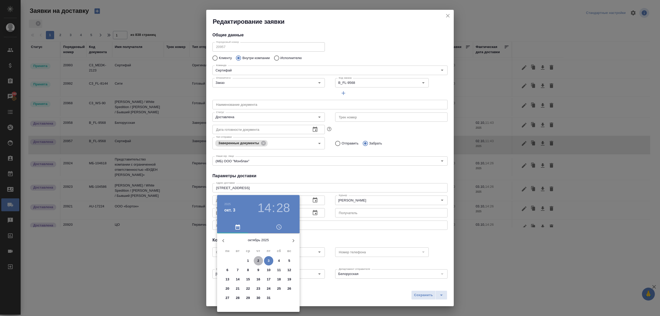
click at [256, 260] on span "2" at bounding box center [258, 260] width 9 height 5
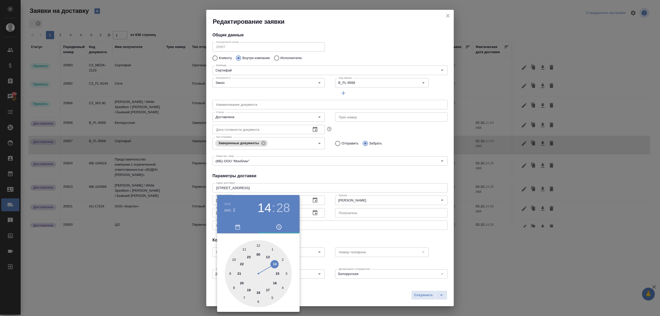
click at [243, 248] on div at bounding box center [258, 273] width 67 height 67
click at [258, 298] on div at bounding box center [258, 273] width 67 height 67
type input "02.10.2025 11:30"
click at [320, 290] on div at bounding box center [330, 158] width 660 height 316
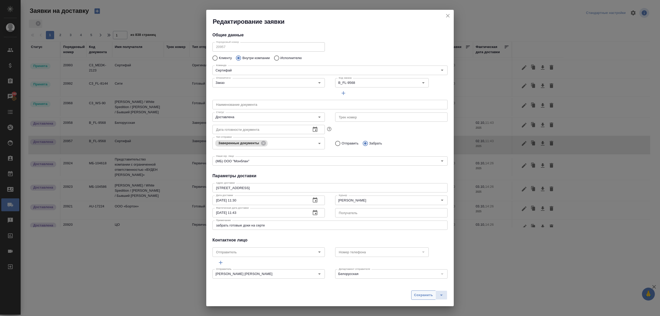
click at [414, 297] on span "Сохранить" at bounding box center [423, 295] width 19 height 6
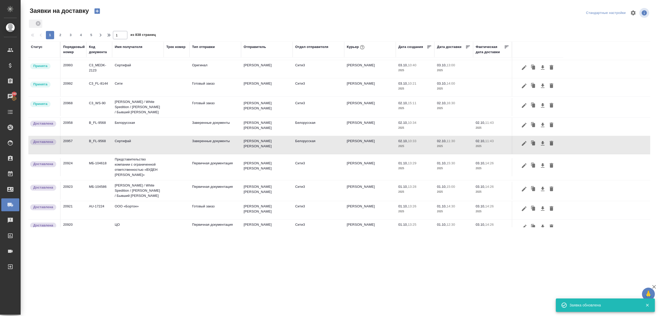
click at [438, 128] on td at bounding box center [453, 126] width 39 height 18
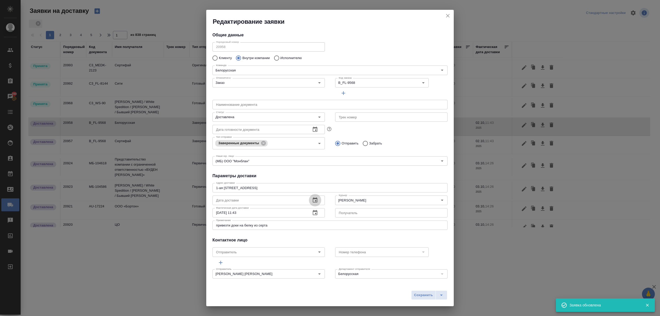
click at [316, 198] on button "button" at bounding box center [315, 200] width 12 height 12
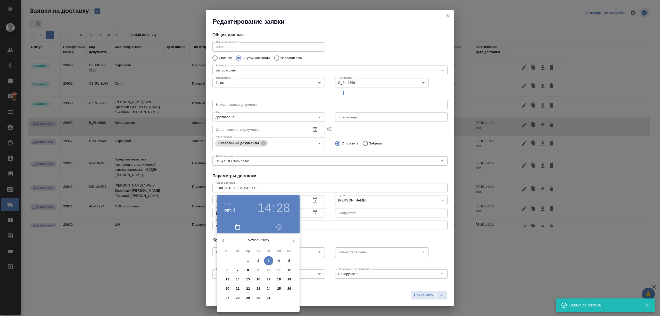
click at [259, 259] on p "2" at bounding box center [258, 260] width 2 height 5
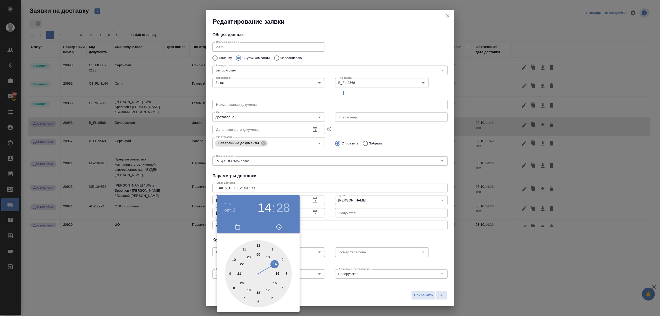
click at [258, 244] on div at bounding box center [258, 273] width 67 height 67
drag, startPoint x: 286, startPoint y: 272, endPoint x: 307, endPoint y: 271, distance: 21.1
click at [286, 271] on div at bounding box center [258, 273] width 67 height 67
type input "02.10.2025 12:15"
drag, startPoint x: 284, startPoint y: 269, endPoint x: 285, endPoint y: 274, distance: 5.1
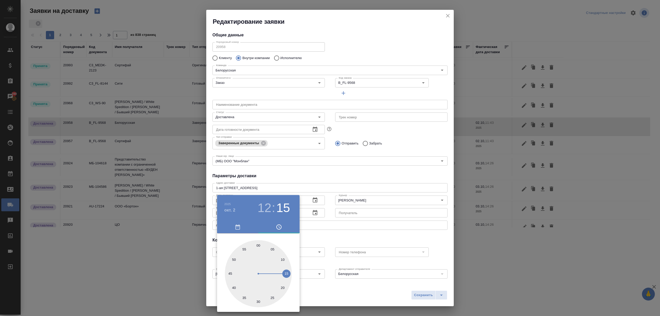
click at [285, 274] on div at bounding box center [258, 273] width 67 height 67
click at [364, 294] on div at bounding box center [330, 158] width 660 height 316
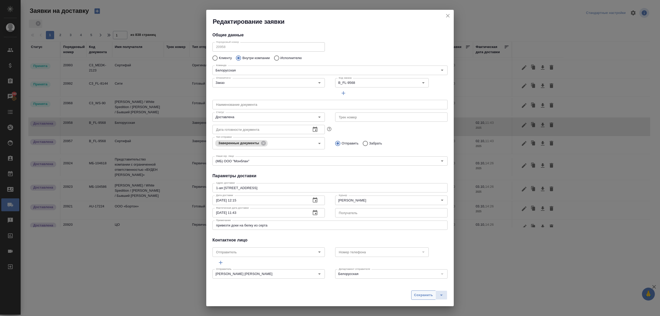
click at [412, 295] on button "Сохранить" at bounding box center [423, 294] width 24 height 9
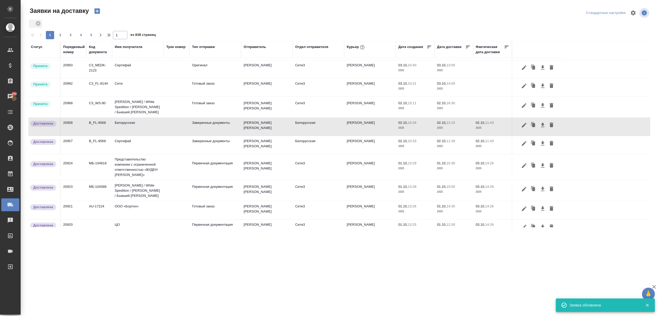
click at [96, 11] on icon "button" at bounding box center [97, 10] width 7 height 7
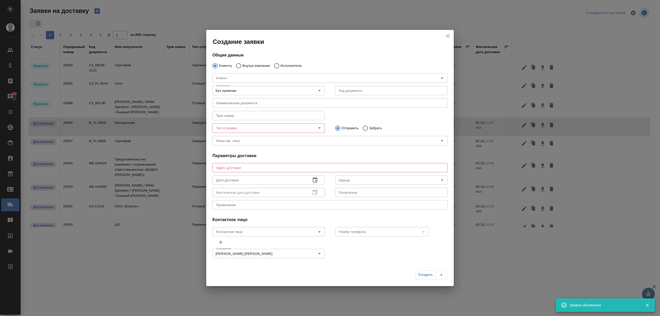
click at [237, 64] on input "Внутри компании" at bounding box center [237, 65] width 9 height 11
radio input "true"
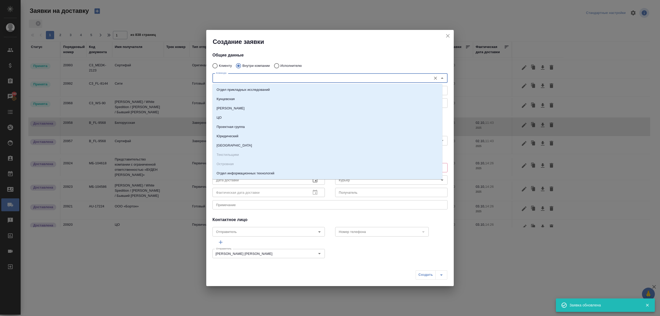
click at [238, 75] on input "Команда" at bounding box center [321, 78] width 215 height 6
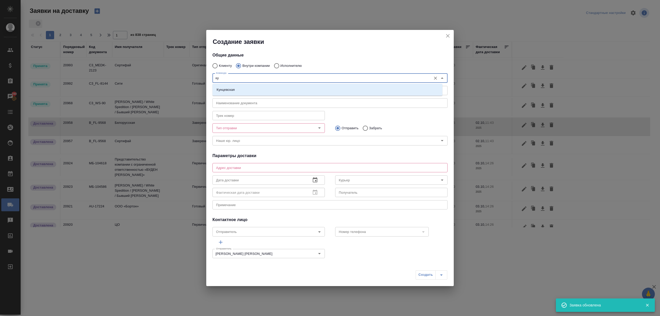
type input "кун"
click at [243, 90] on li "Кунцевская" at bounding box center [327, 89] width 230 height 9
type textarea "ул. Верейская, 29, стр. 151, "Лофт", 1 этаж, офис "Нотариус""
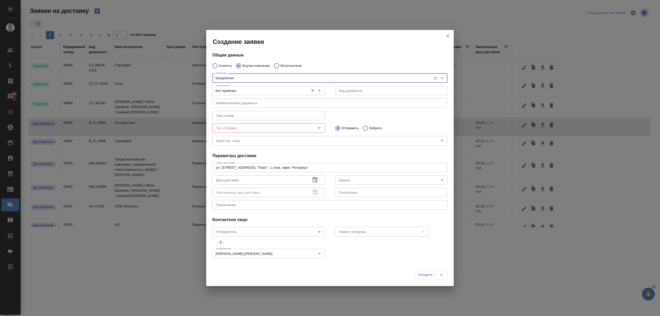
type input "Кунцевская"
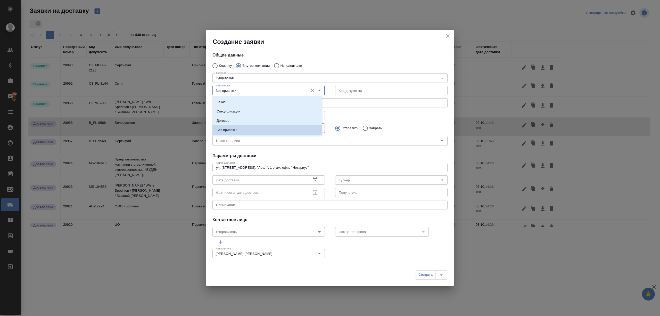
click at [246, 93] on input "Без привязки" at bounding box center [260, 90] width 92 height 6
click at [245, 102] on li "Заказ" at bounding box center [267, 101] width 110 height 9
type input "Заказ"
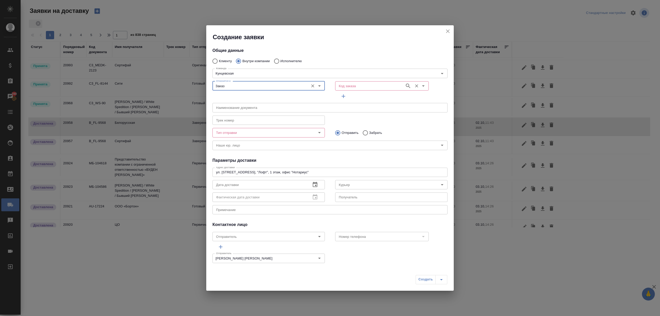
click at [355, 87] on input "Код заказа" at bounding box center [368, 86] width 65 height 6
paste input "C3_WS-90"
type input "C3_WS-90"
click at [367, 97] on li "C3_WS-90" at bounding box center [377, 97] width 91 height 9
type input "(МБ) ООО "Монблан""
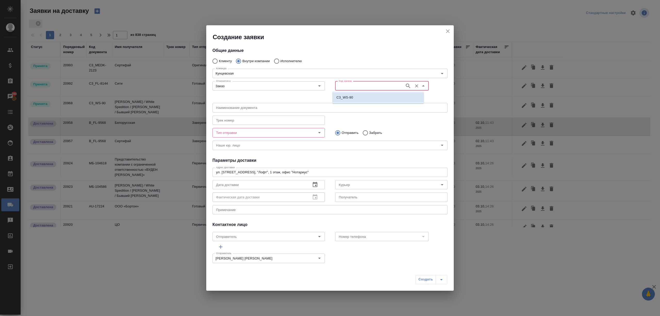
type input "C3_WS-90"
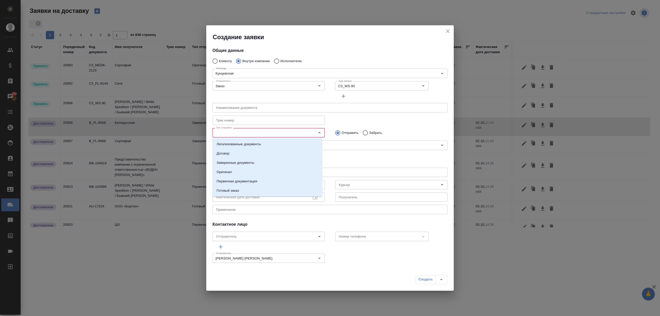
click at [254, 129] on input "Тип отправки" at bounding box center [260, 132] width 92 height 6
click at [253, 158] on li "Заверенные документы" at bounding box center [267, 162] width 110 height 9
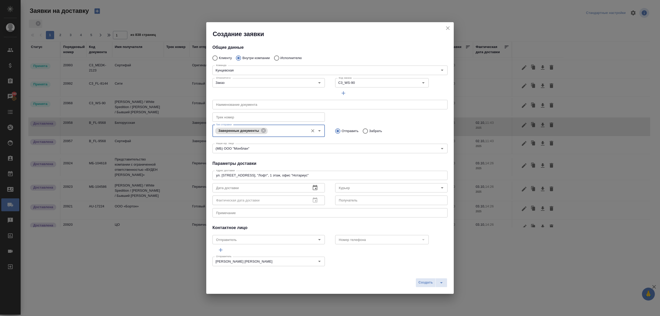
click at [360, 128] on input "Забрать" at bounding box center [364, 130] width 9 height 11
radio input "true"
click at [313, 186] on icon "button" at bounding box center [315, 187] width 5 height 5
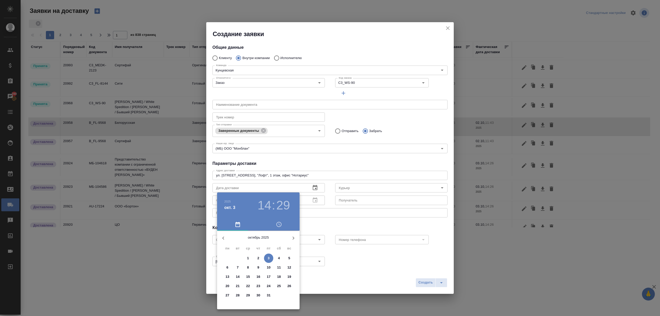
click at [259, 256] on span "2" at bounding box center [258, 257] width 9 height 5
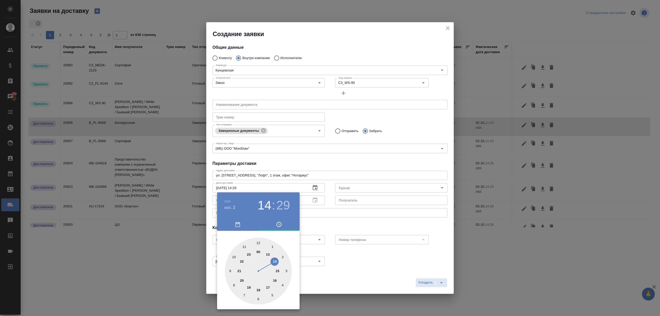
click at [266, 251] on div at bounding box center [258, 270] width 67 height 67
click at [256, 298] on div at bounding box center [258, 270] width 67 height 67
click at [345, 296] on div at bounding box center [330, 158] width 660 height 316
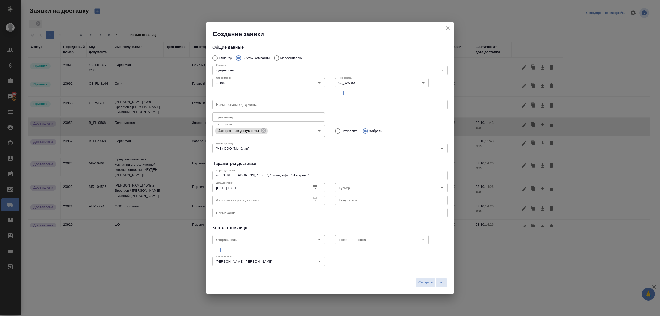
click at [250, 186] on input "02.10.2025 13:31" at bounding box center [259, 187] width 94 height 9
type input "02.10.2025 13:30"
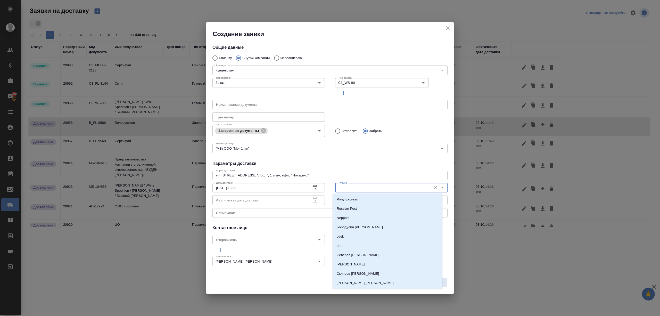
click at [357, 186] on input "Курьер" at bounding box center [382, 187] width 92 height 6
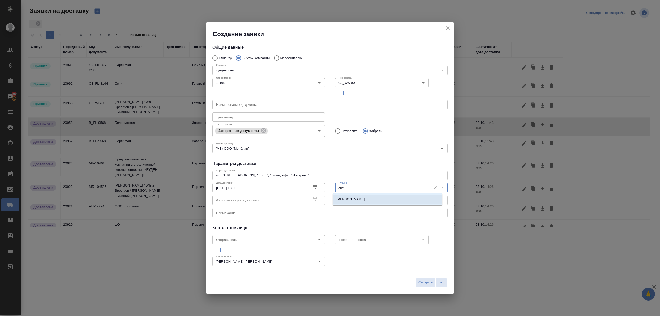
click at [370, 201] on li "Бородулин Антон" at bounding box center [387, 199] width 110 height 9
type input "Бородулин Антон"
click at [419, 283] on span "Создать" at bounding box center [425, 282] width 14 height 6
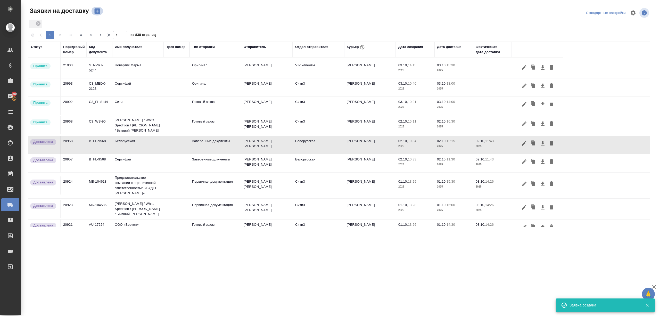
click at [98, 10] on icon "button" at bounding box center [96, 11] width 5 height 5
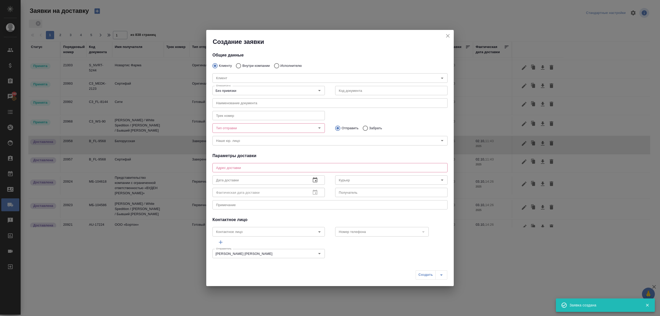
click at [246, 60] on div "Общие данные Клиенту Внутри компании Исполнителю Клиент Клиент Относится к: Без…" at bounding box center [329, 153] width 247 height 215
click at [242, 65] on p "Внутри компании" at bounding box center [255, 65] width 27 height 5
click at [242, 65] on input "Внутри компании" at bounding box center [237, 65] width 9 height 11
radio input "true"
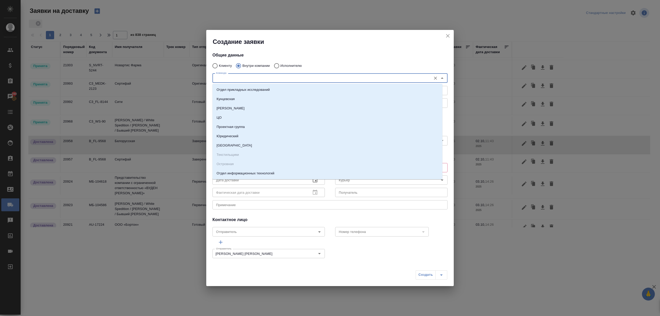
click at [242, 75] on input "Команда" at bounding box center [321, 78] width 215 height 6
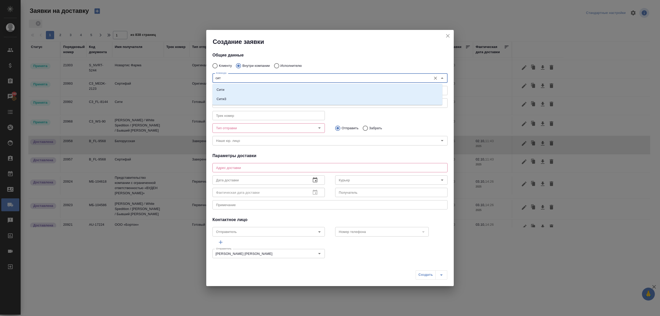
type input "сити"
click at [243, 98] on li "Сити3" at bounding box center [327, 98] width 230 height 9
type textarea "Огородный проезд 16/1, строение 4, этаж 3, офис 302"
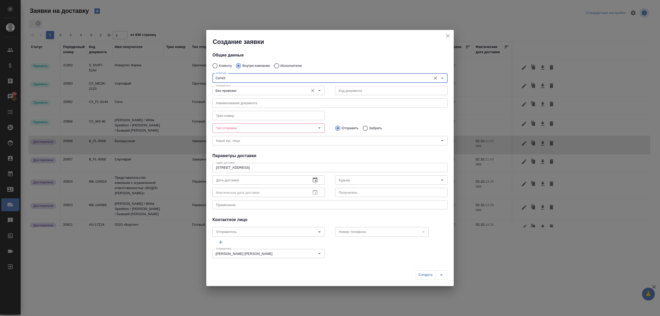
type input "Сити3"
click at [244, 90] on input "Без привязки" at bounding box center [260, 90] width 92 height 6
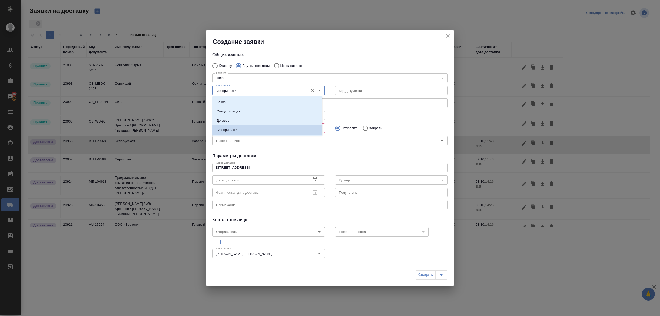
click at [245, 98] on li "Заказ" at bounding box center [267, 101] width 110 height 9
type input "Заказ"
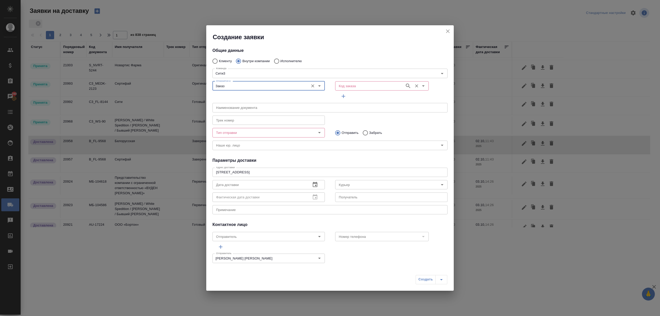
click at [346, 89] on input "Код заказа" at bounding box center [368, 86] width 65 height 6
paste input "C3_WS-90"
type input "C3_WS-90"
click at [374, 98] on li "C3_WS-90" at bounding box center [377, 97] width 91 height 9
click at [414, 85] on icon "Очистить" at bounding box center [416, 85] width 5 height 5
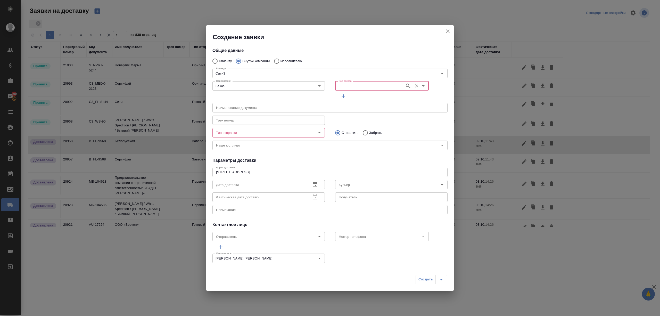
click at [392, 84] on input "Код заказа" at bounding box center [368, 86] width 65 height 6
click at [388, 95] on li "C3_WS-90" at bounding box center [377, 97] width 91 height 9
type input "(МБ) ООО "Монблан""
type input "C3_WS-90"
click at [248, 129] on div "Тип отправки" at bounding box center [268, 132] width 112 height 9
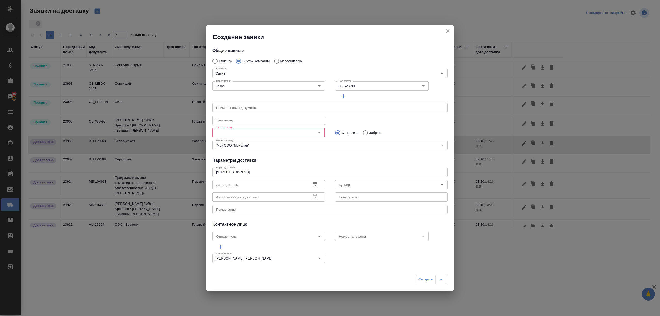
click at [248, 133] on input "Тип отправки" at bounding box center [260, 132] width 92 height 6
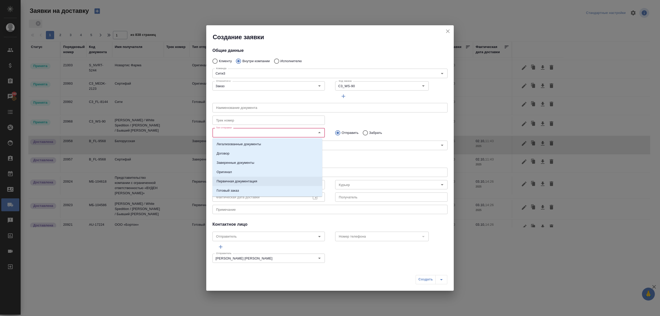
click at [263, 181] on li "Первичная документация" at bounding box center [267, 180] width 110 height 9
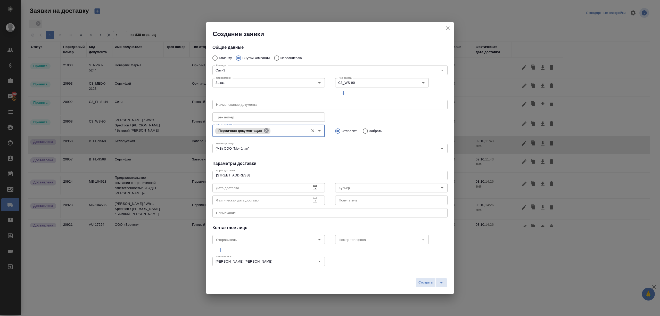
click at [263, 130] on icon at bounding box center [266, 131] width 6 height 6
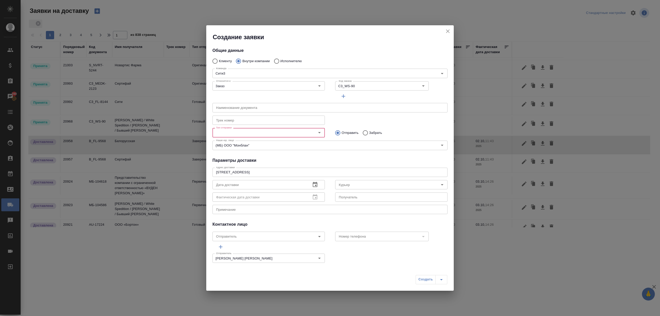
click at [266, 129] on div "Тип отправки" at bounding box center [268, 132] width 112 height 9
click at [266, 132] on input "Тип отправки" at bounding box center [260, 132] width 92 height 6
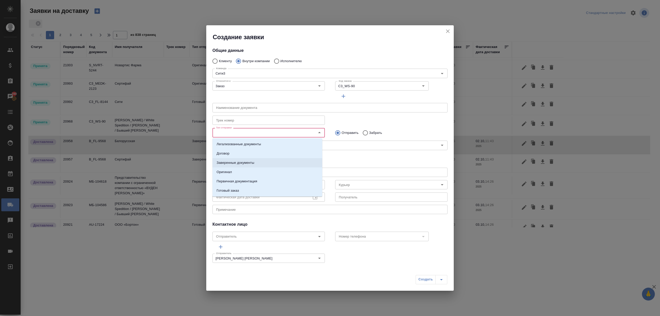
click at [262, 160] on li "Заверенные документы" at bounding box center [267, 162] width 110 height 9
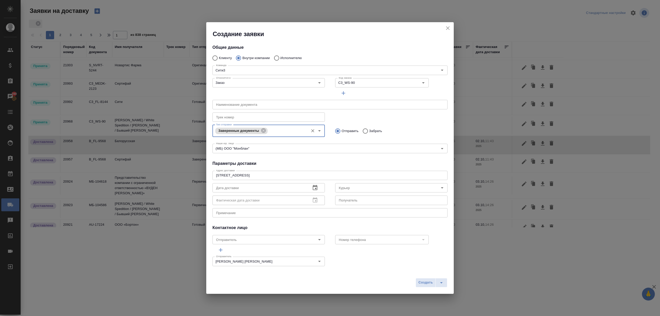
click at [311, 192] on button "button" at bounding box center [315, 187] width 12 height 12
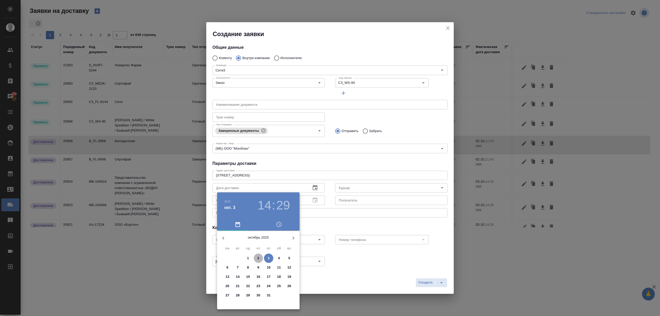
click at [257, 255] on span "2" at bounding box center [258, 257] width 9 height 5
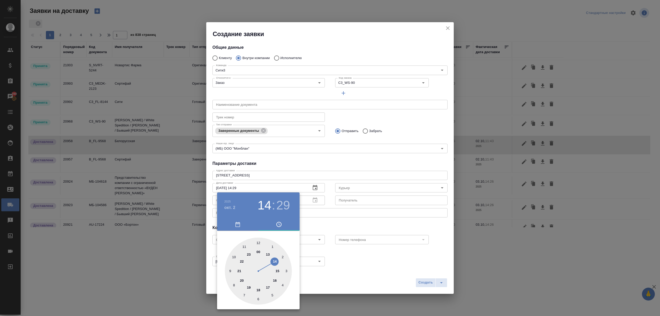
click at [274, 261] on div at bounding box center [258, 270] width 67 height 67
click at [257, 299] on div at bounding box center [258, 270] width 67 height 67
type input "02.10.2025 14:30"
drag, startPoint x: 255, startPoint y: 299, endPoint x: 259, endPoint y: 299, distance: 3.9
click at [259, 299] on div at bounding box center [258, 270] width 67 height 67
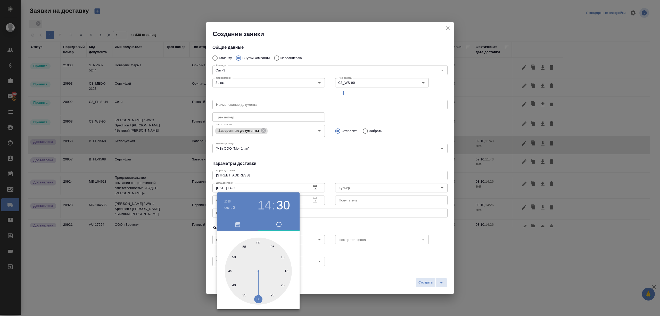
click at [346, 281] on div at bounding box center [330, 158] width 660 height 316
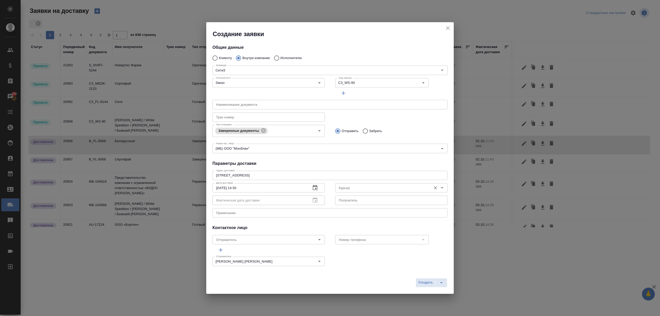
click at [346, 188] on input "Курьер" at bounding box center [382, 187] width 92 height 6
click at [357, 201] on p "Бородулин Антон" at bounding box center [350, 199] width 28 height 5
type input "Бородулин Антон"
click at [420, 281] on span "Создать" at bounding box center [425, 282] width 14 height 6
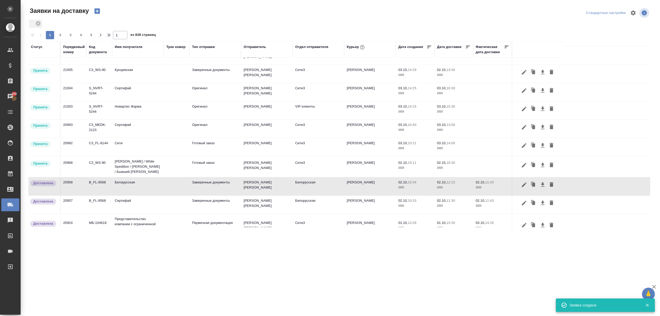
scroll to position [0, 0]
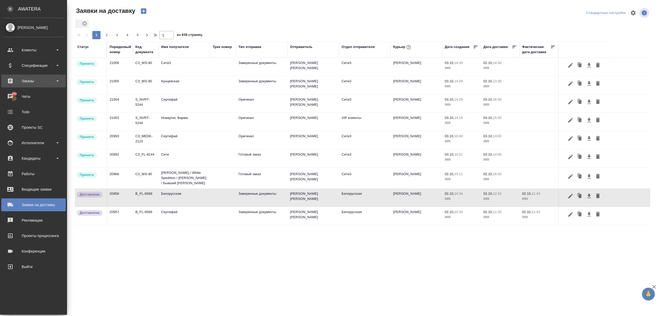
click at [18, 81] on div "Заказы" at bounding box center [33, 81] width 59 height 8
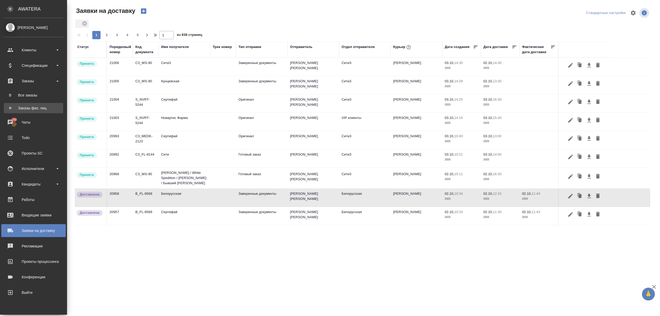
click at [31, 105] on div "Заказы физ. лиц" at bounding box center [33, 107] width 54 height 5
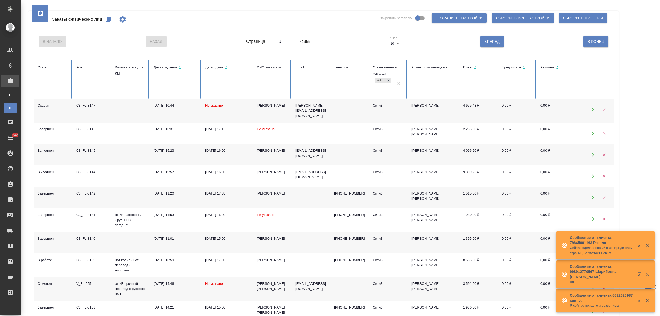
click at [262, 90] on input "text" at bounding box center [272, 86] width 30 height 7
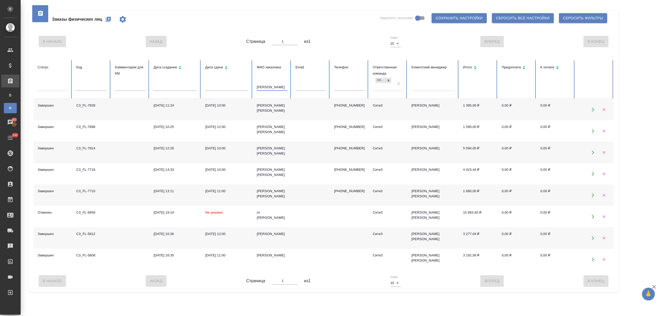
type input "марченко"
click at [275, 112] on div "Марченко Александр" at bounding box center [272, 108] width 30 height 10
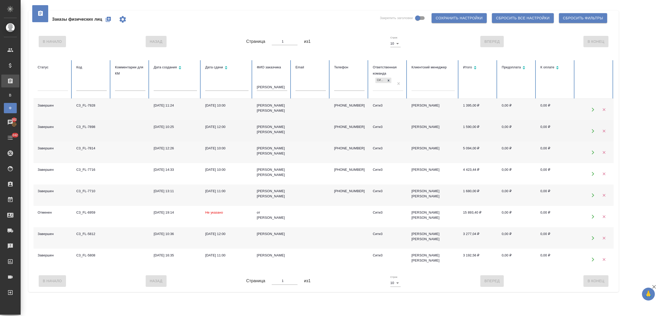
click at [281, 126] on div "Марченко Александр" at bounding box center [272, 129] width 30 height 10
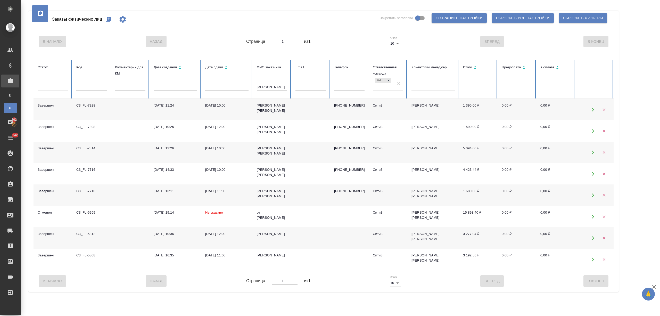
click at [318, 150] on td at bounding box center [310, 151] width 39 height 21
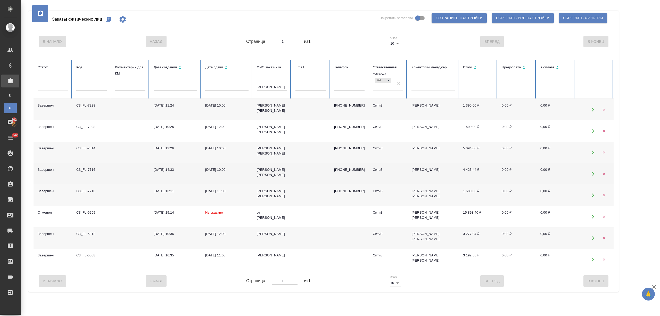
click at [283, 176] on div "Марченко Александр" at bounding box center [272, 172] width 30 height 10
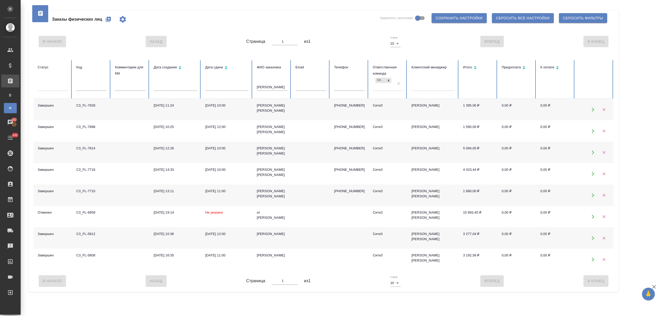
click at [275, 189] on div "Марченко Александр" at bounding box center [272, 193] width 30 height 10
click at [269, 236] on div "Александр Марченко" at bounding box center [272, 233] width 30 height 5
click at [282, 108] on div "Марченко Александр" at bounding box center [272, 108] width 30 height 10
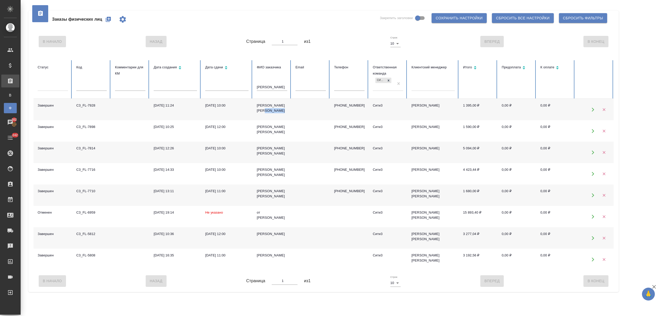
click at [282, 108] on div "Марченко Александр" at bounding box center [272, 108] width 30 height 10
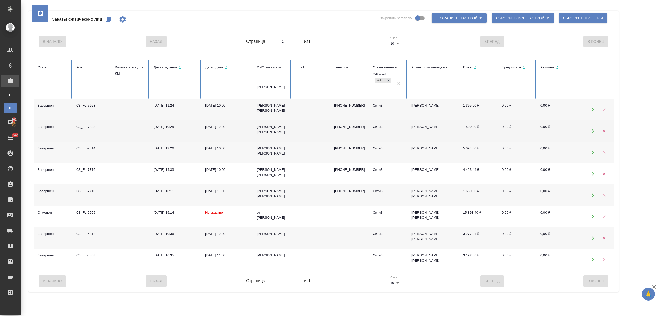
click at [300, 125] on td at bounding box center [310, 130] width 39 height 21
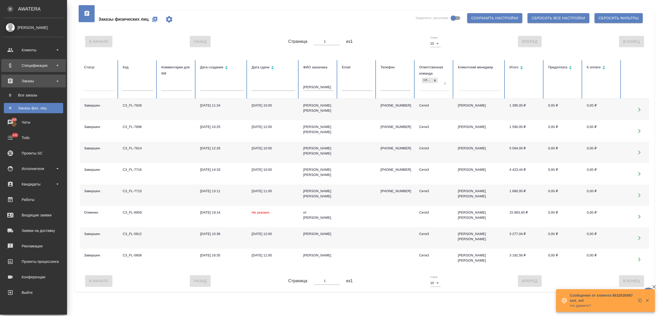
click at [26, 67] on div "Спецификации" at bounding box center [33, 66] width 59 height 8
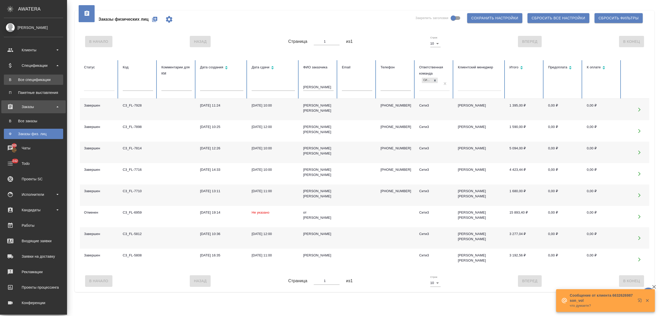
click at [27, 81] on div "Все спецификации" at bounding box center [33, 79] width 54 height 5
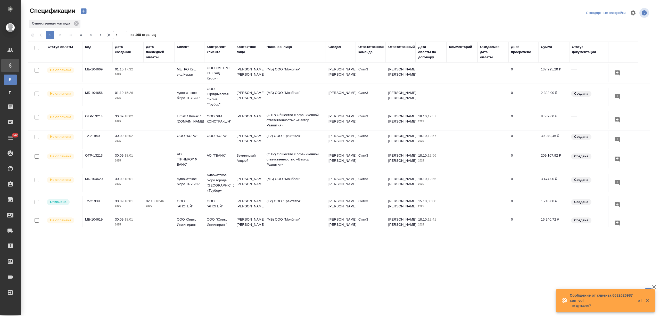
click at [183, 46] on div "Клиент" at bounding box center [183, 46] width 12 height 5
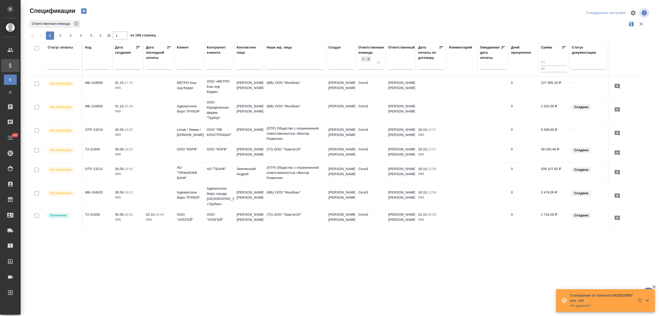
click at [187, 66] on input "text" at bounding box center [189, 66] width 25 height 6
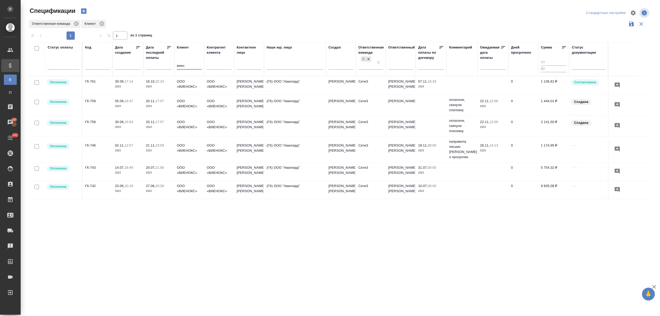
type input "виен"
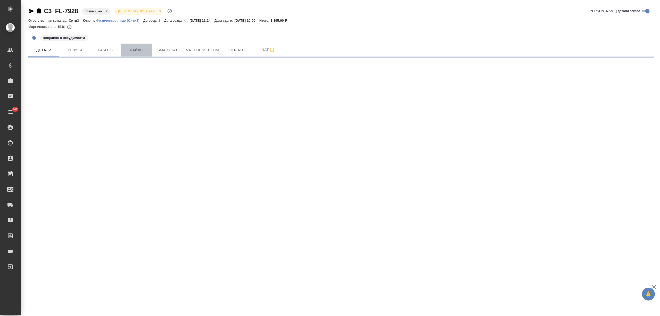
click at [139, 52] on span "Файлы" at bounding box center [136, 50] width 25 height 6
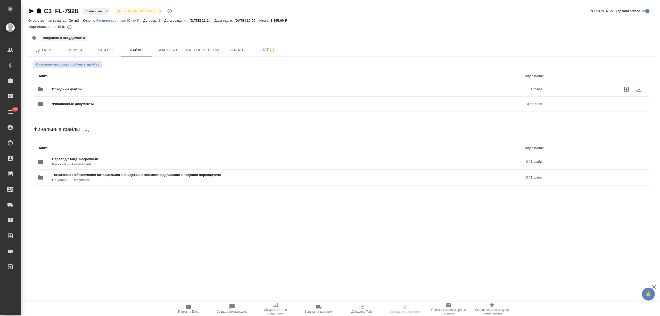
click at [138, 86] on div "Исходные файлы 1 файл" at bounding box center [290, 89] width 504 height 12
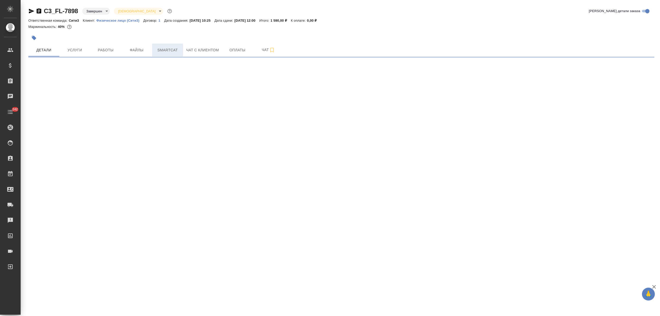
click at [174, 52] on span "Smartcat" at bounding box center [167, 50] width 25 height 6
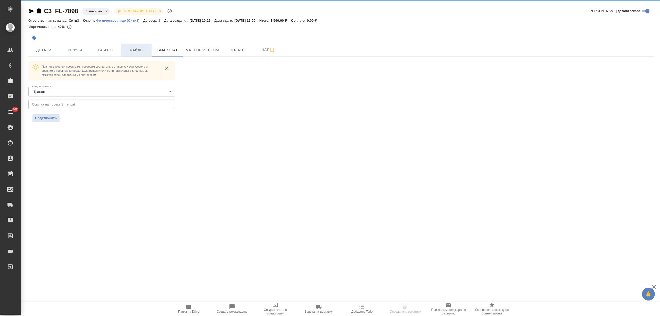
click at [144, 52] on span "Файлы" at bounding box center [136, 50] width 25 height 6
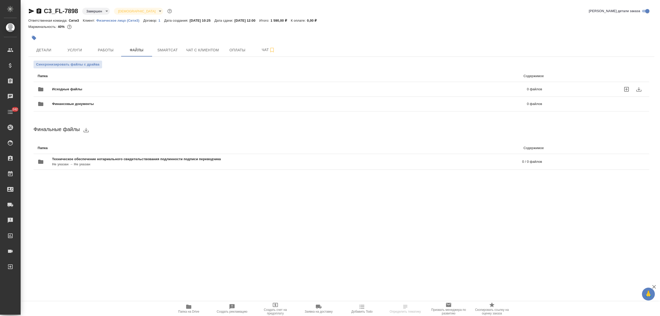
click at [123, 87] on span "Исходные файлы" at bounding box center [178, 89] width 252 height 5
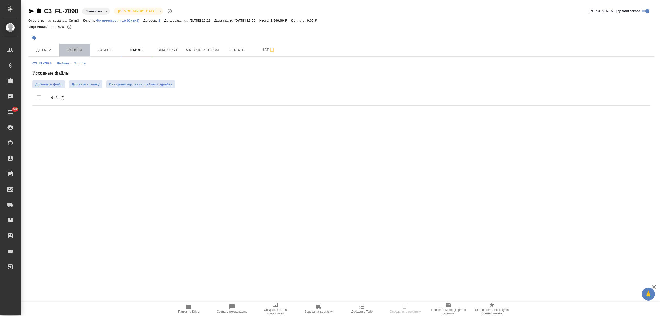
click at [73, 52] on span "Услуги" at bounding box center [74, 50] width 25 height 6
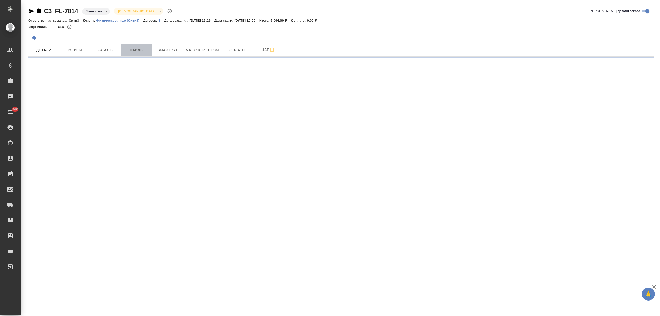
click at [142, 49] on span "Файлы" at bounding box center [136, 50] width 25 height 6
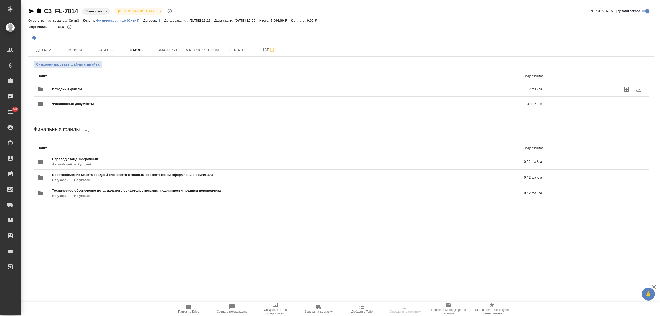
click at [110, 87] on span "Исходные файлы" at bounding box center [178, 89] width 253 height 5
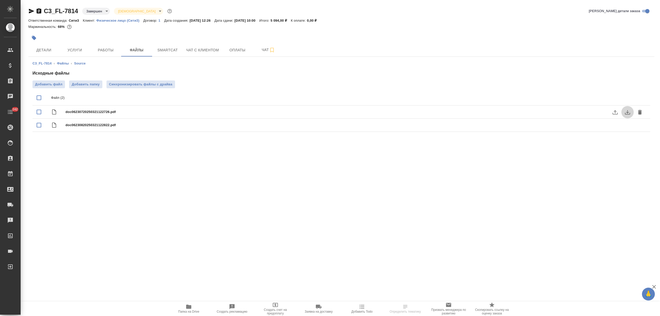
click at [624, 111] on icon "download" at bounding box center [627, 112] width 6 height 6
click at [625, 122] on icon "download" at bounding box center [627, 125] width 6 height 6
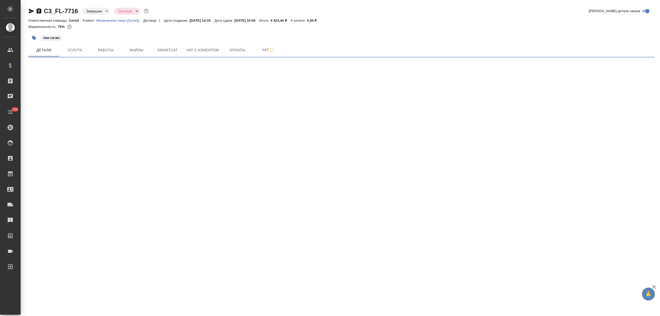
click at [136, 47] on span "Файлы" at bounding box center [136, 50] width 25 height 6
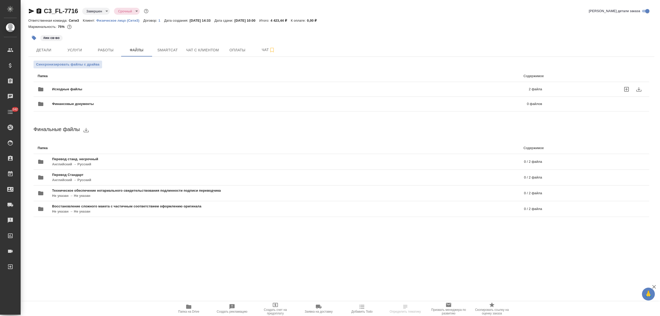
click at [122, 82] on div "Исходные файлы 2 файла" at bounding box center [289, 89] width 514 height 23
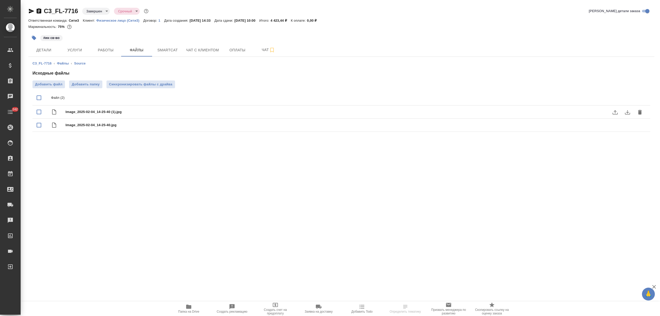
click at [629, 112] on icon "download" at bounding box center [627, 112] width 6 height 6
click at [625, 123] on icon "download" at bounding box center [627, 125] width 6 height 6
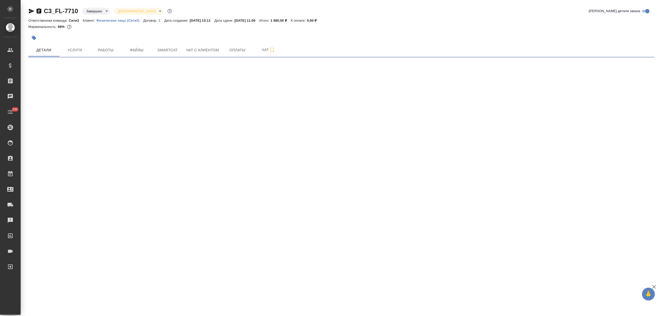
click at [124, 51] on span "Файлы" at bounding box center [136, 50] width 25 height 6
click at [135, 53] on span "Файлы" at bounding box center [136, 50] width 25 height 6
select select "RU"
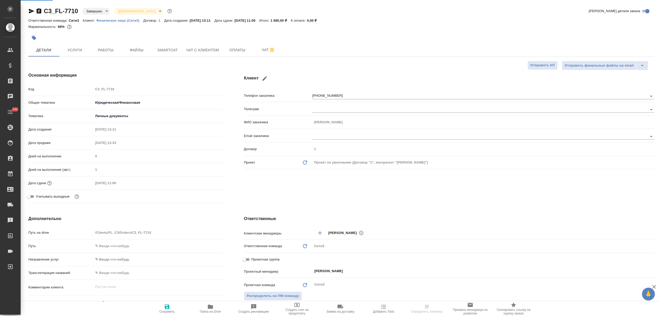
type textarea "x"
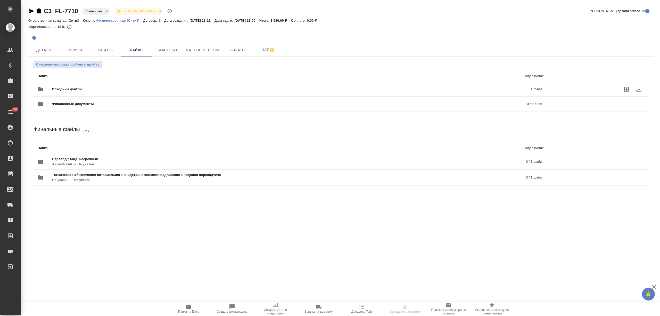
click at [126, 88] on span "Исходные файлы" at bounding box center [179, 89] width 254 height 5
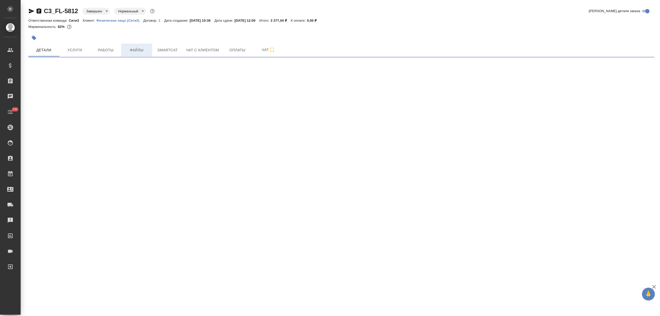
click at [140, 54] on button "Файлы" at bounding box center [136, 50] width 31 height 13
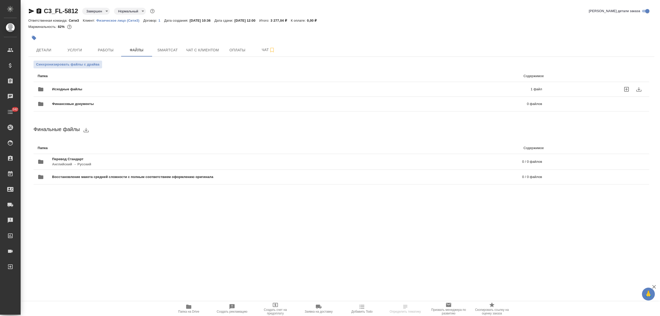
click at [122, 85] on div "Исходные файлы 1 файл" at bounding box center [290, 89] width 504 height 12
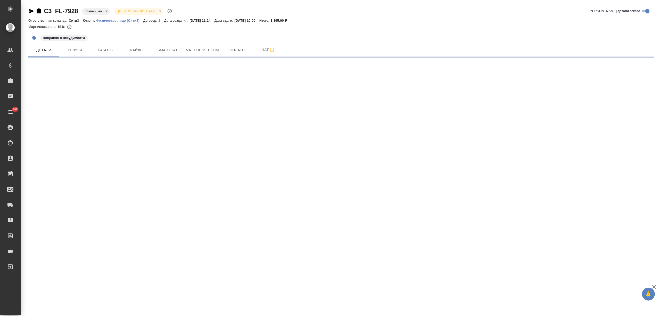
select select "RU"
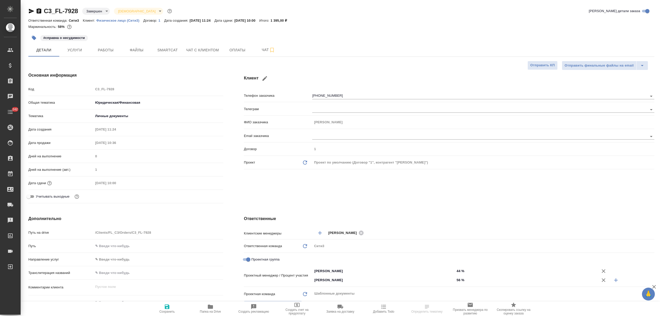
type textarea "x"
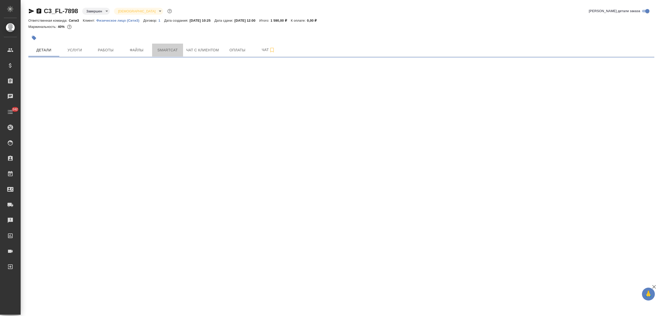
click at [156, 54] on button "Smartcat" at bounding box center [167, 50] width 31 height 13
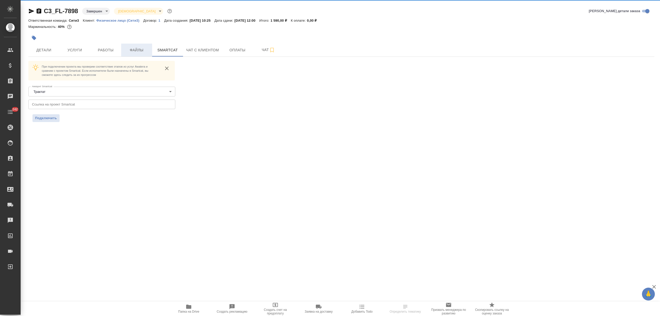
click at [140, 52] on span "Файлы" at bounding box center [136, 50] width 25 height 6
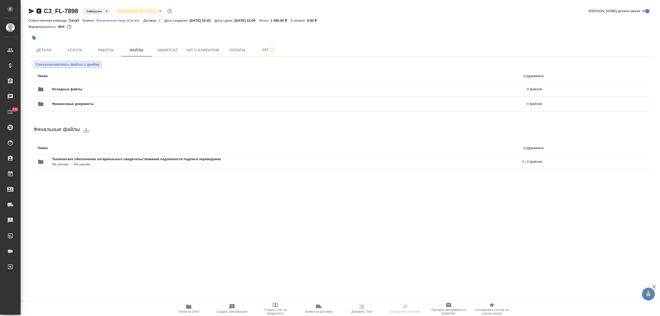
click at [131, 87] on span "Исходные файлы" at bounding box center [178, 89] width 252 height 5
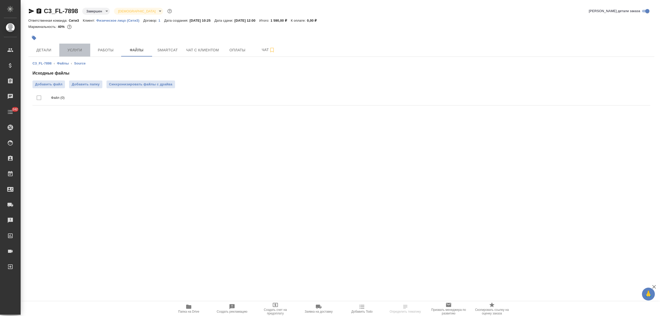
click at [66, 53] on span "Услуги" at bounding box center [74, 50] width 25 height 6
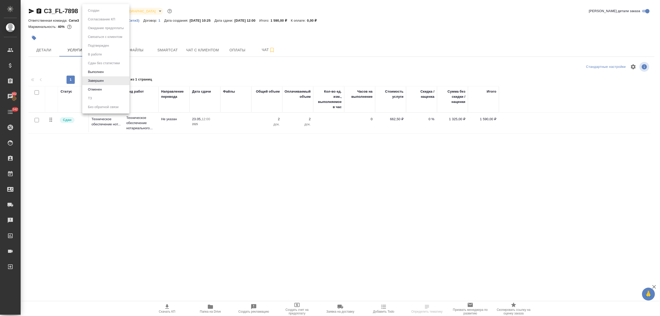
drag, startPoint x: 82, startPoint y: 11, endPoint x: 50, endPoint y: 10, distance: 31.9
click at [50, 10] on body "🙏 .cls-1 fill:#fff; AWATERA Nikitina Tatiana Клиенты Спецификации Заказы 302 Ча…" at bounding box center [330, 178] width 660 height 357
click at [239, 49] on div at bounding box center [330, 158] width 660 height 316
click at [204, 49] on span "Чат с клиентом" at bounding box center [202, 50] width 33 height 6
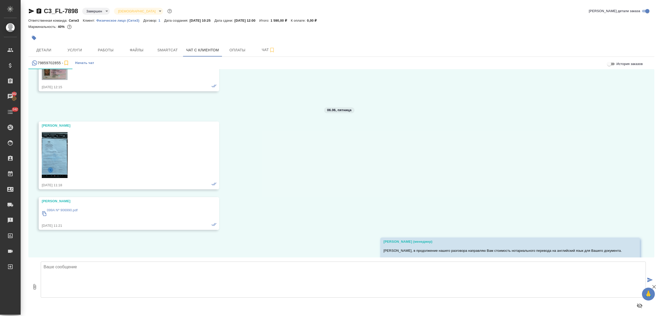
scroll to position [2147, 0]
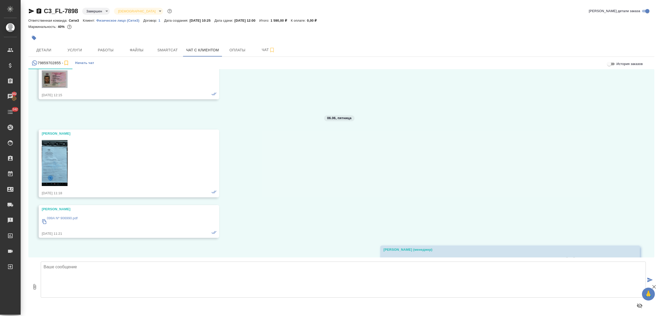
click at [64, 177] on img at bounding box center [55, 163] width 26 height 46
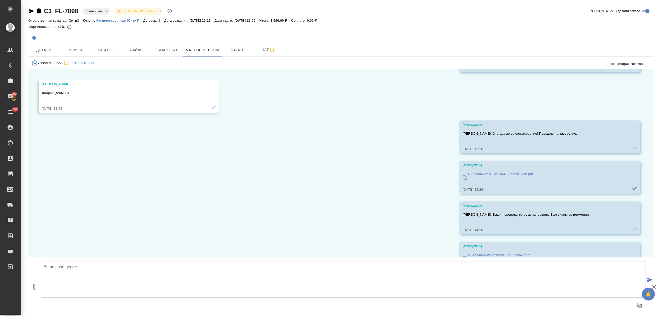
scroll to position [1494, 0]
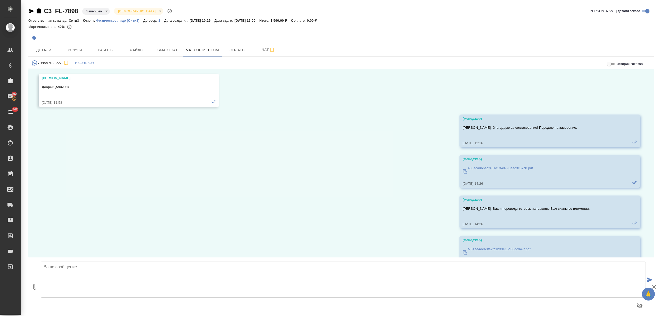
click at [467, 171] on p "403ecad66adf401d1348793aac3c37c8.pdf" at bounding box center [499, 167] width 65 height 5
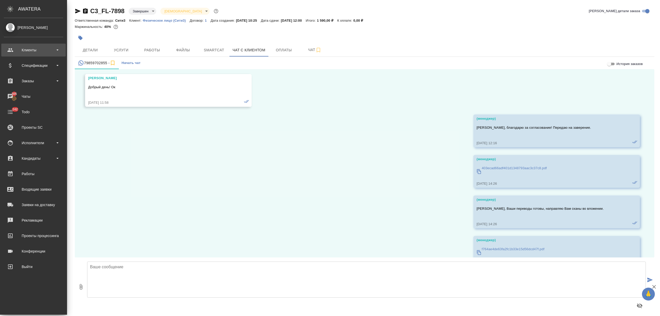
click at [16, 48] on div "Клиенты" at bounding box center [33, 50] width 59 height 8
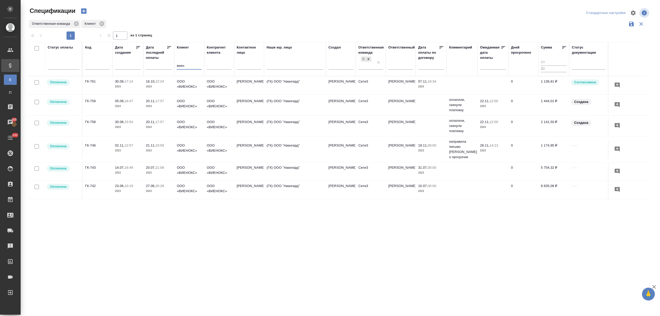
click at [86, 10] on icon "button" at bounding box center [83, 11] width 5 height 5
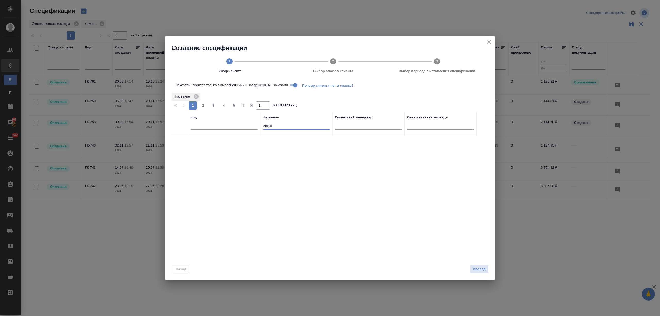
drag, startPoint x: 275, startPoint y: 126, endPoint x: 238, endPoint y: 124, distance: 37.9
click at [238, 124] on tr "Код Название метро Клиентский менеджер Ответственная команда" at bounding box center [323, 124] width 305 height 24
type input "виен"
click at [179, 142] on input "checkbox" at bounding box center [179, 142] width 4 height 4
checkbox input "true"
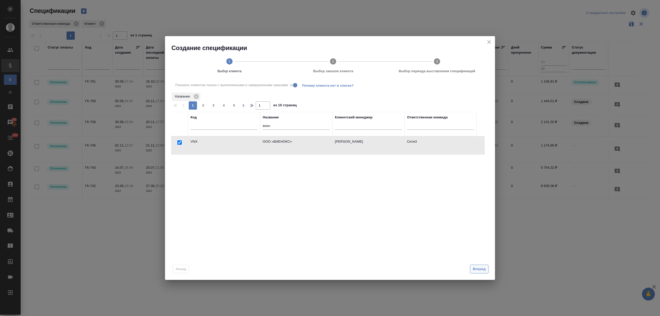
click at [474, 268] on span "Вперед" at bounding box center [478, 269] width 13 height 6
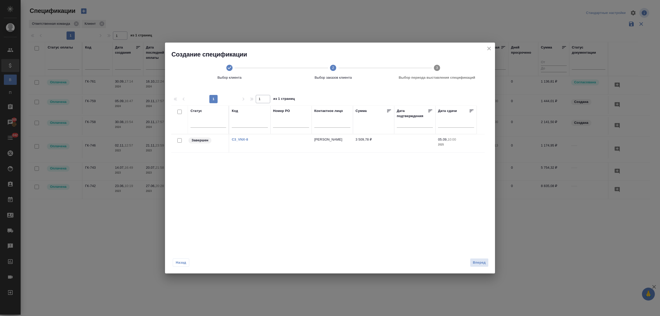
click at [179, 138] on div at bounding box center [180, 140] width 12 height 7
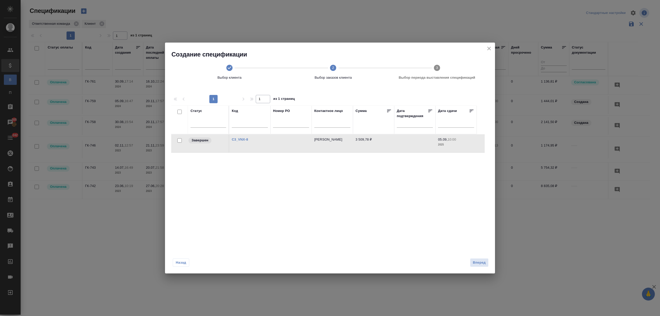
click at [178, 139] on input "checkbox" at bounding box center [179, 140] width 4 height 4
checkbox input "true"
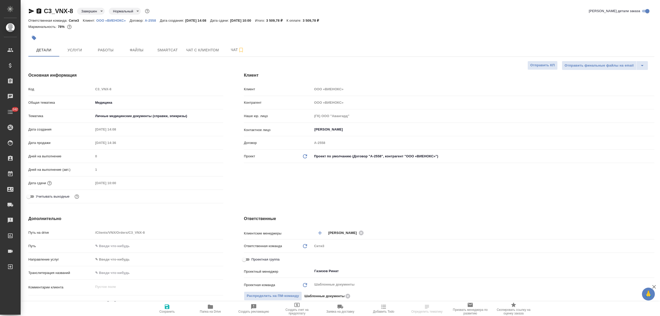
select select "RU"
click at [335, 154] on body "🙏 .cls-1 fill:#fff; AWATERA [PERSON_NAME] Спецификации Заказы Чаты 242 Todo Про…" at bounding box center [330, 178] width 660 height 357
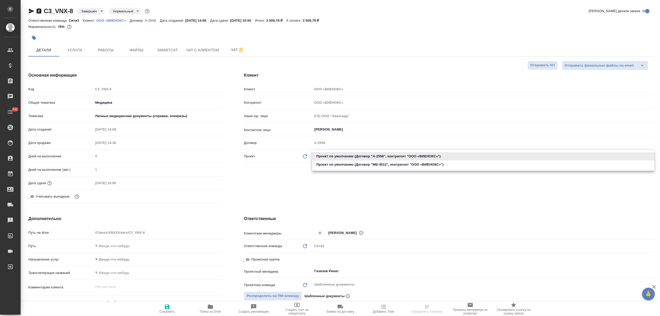
click at [335, 161] on li "Проект по умолчанию (Договор "МБ-4512", контрагент "ООО «ВИЕНОКС»")" at bounding box center [483, 164] width 342 height 8
type input "68bffa0e3565c1314bb579ac"
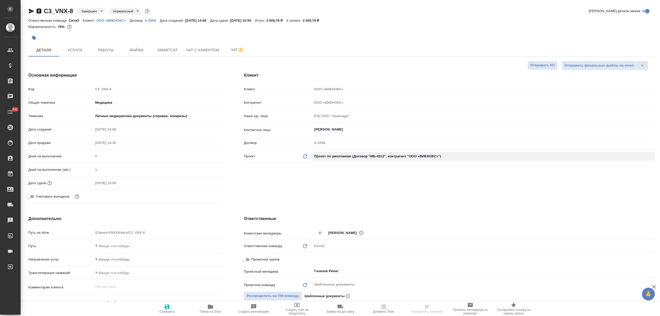
type input "(МБ) ООО "Монблан""
type input "МБ-4512"
click at [180, 307] on span "Сохранить" at bounding box center [166, 308] width 37 height 10
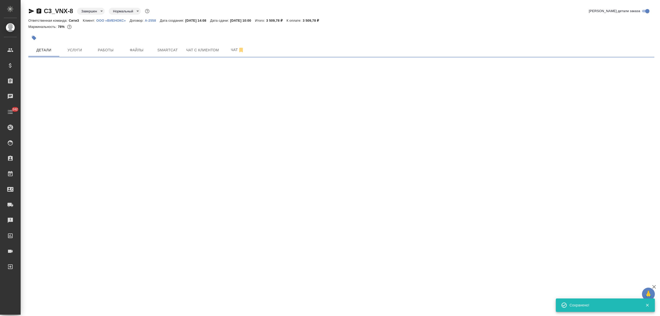
select select "RU"
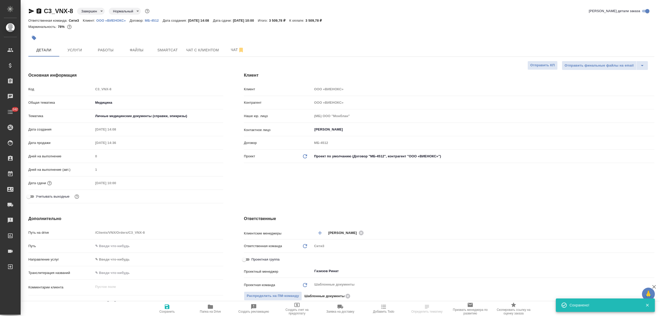
type textarea "x"
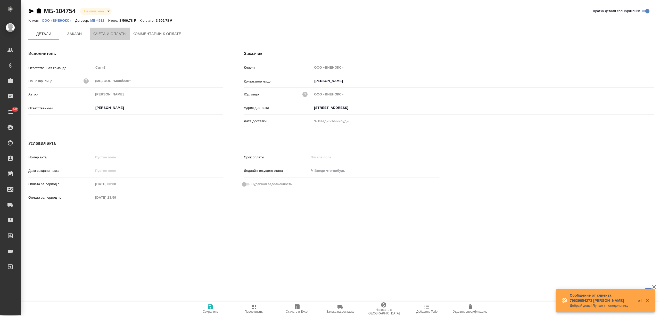
click at [117, 33] on span "Счета и оплаты" at bounding box center [109, 34] width 33 height 6
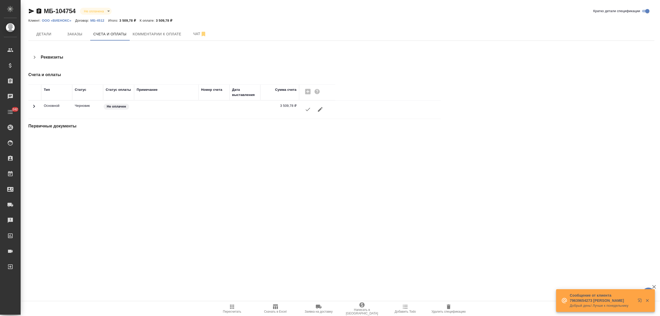
click at [306, 109] on icon "button" at bounding box center [308, 109] width 6 height 6
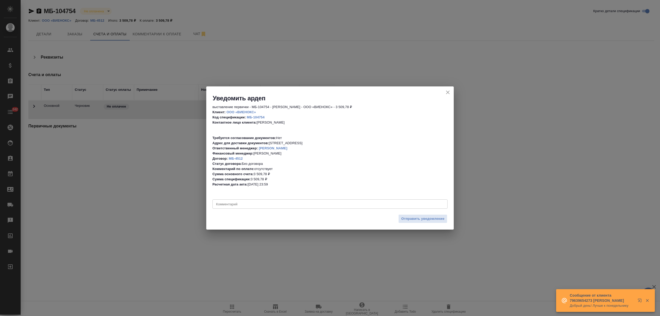
click at [358, 201] on div "x Комментарий" at bounding box center [329, 203] width 235 height 9
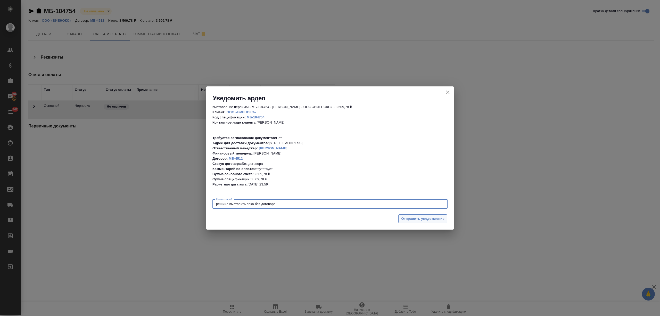
type textarea "решиил выставить пока без договора"
click at [404, 220] on span "Отправить уведомление" at bounding box center [422, 219] width 43 height 6
